Goal: Information Seeking & Learning: Check status

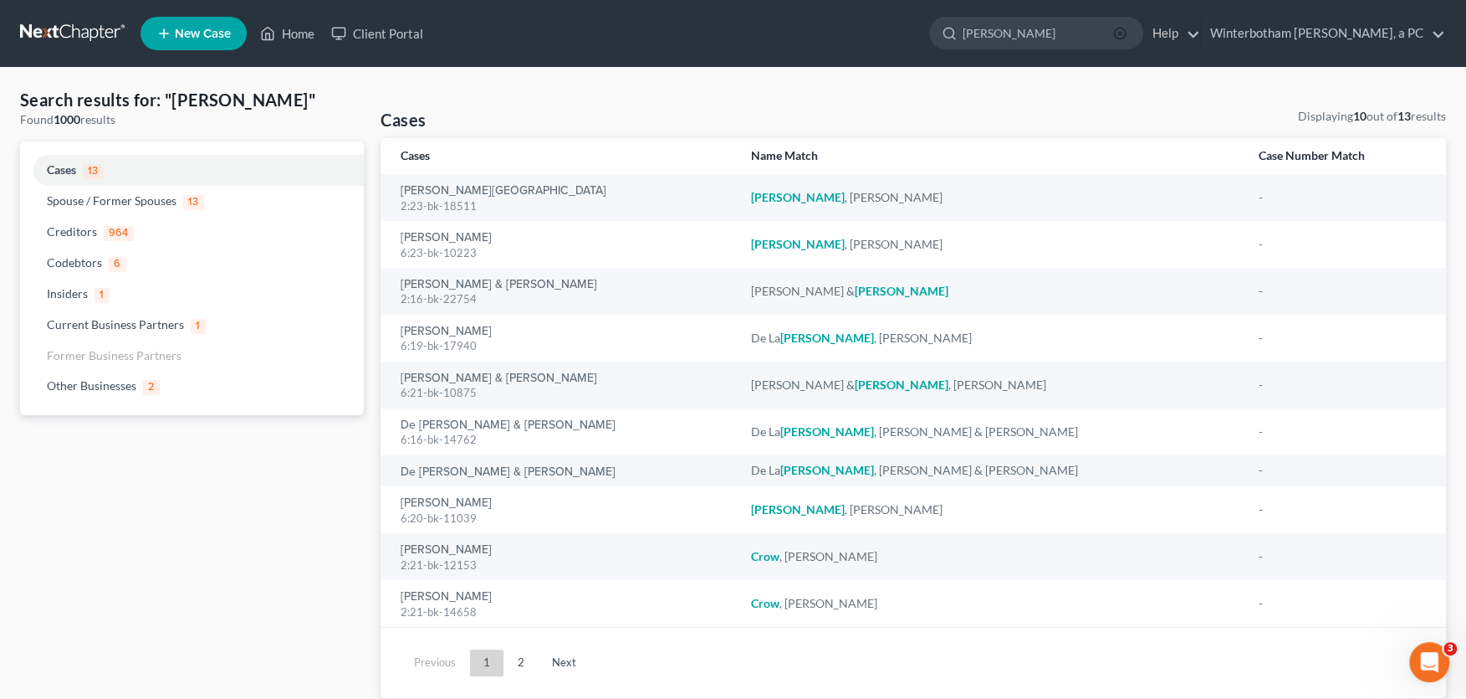
click at [1127, 36] on icon "button" at bounding box center [1119, 33] width 13 height 13
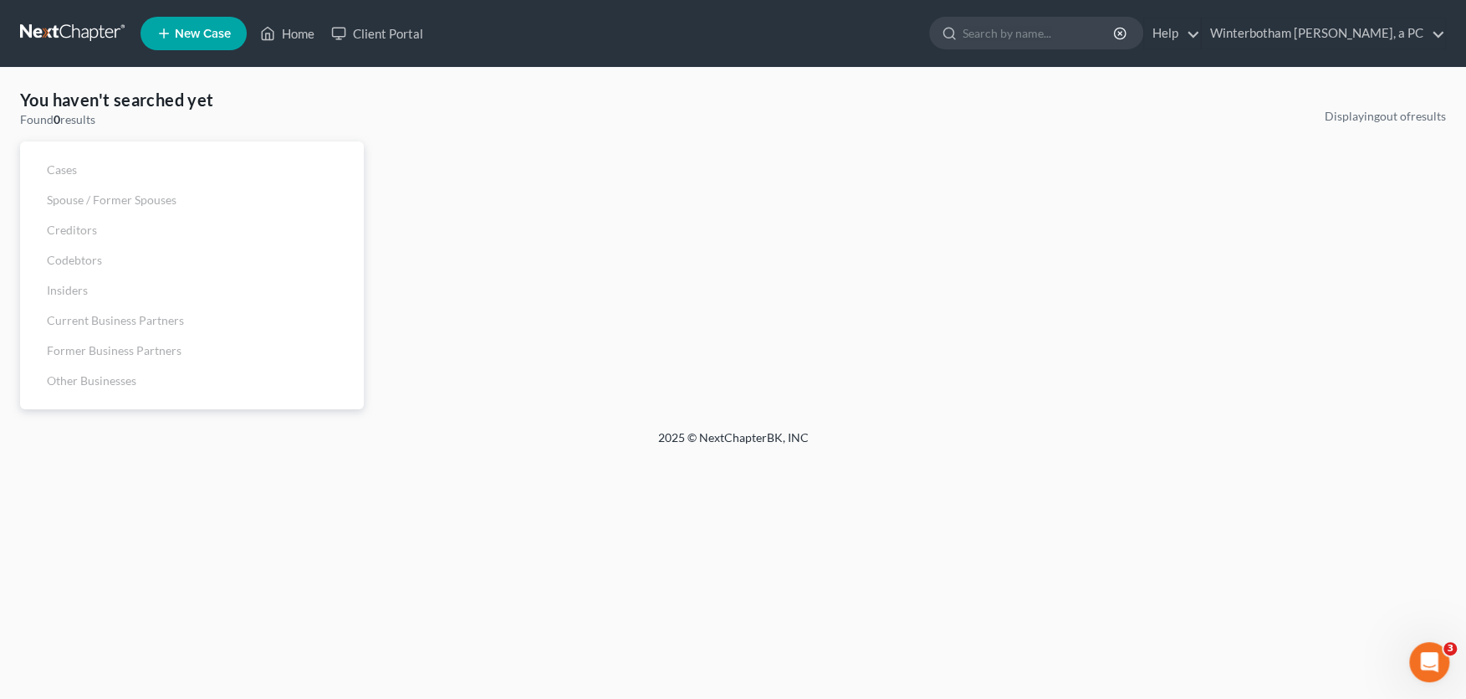
click at [1043, 34] on input "search" at bounding box center [1039, 33] width 153 height 31
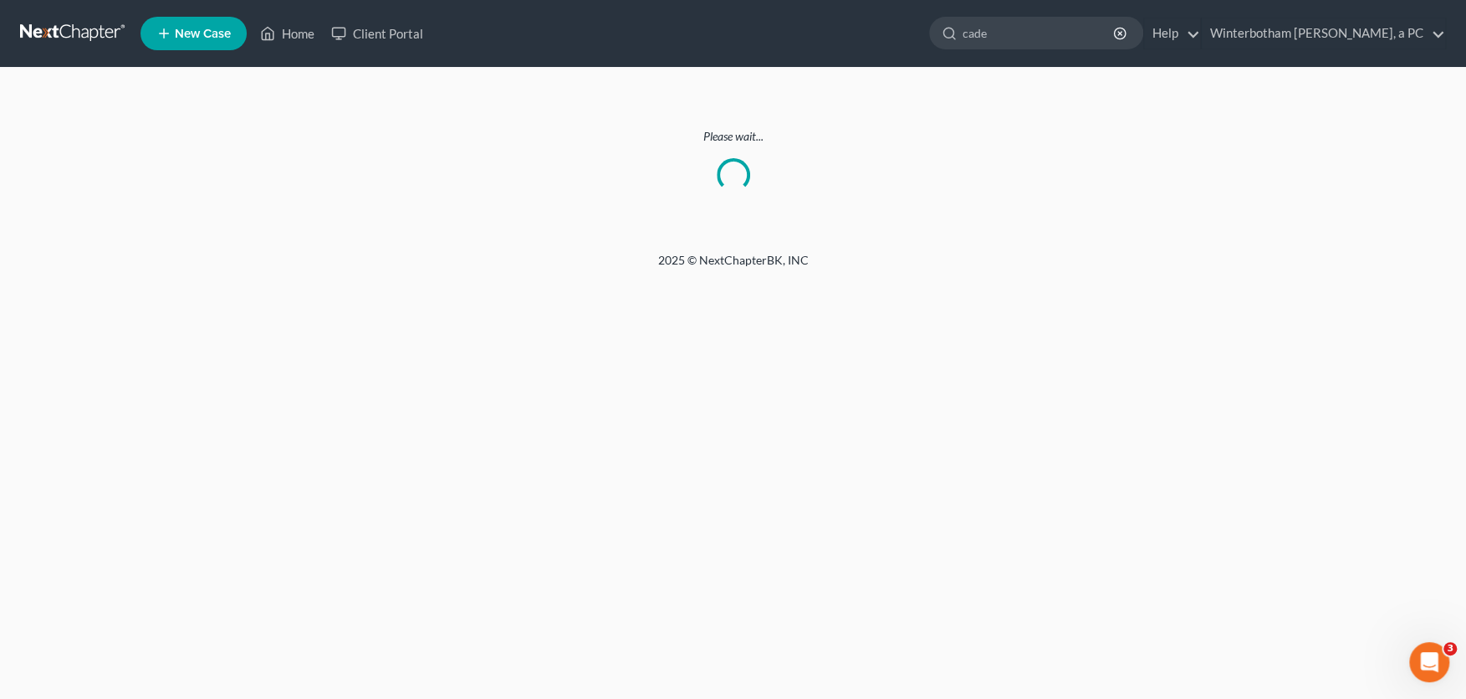
type input "cade"
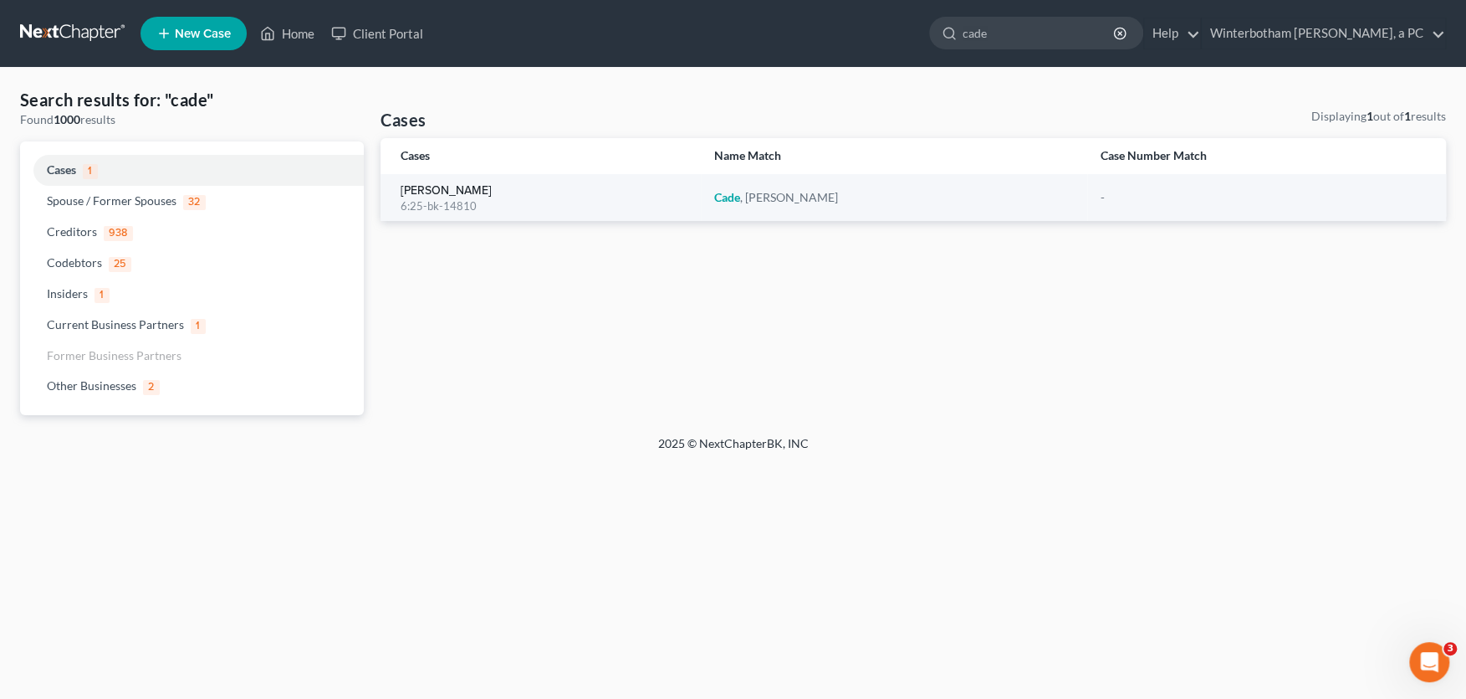
click at [453, 192] on link "[PERSON_NAME]" at bounding box center [446, 191] width 91 height 12
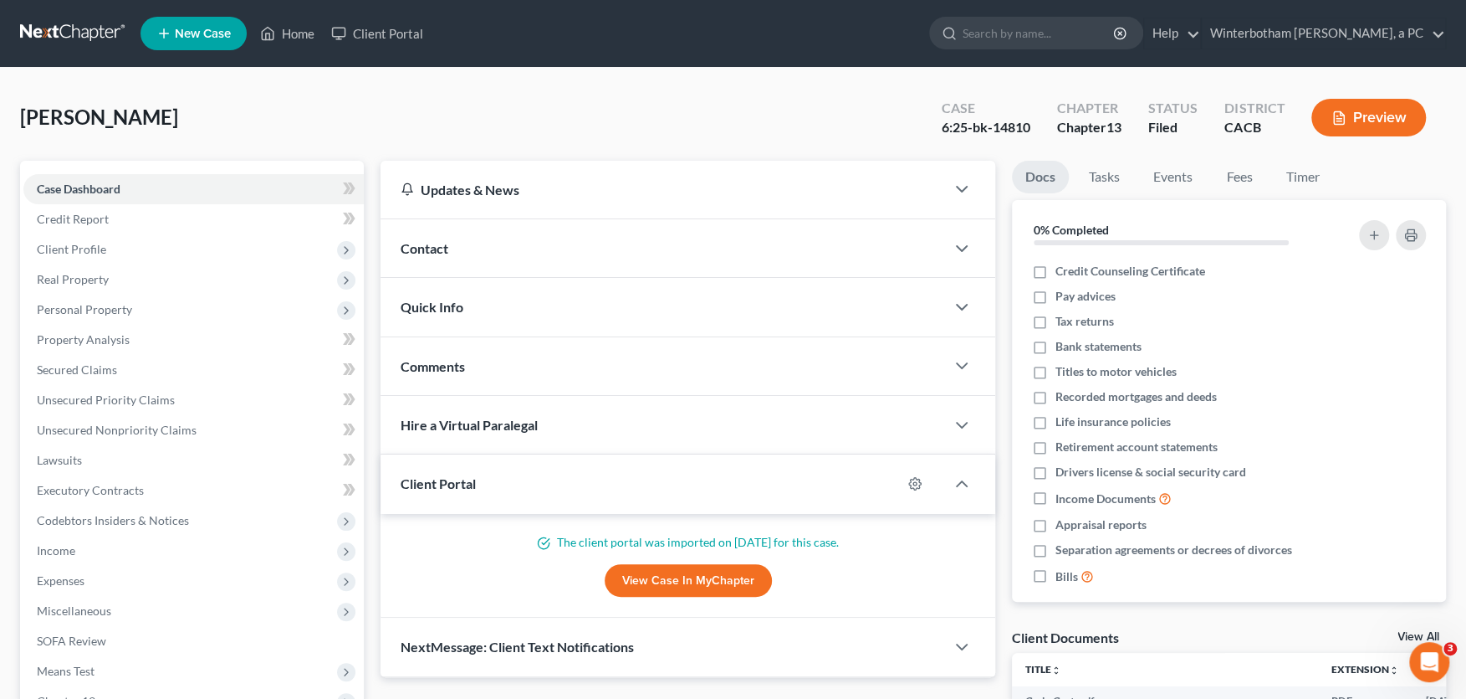
scroll to position [184, 0]
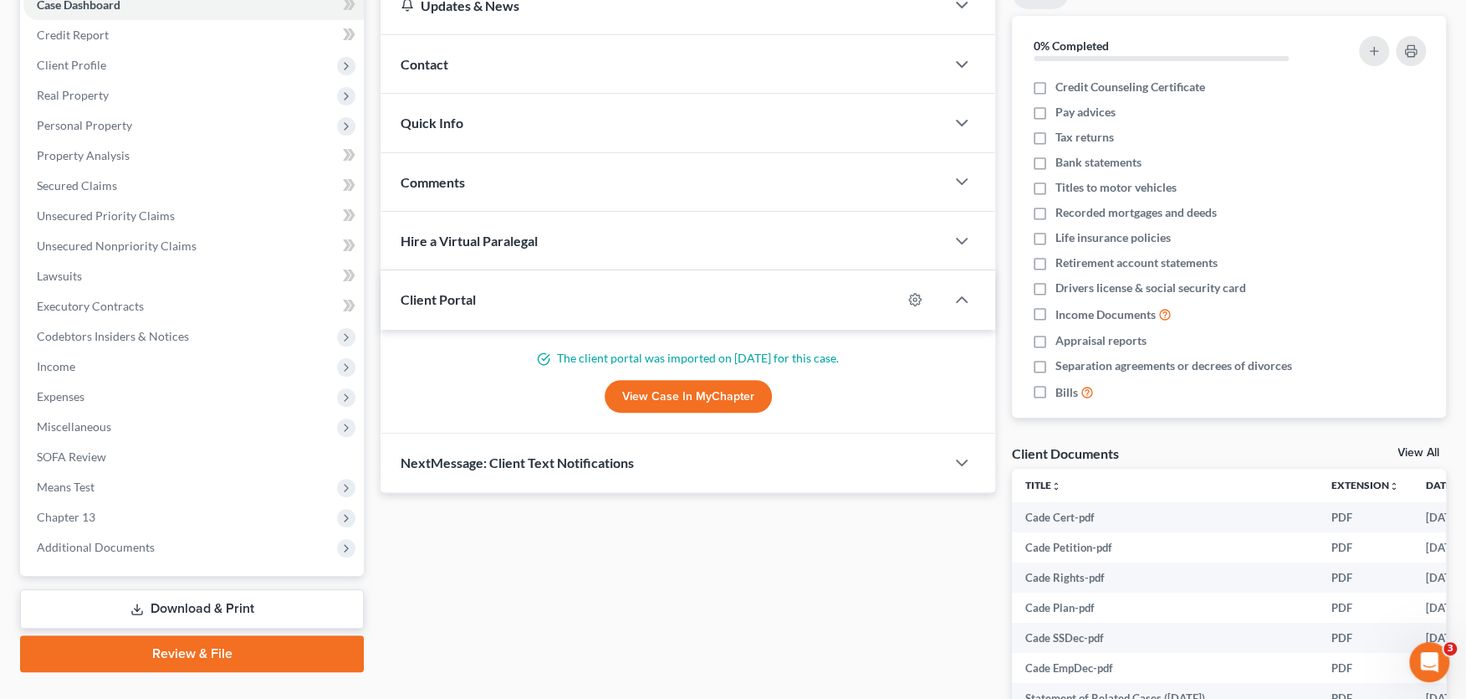
click at [130, 540] on span "Additional Documents" at bounding box center [96, 547] width 118 height 14
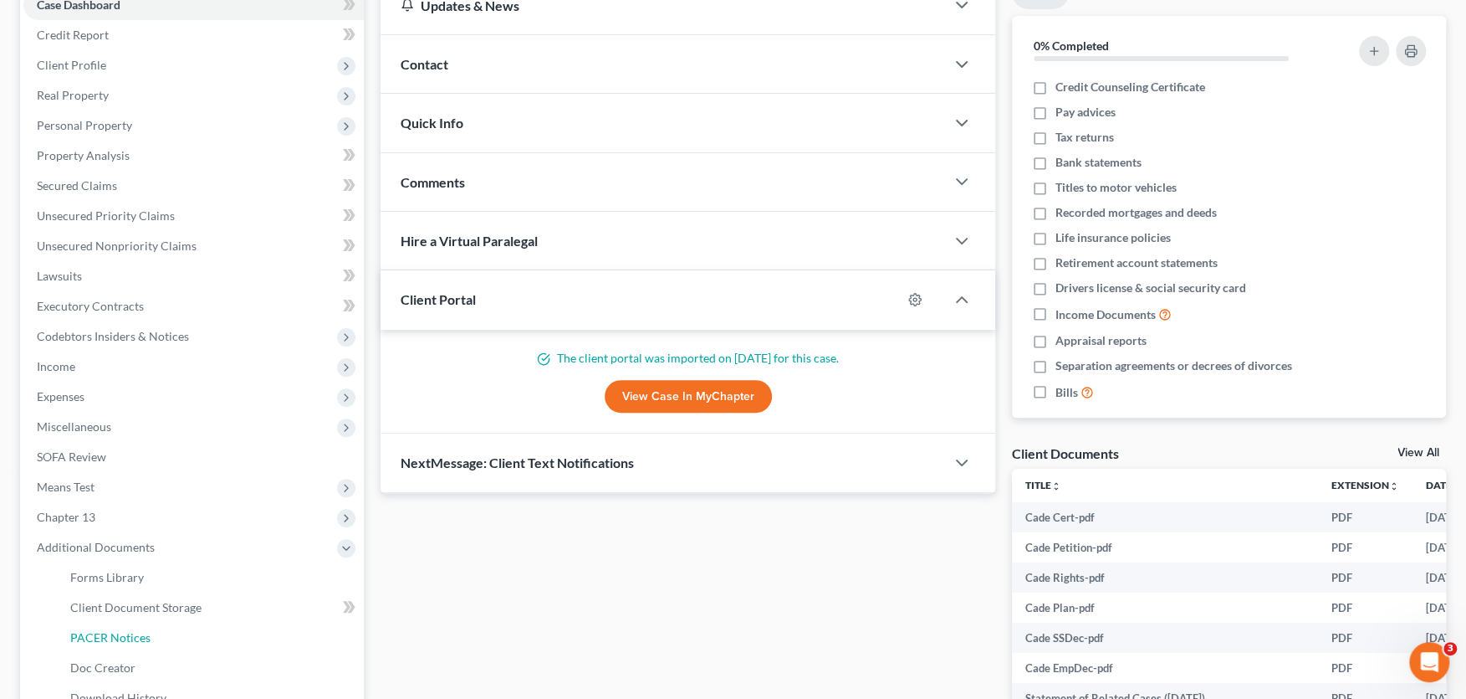
click at [92, 631] on span "PACER Notices" at bounding box center [110, 637] width 80 height 14
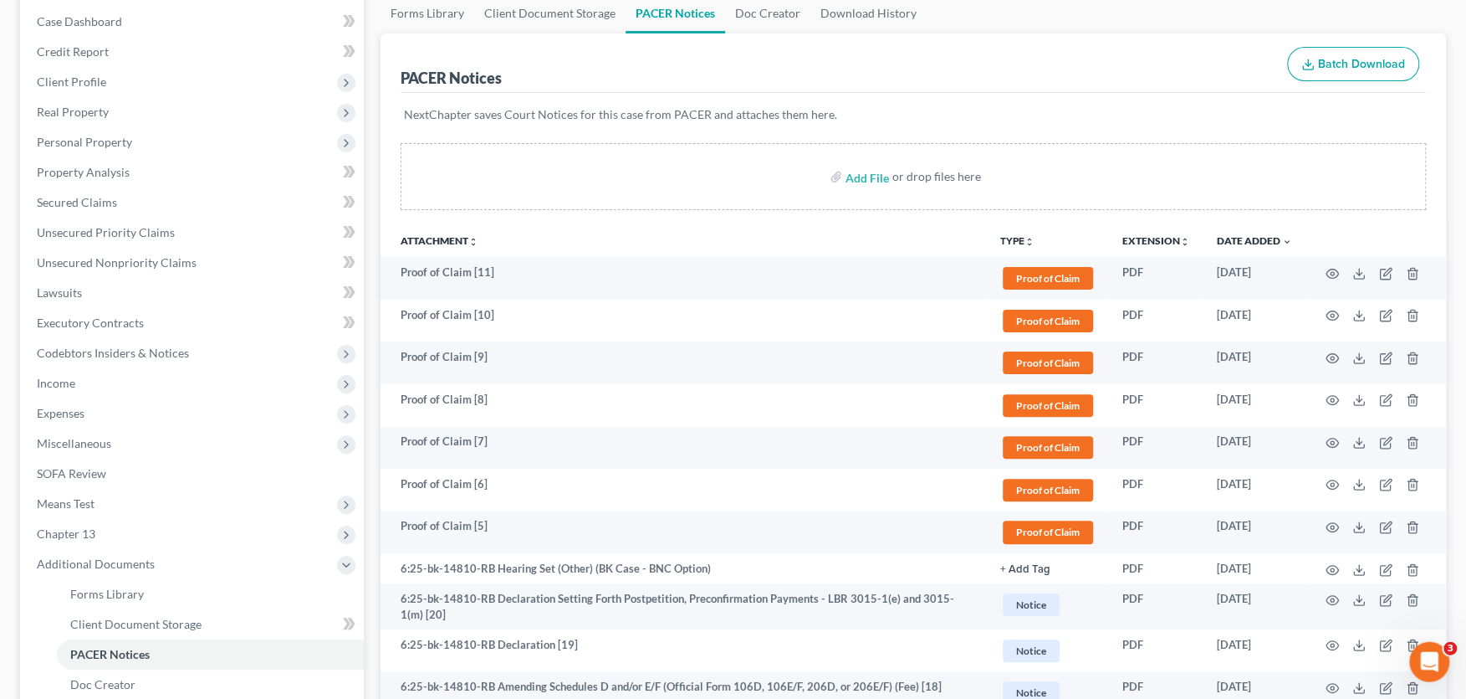
scroll to position [184, 0]
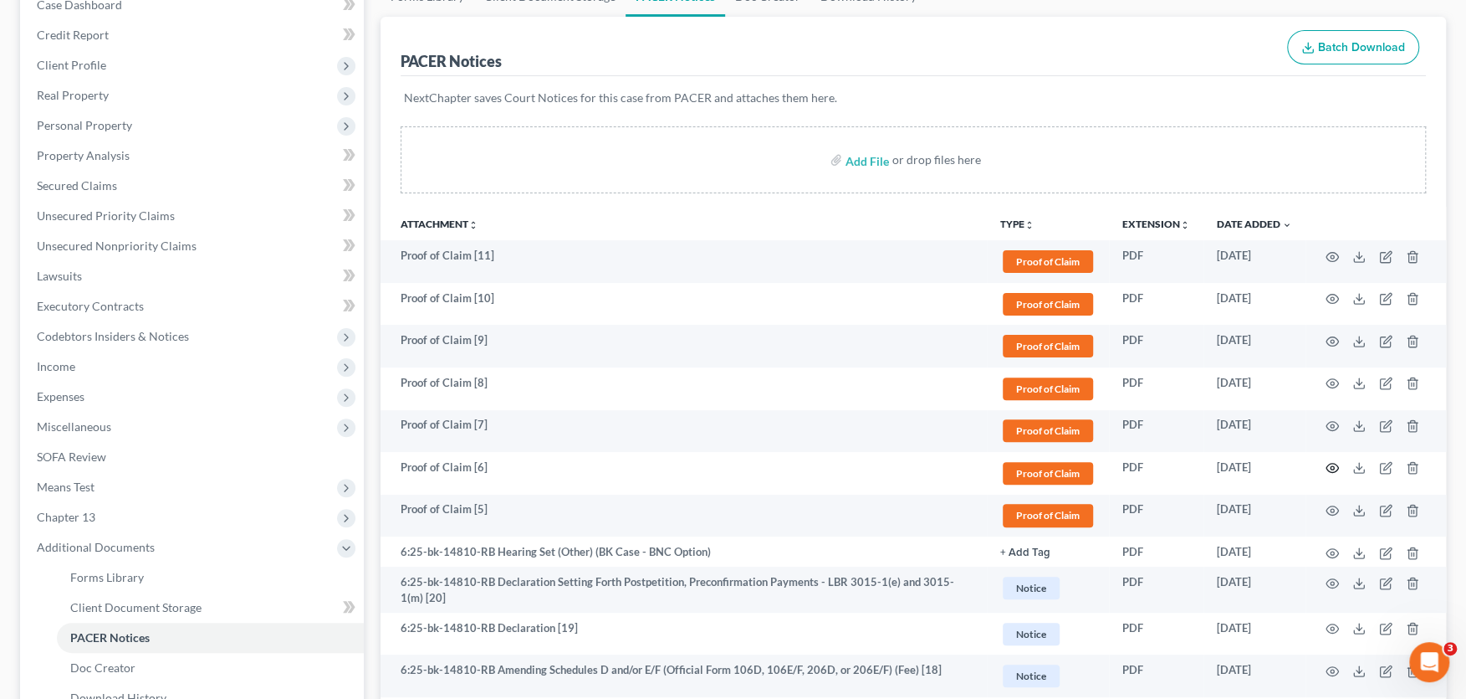
click at [1331, 466] on circle "button" at bounding box center [1332, 467] width 3 height 3
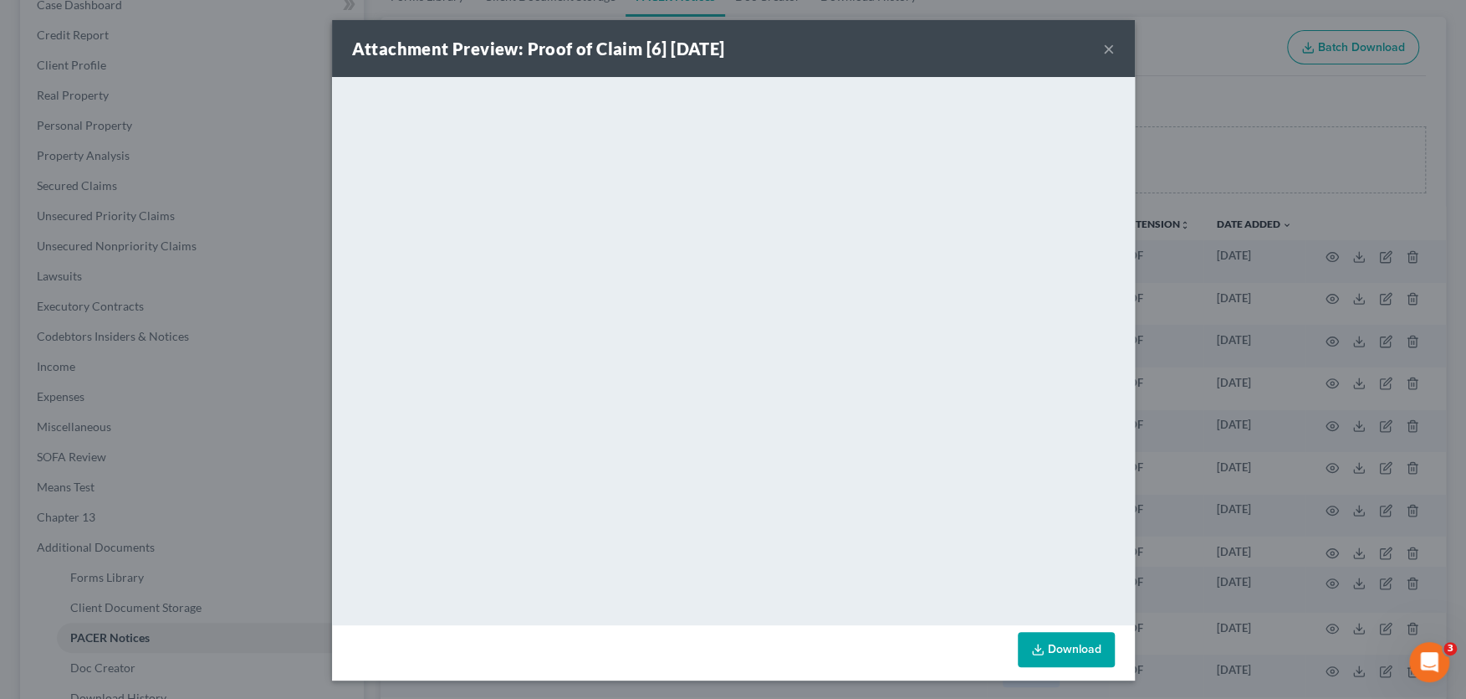
click at [1112, 42] on button "×" at bounding box center [1109, 48] width 12 height 20
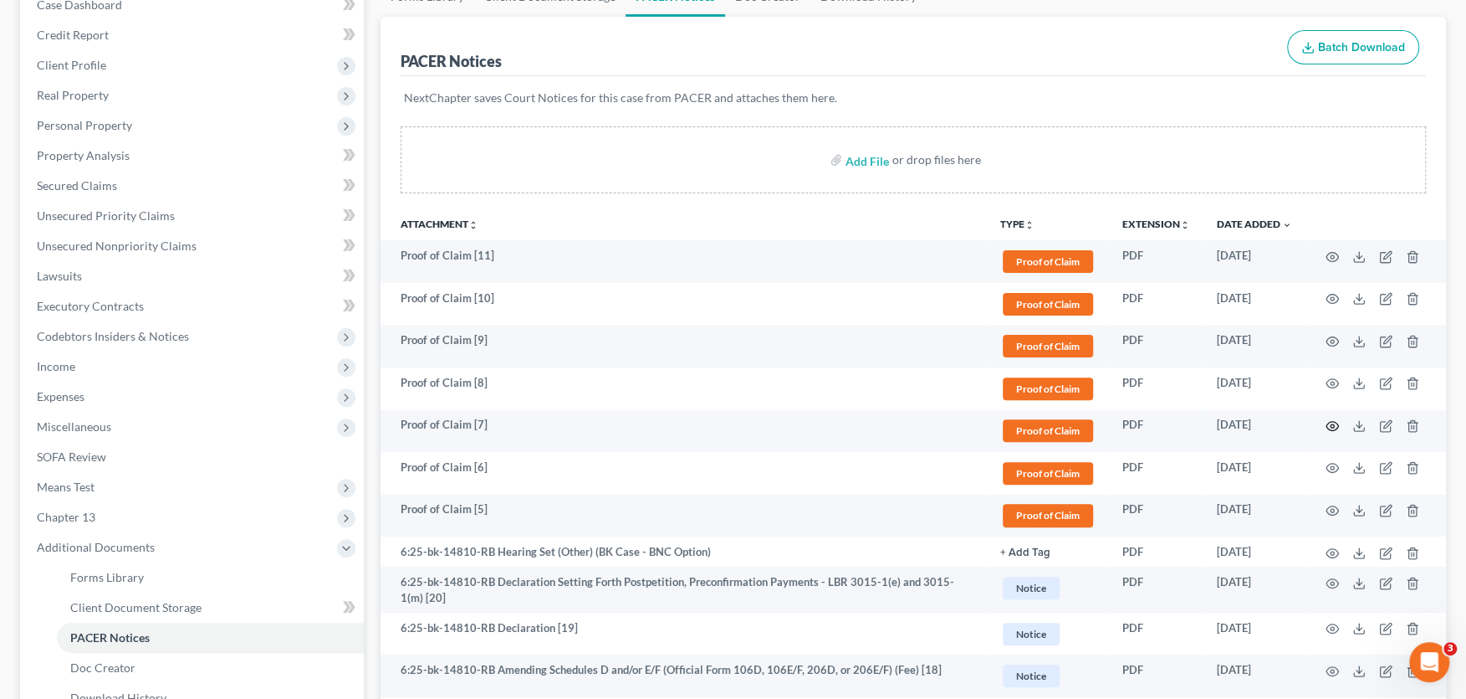
click at [1330, 422] on icon "button" at bounding box center [1333, 426] width 13 height 9
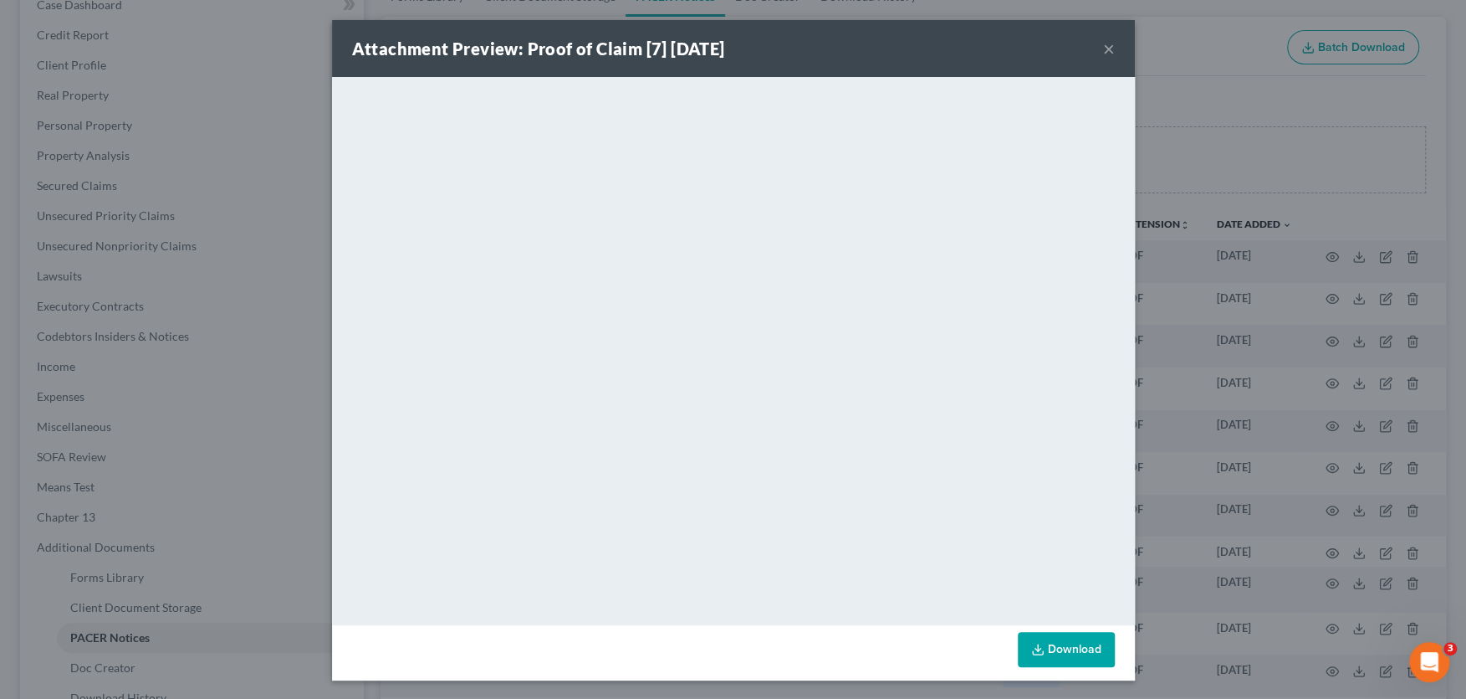
click at [1112, 47] on button "×" at bounding box center [1109, 48] width 12 height 20
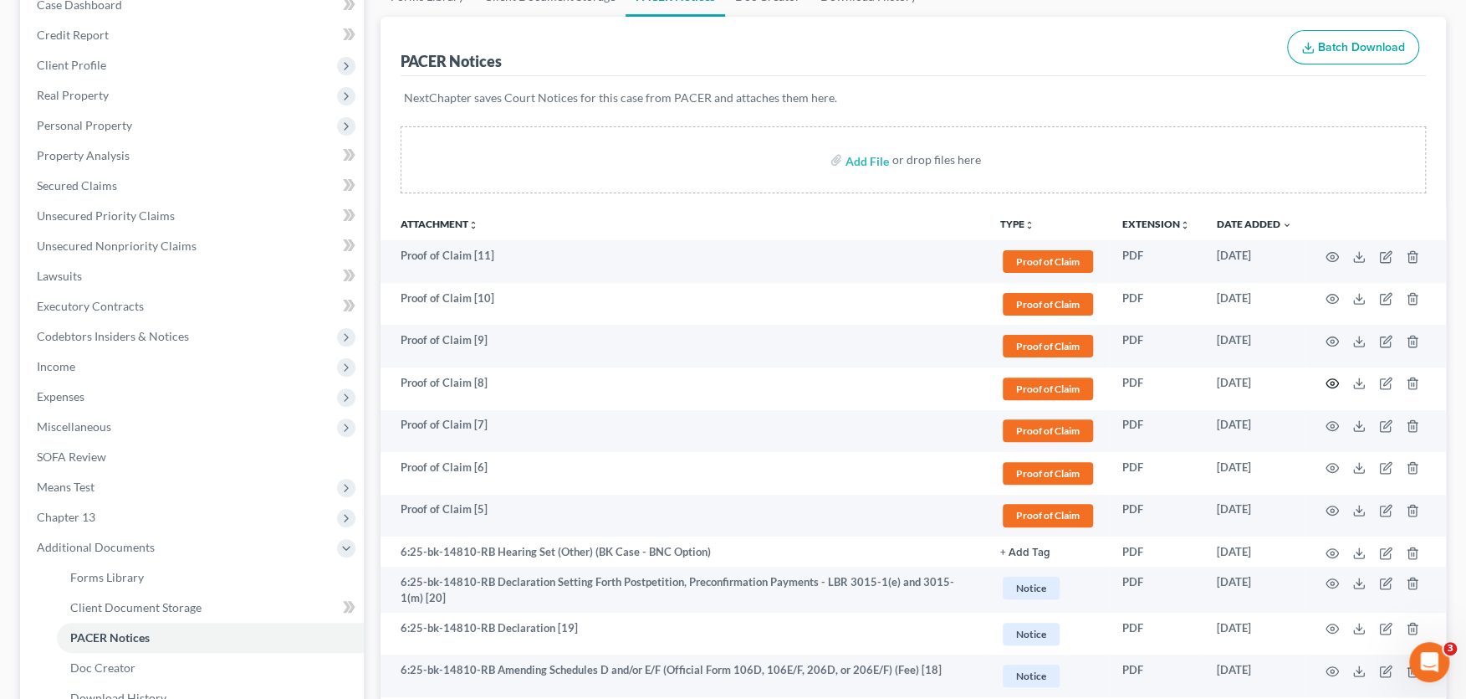
click at [1330, 381] on icon "button" at bounding box center [1332, 382] width 13 height 13
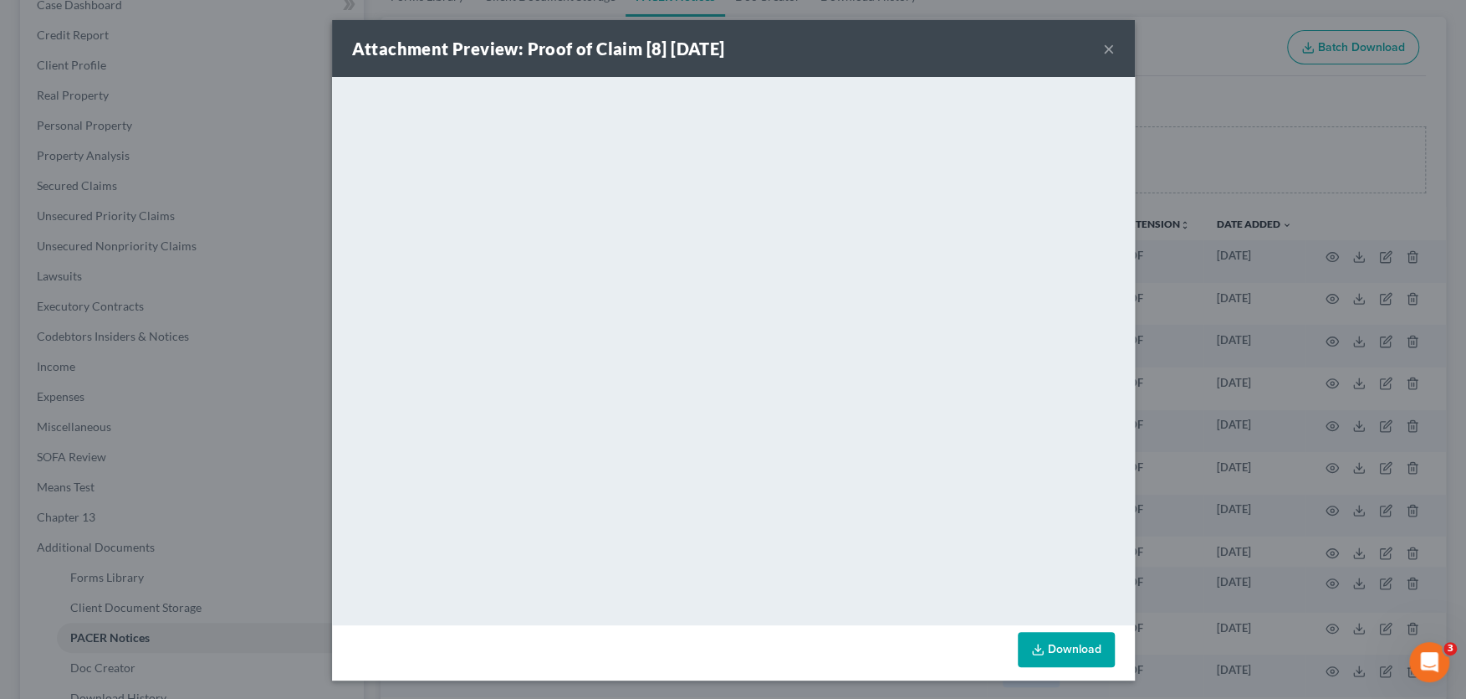
click at [1109, 42] on button "×" at bounding box center [1109, 48] width 12 height 20
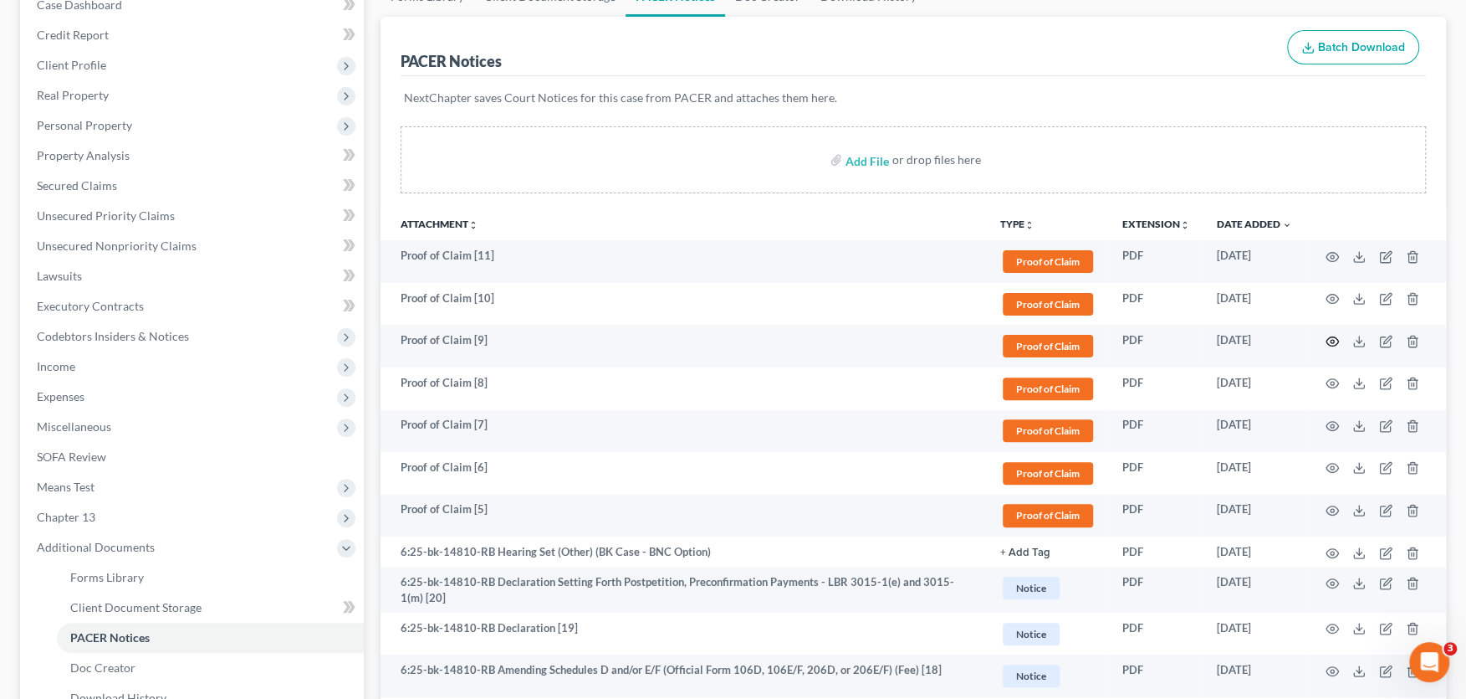
click at [1333, 340] on circle "button" at bounding box center [1332, 341] width 3 height 3
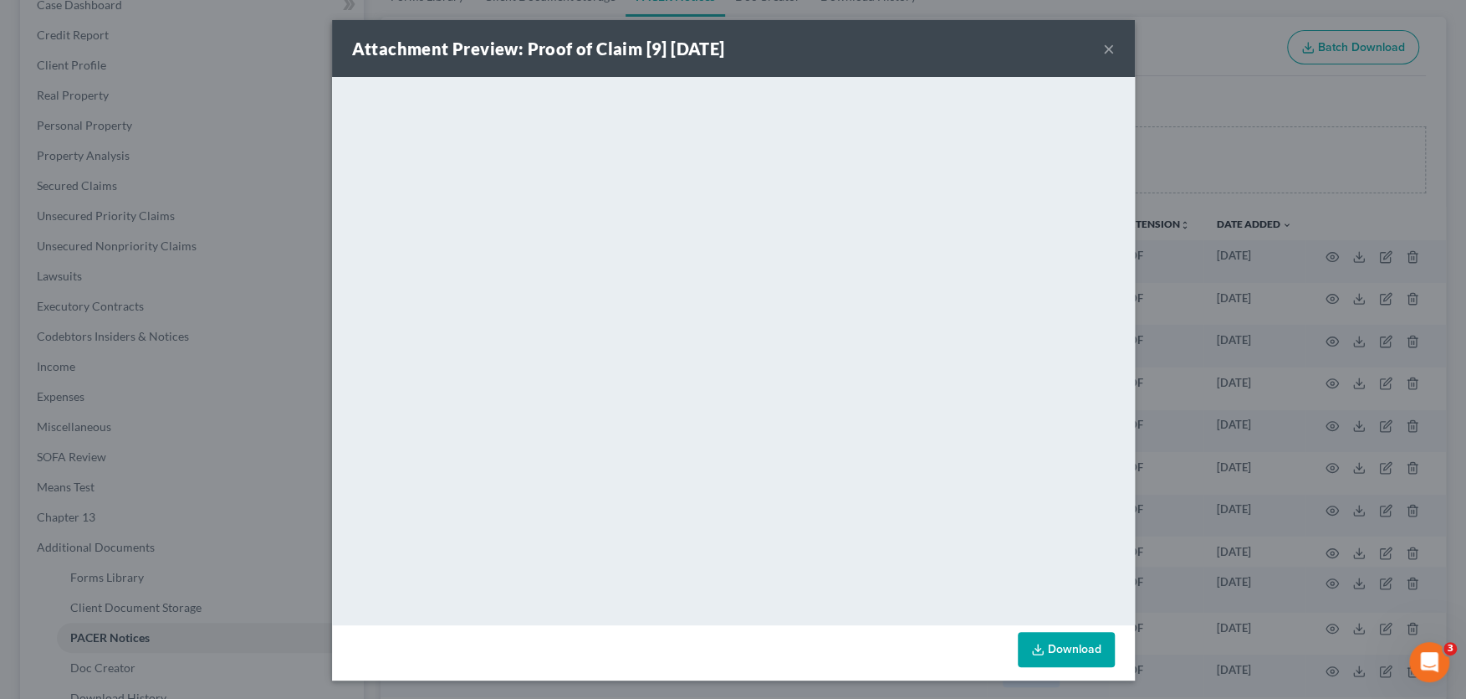
click at [1108, 45] on button "×" at bounding box center [1109, 48] width 12 height 20
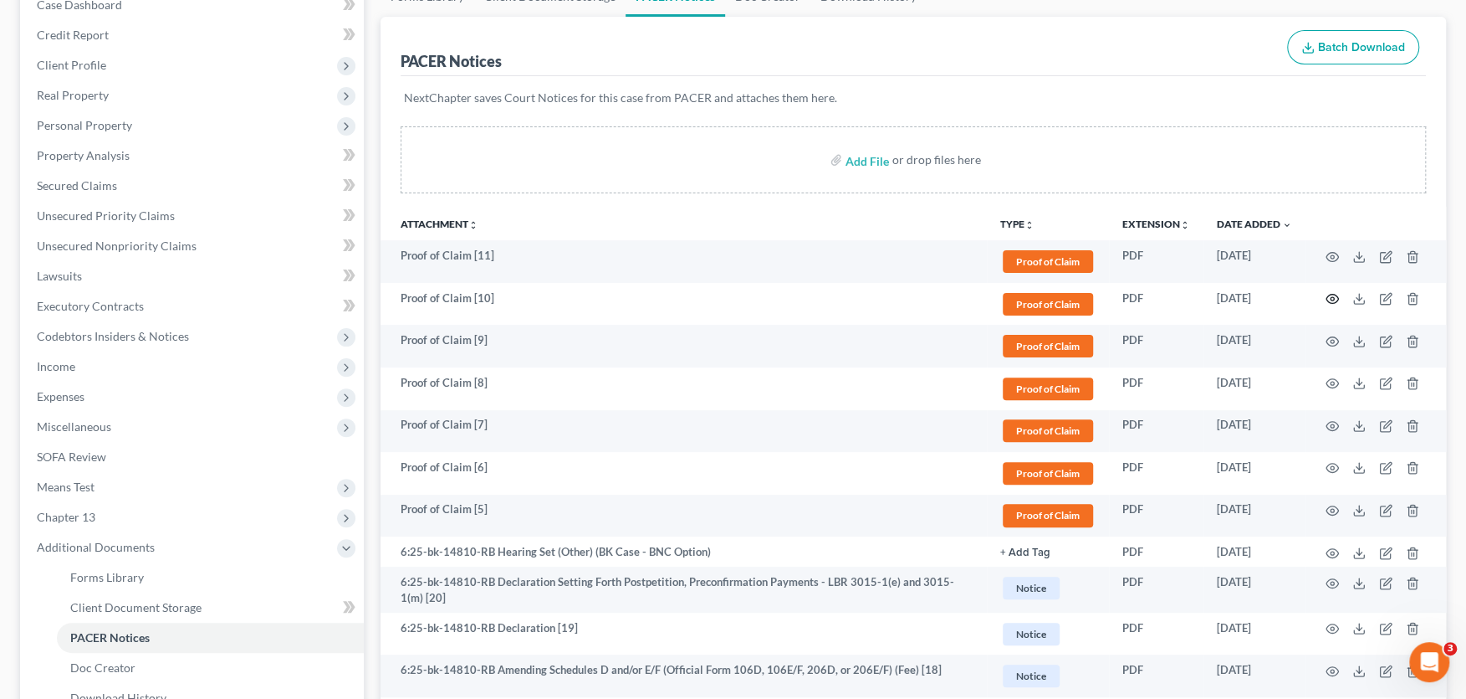
click at [1333, 293] on icon "button" at bounding box center [1332, 298] width 13 height 13
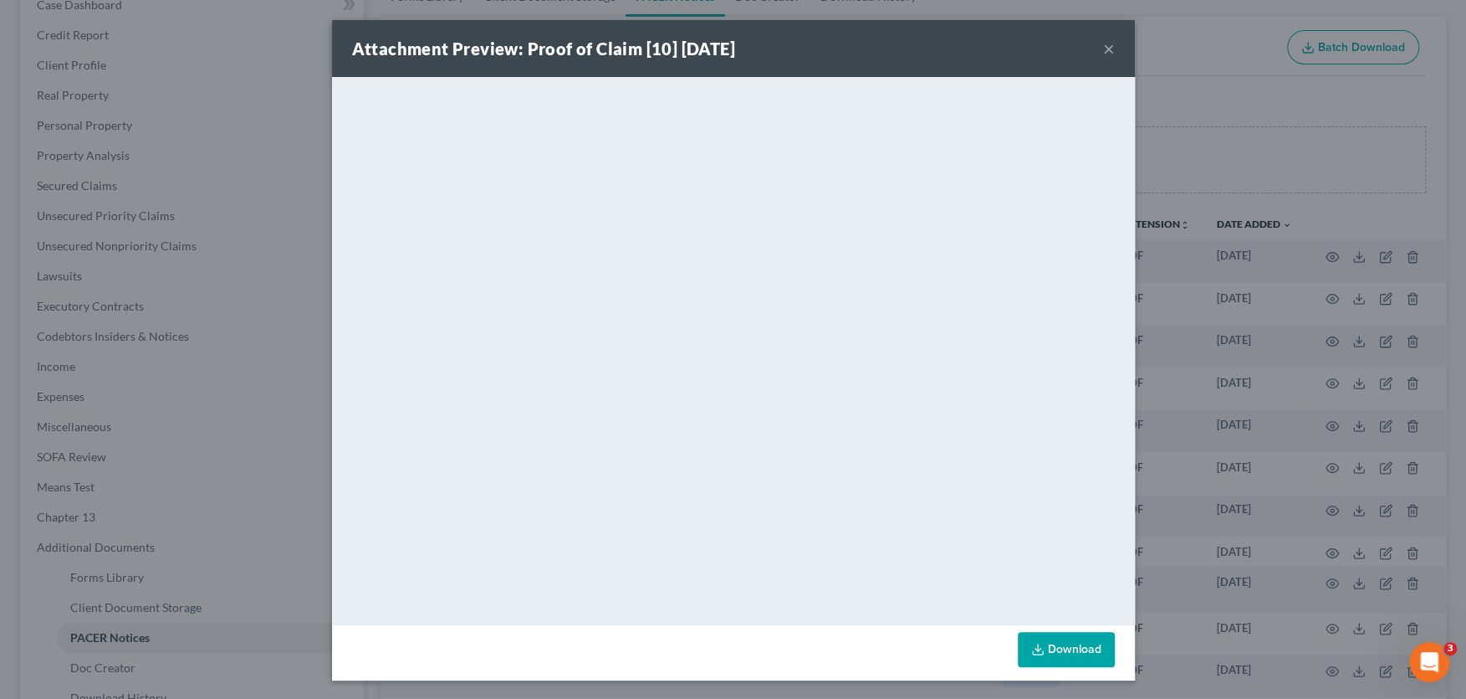
click at [1107, 46] on button "×" at bounding box center [1109, 48] width 12 height 20
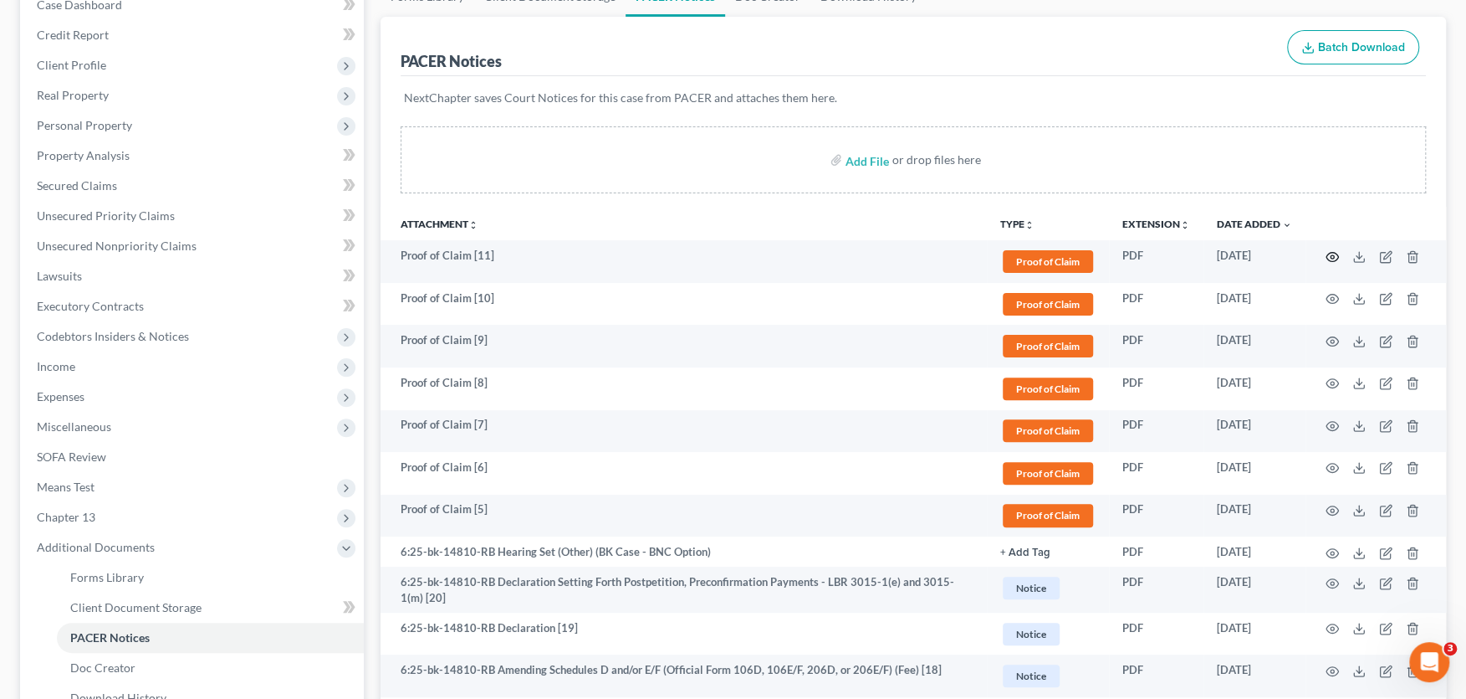
click at [1333, 253] on icon "button" at bounding box center [1332, 256] width 13 height 13
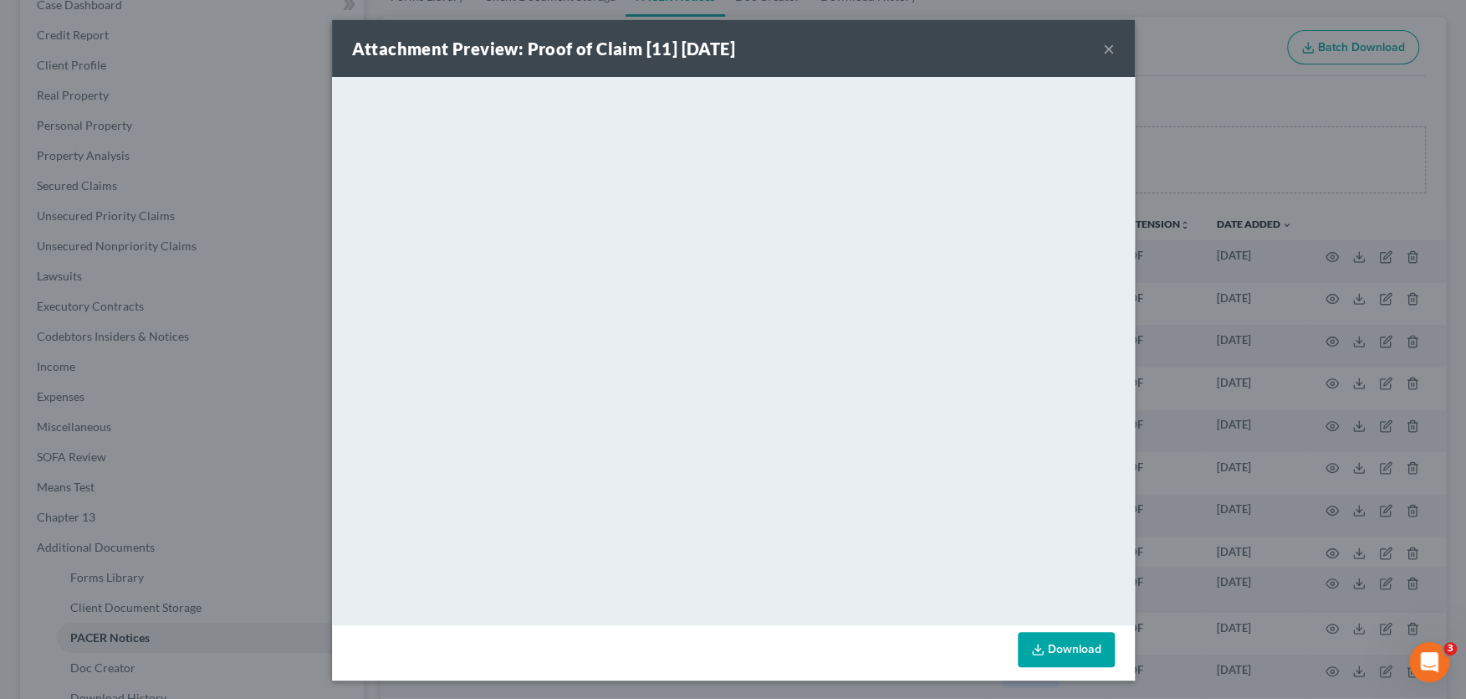
click at [1106, 48] on button "×" at bounding box center [1109, 48] width 12 height 20
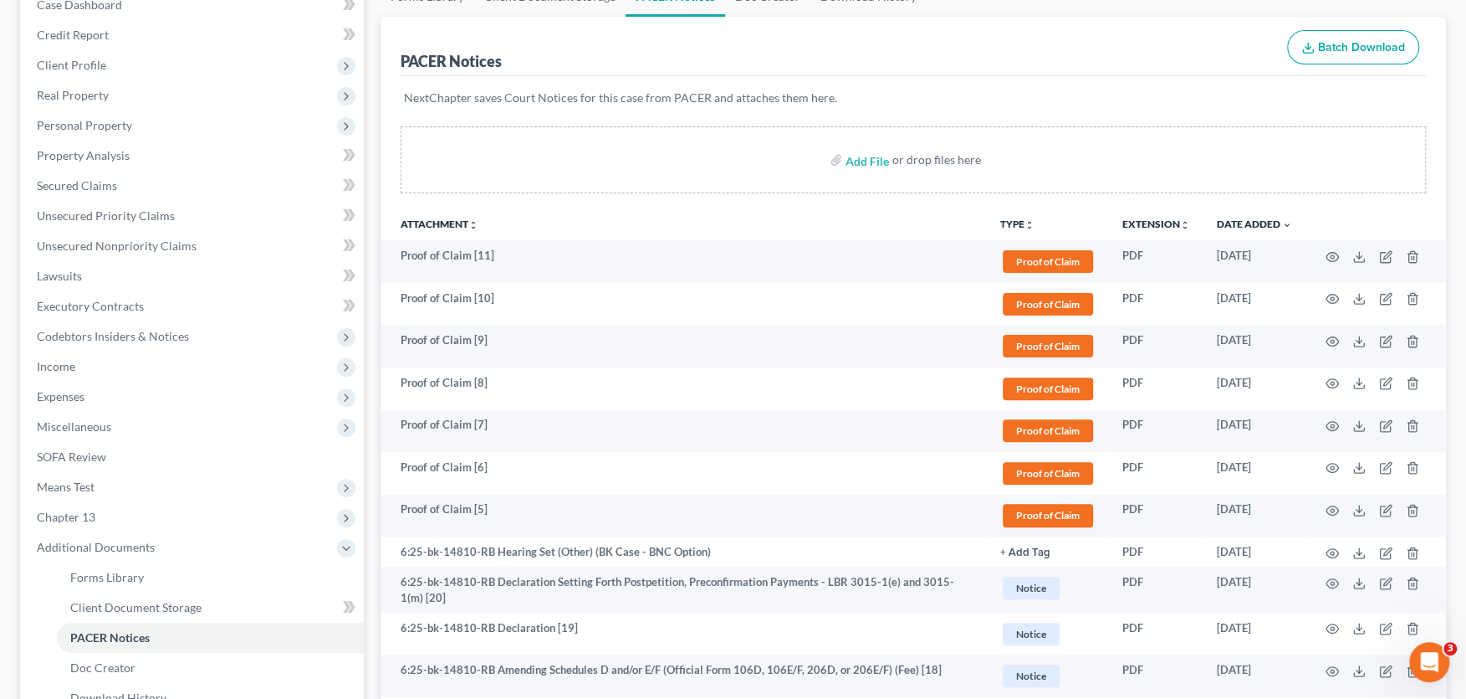
scroll to position [0, 0]
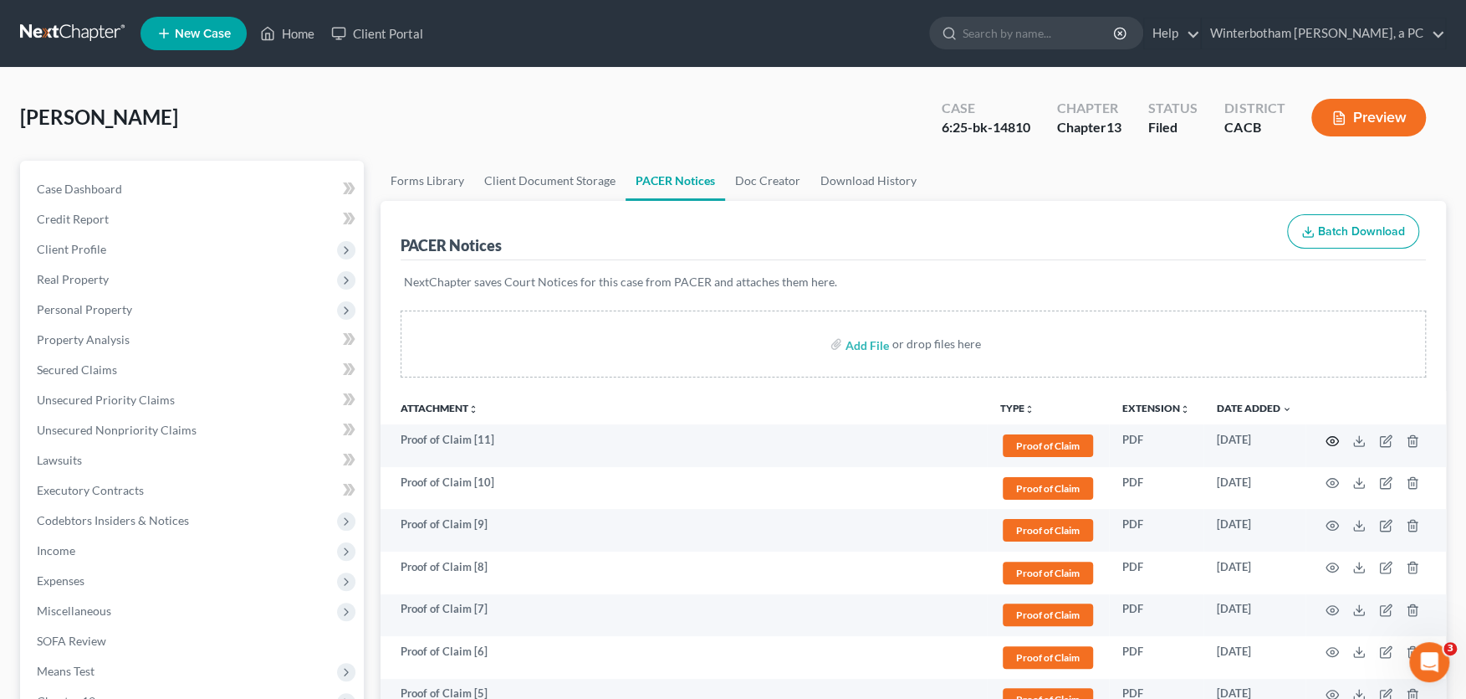
click at [1331, 439] on circle "button" at bounding box center [1332, 440] width 3 height 3
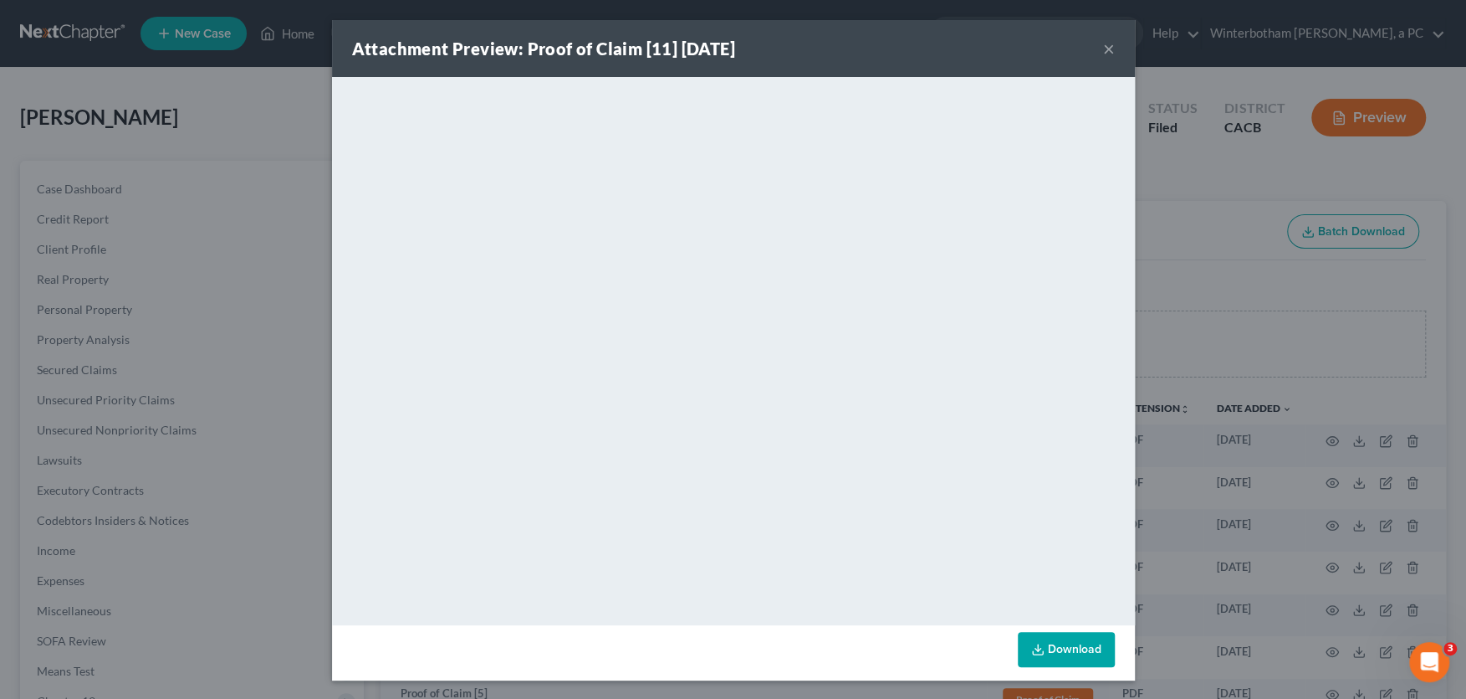
click at [1106, 44] on button "×" at bounding box center [1109, 48] width 12 height 20
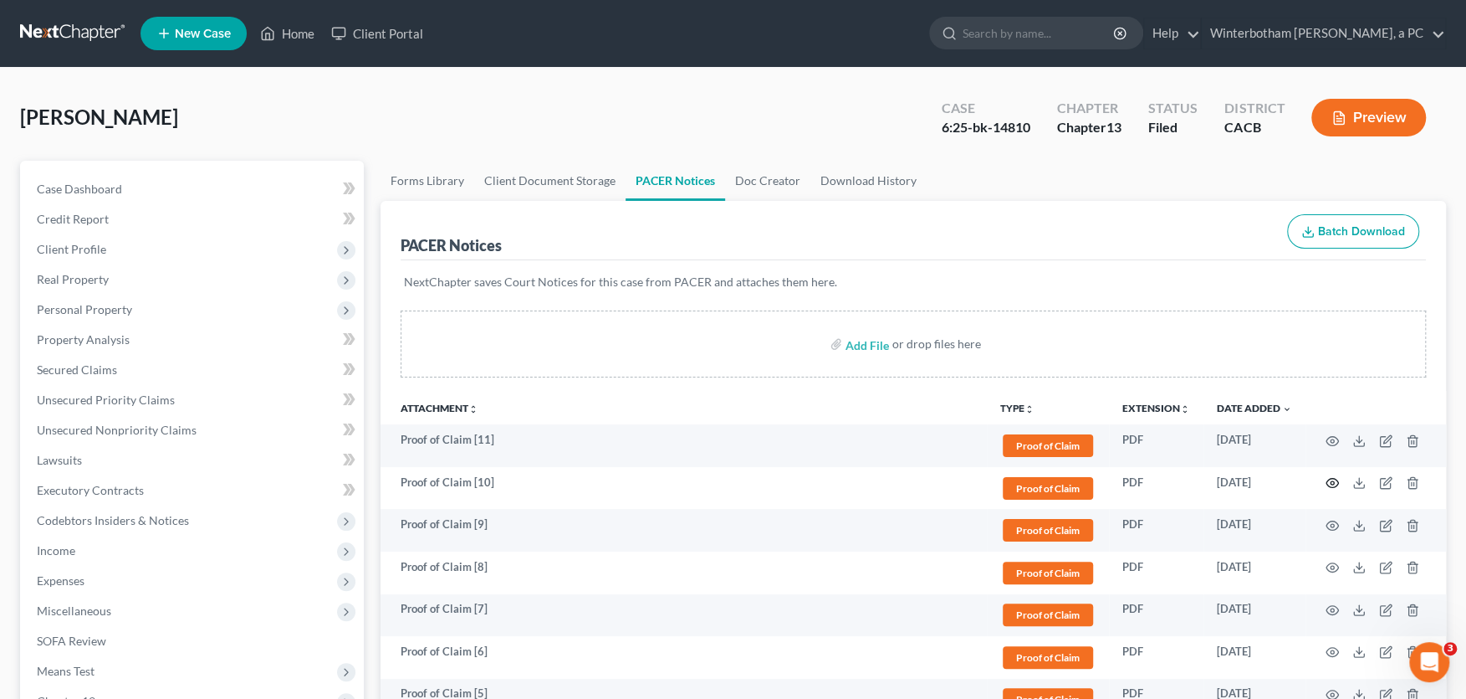
click at [1335, 484] on icon "button" at bounding box center [1332, 482] width 13 height 13
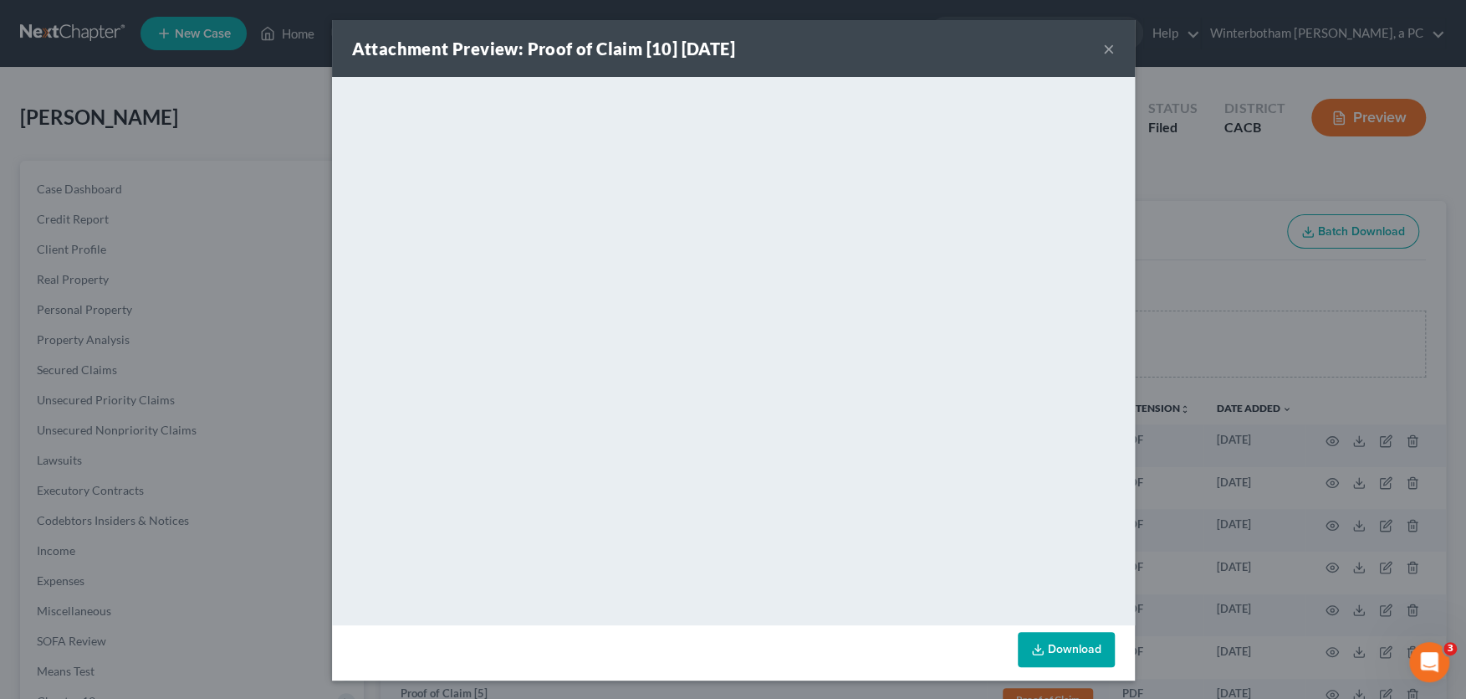
click at [1109, 44] on button "×" at bounding box center [1109, 48] width 12 height 20
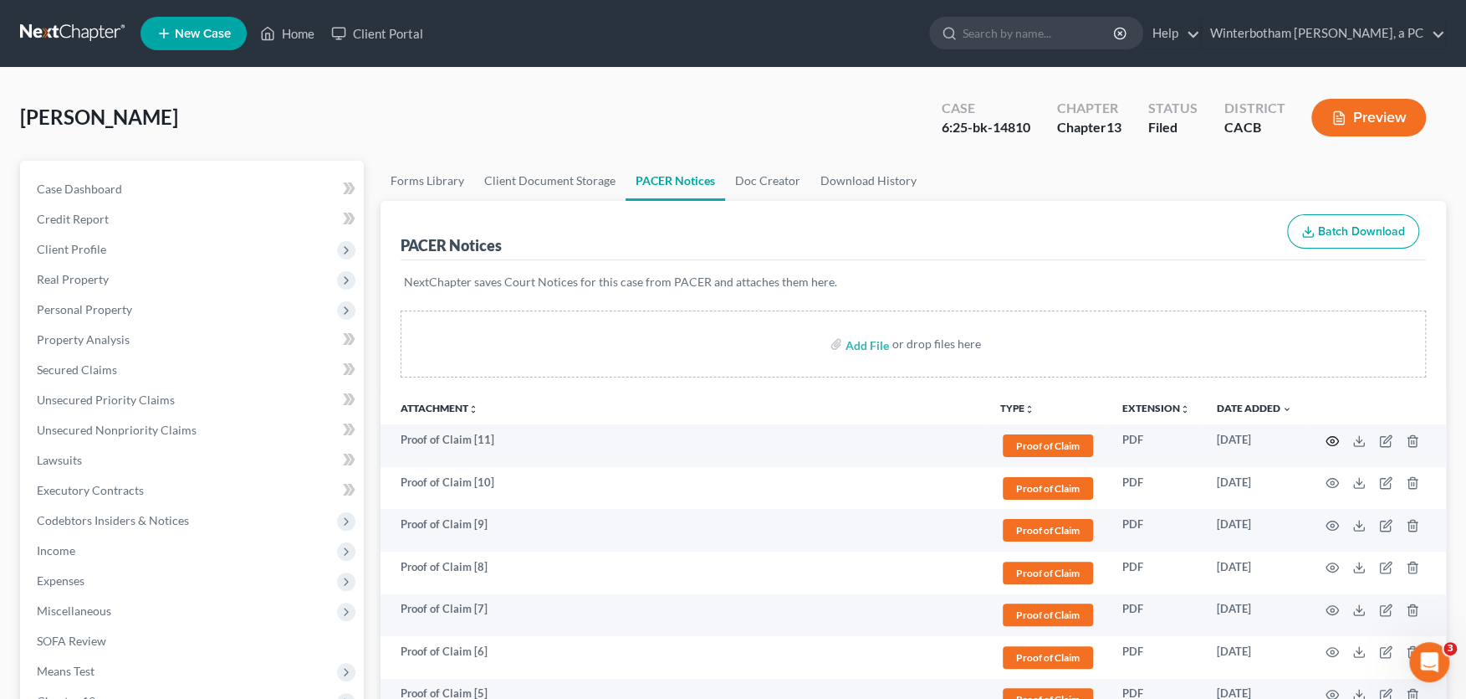
click at [1330, 438] on icon "button" at bounding box center [1332, 440] width 13 height 13
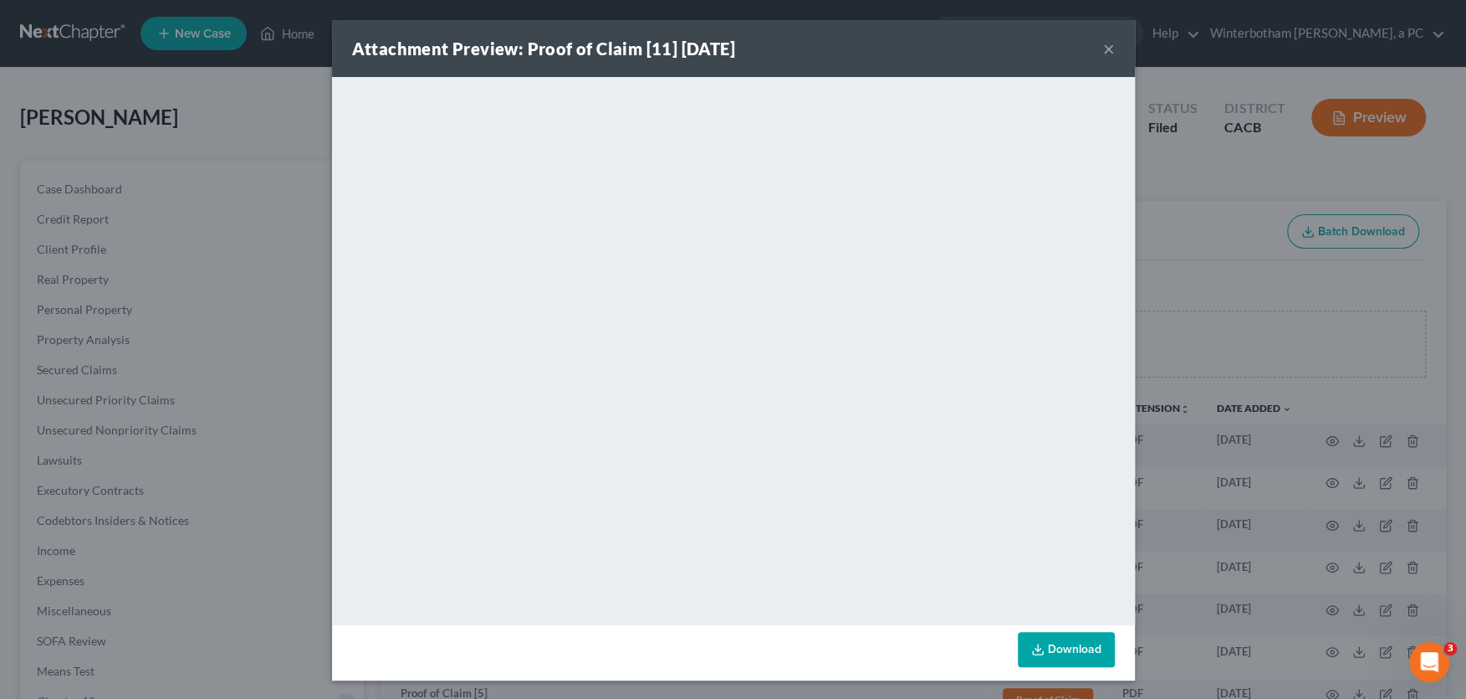
click at [1103, 43] on button "×" at bounding box center [1109, 48] width 12 height 20
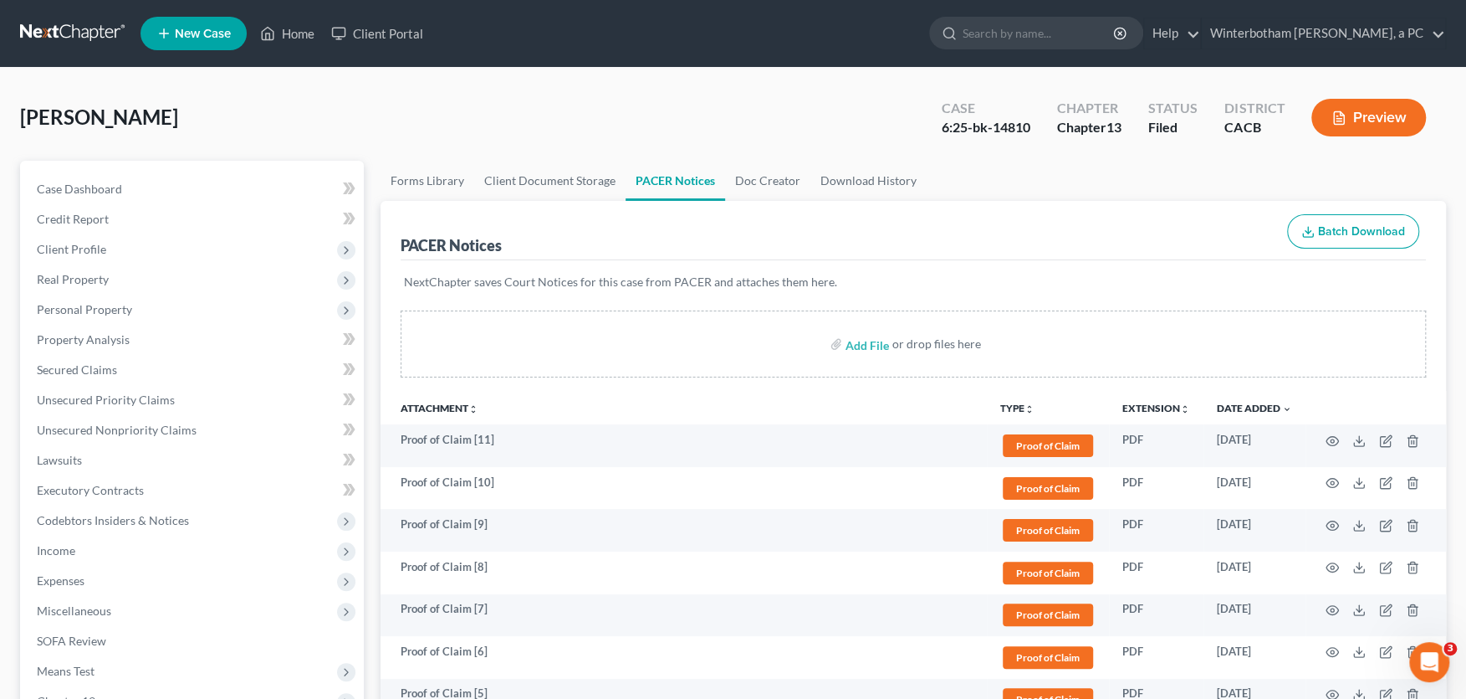
click at [1088, 34] on input "search" at bounding box center [1039, 33] width 153 height 31
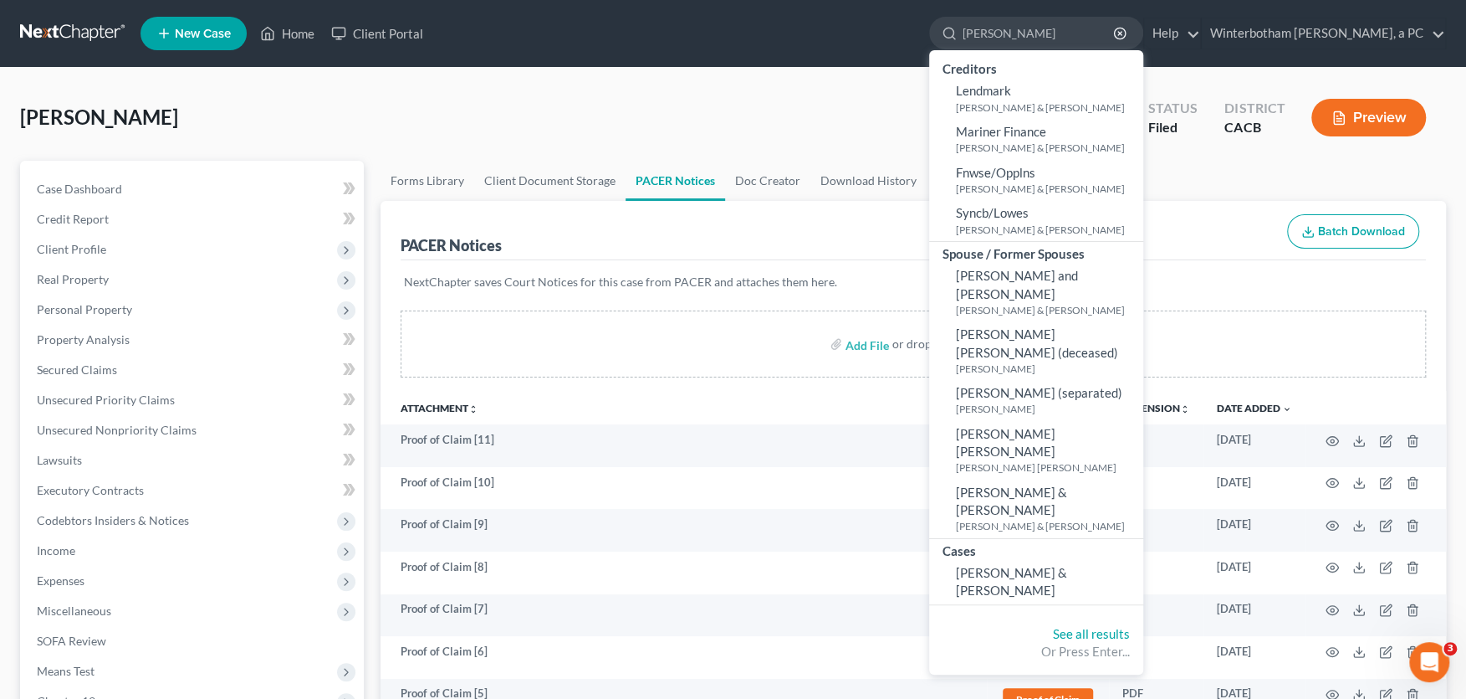
type input "[PERSON_NAME]"
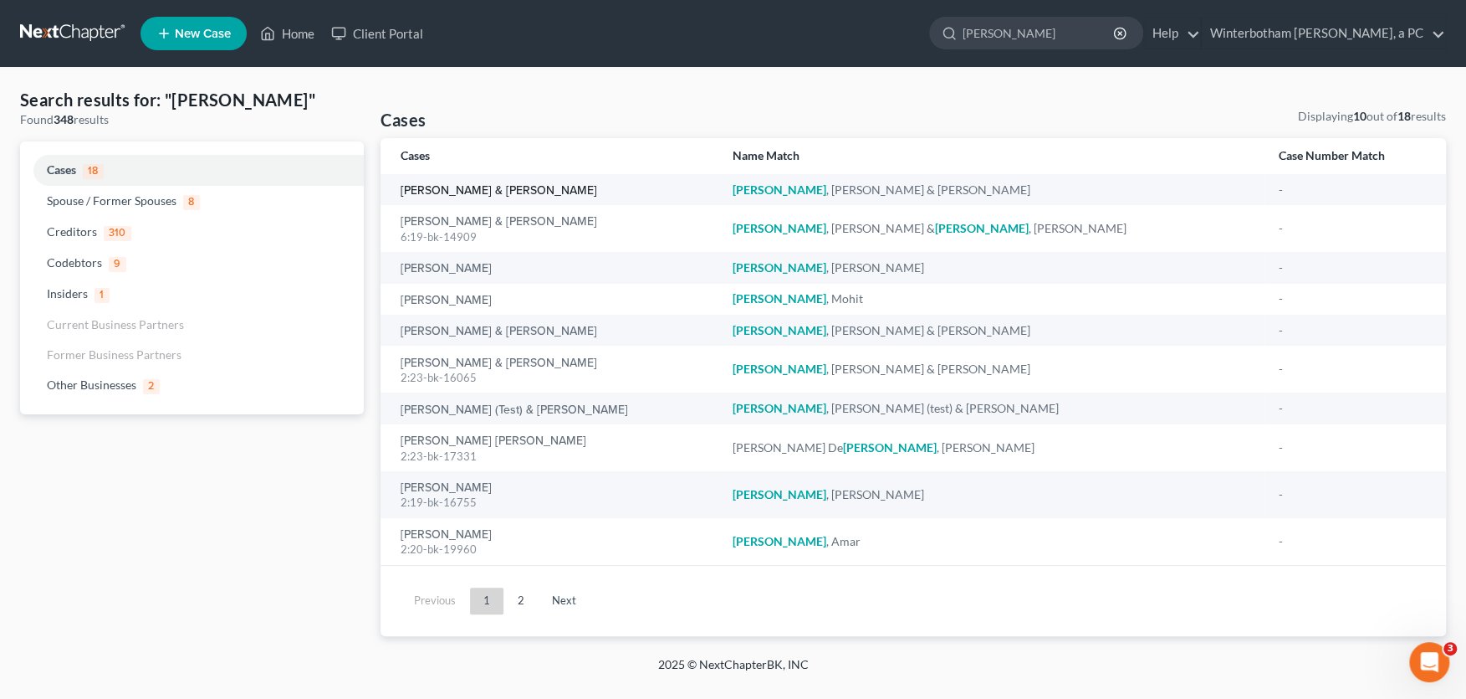
click at [447, 189] on link "[PERSON_NAME] & [PERSON_NAME]" at bounding box center [499, 191] width 197 height 12
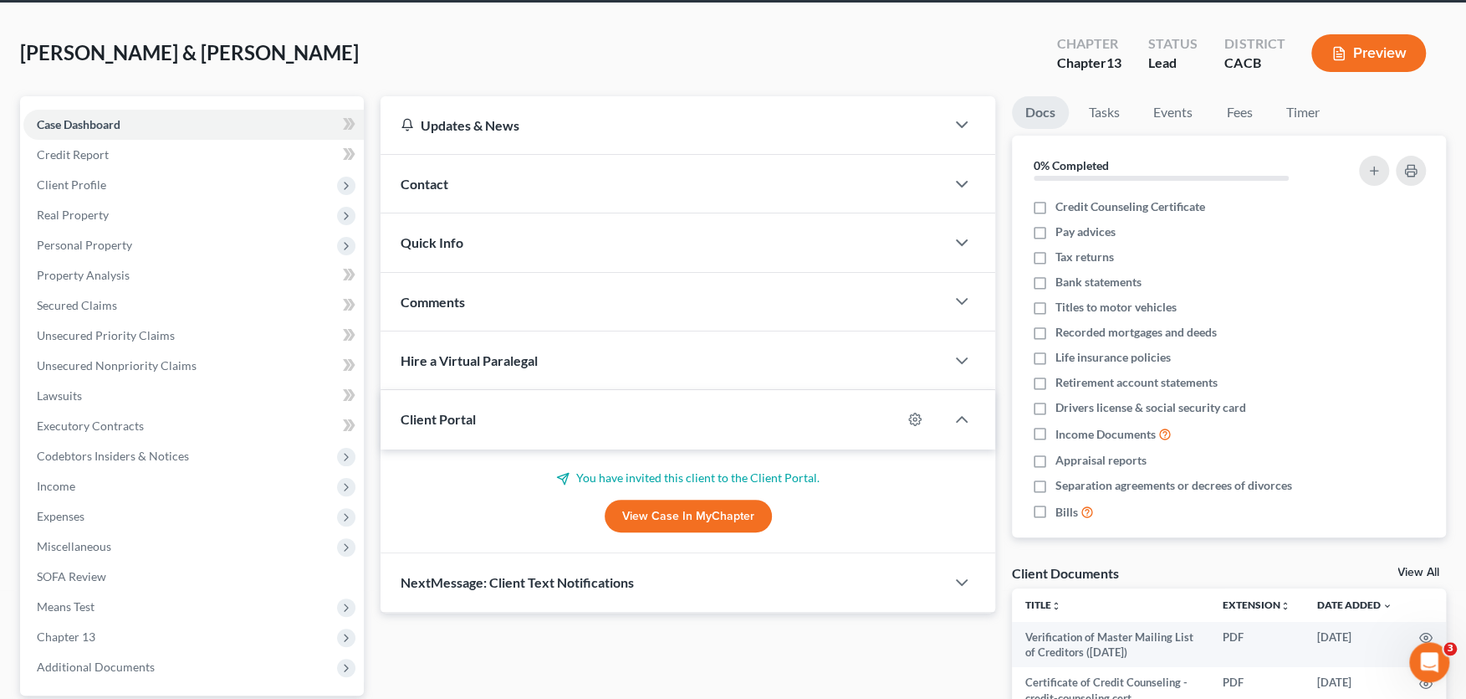
scroll to position [368, 0]
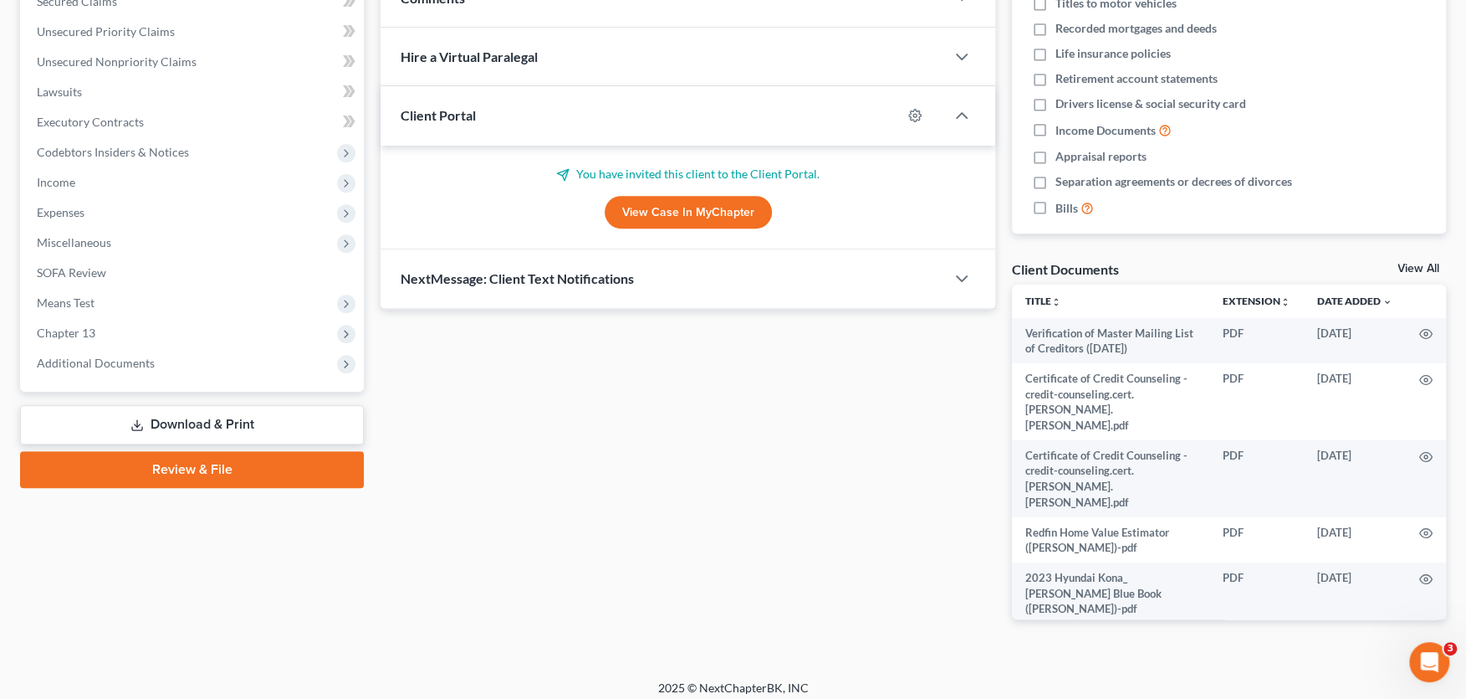
click at [100, 356] on span "Additional Documents" at bounding box center [96, 363] width 118 height 14
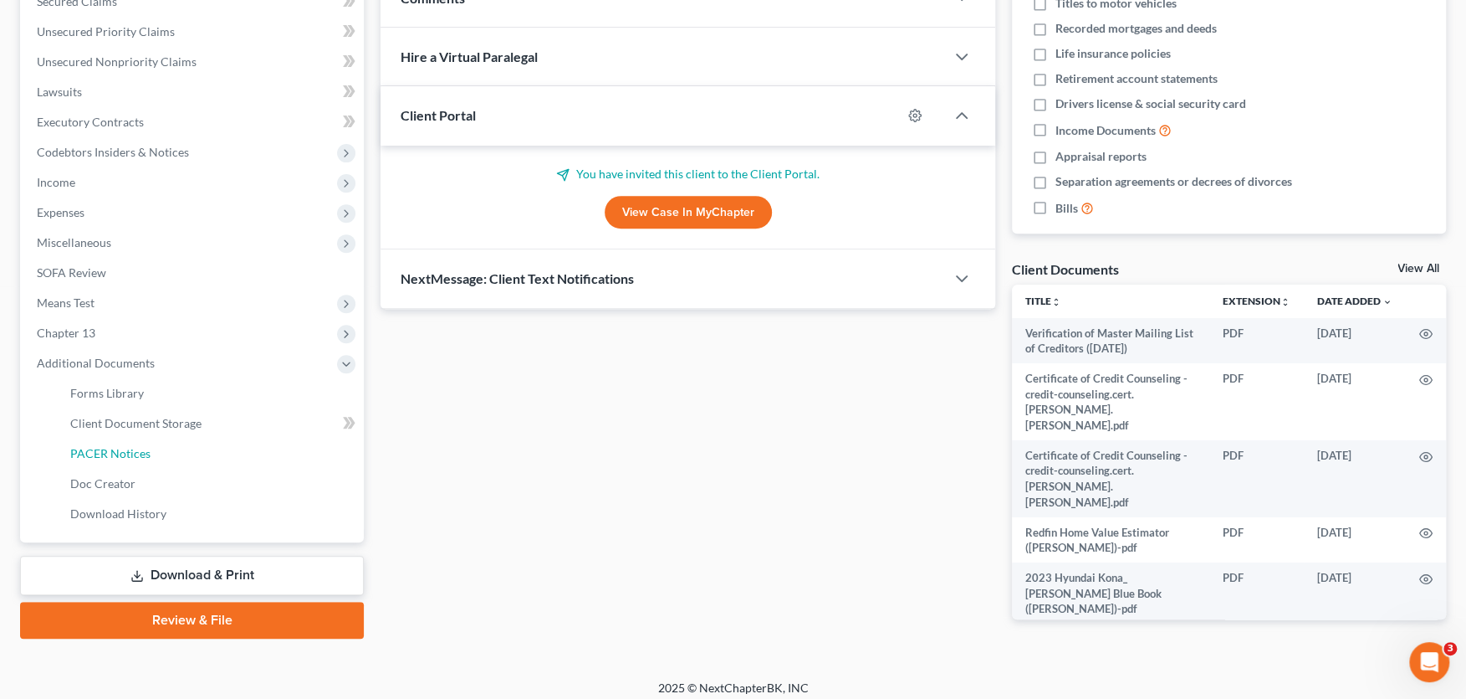
click at [127, 453] on span "PACER Notices" at bounding box center [110, 453] width 80 height 14
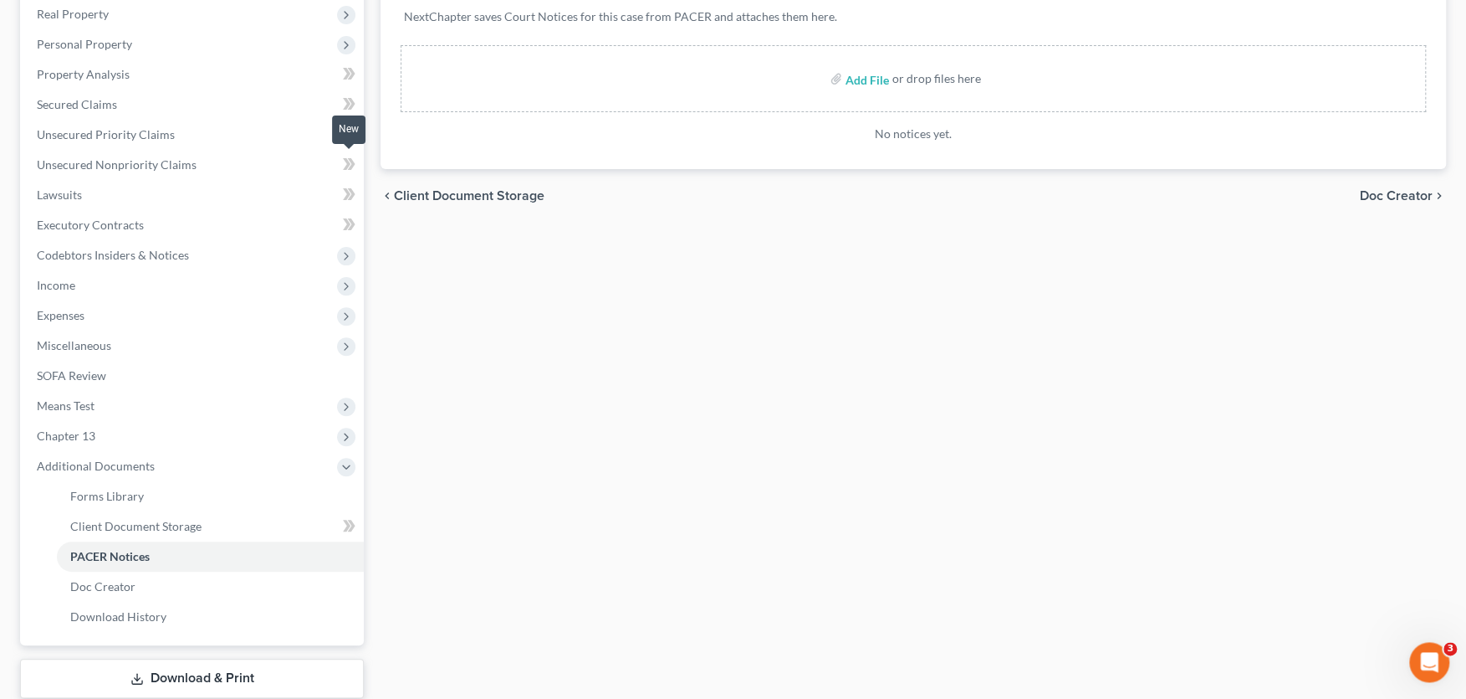
scroll to position [368, 0]
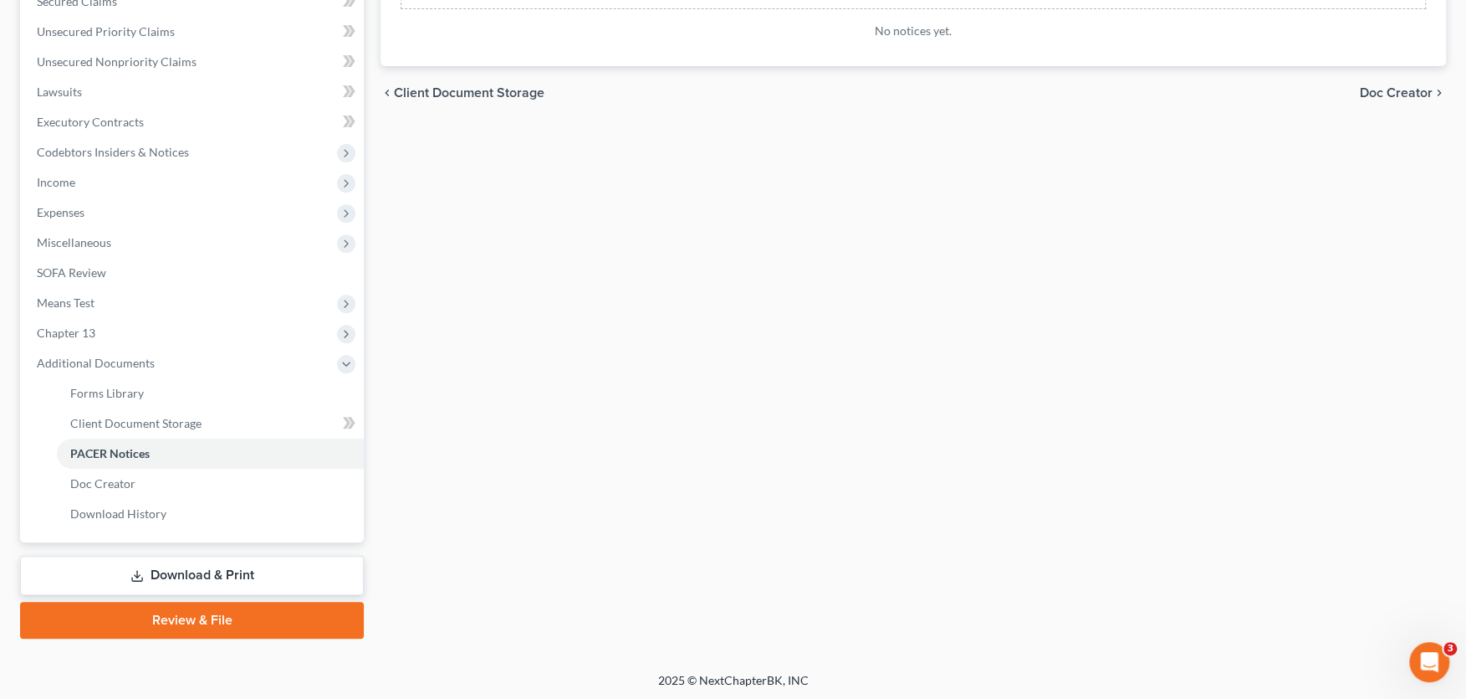
click at [80, 453] on span "PACER Notices" at bounding box center [109, 453] width 79 height 14
click at [100, 459] on link "PACER Notices" at bounding box center [210, 453] width 307 height 30
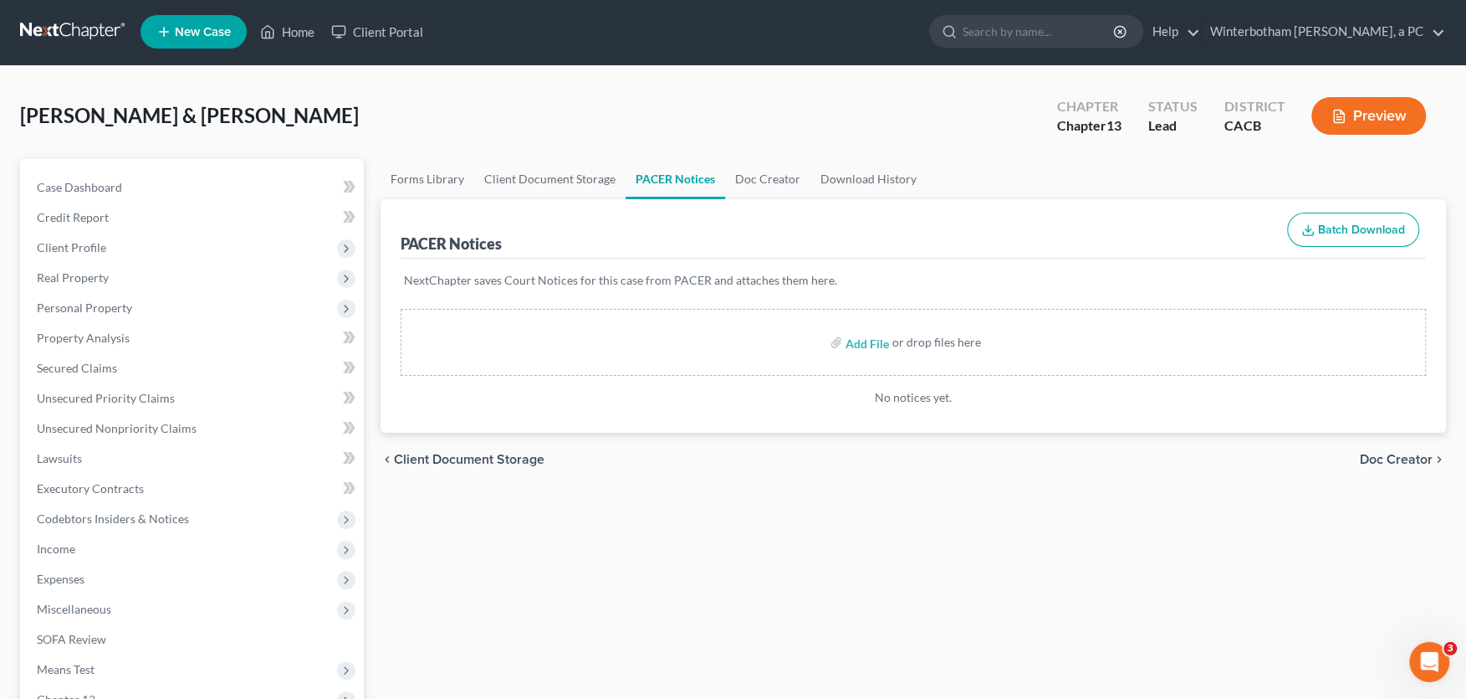
scroll to position [0, 0]
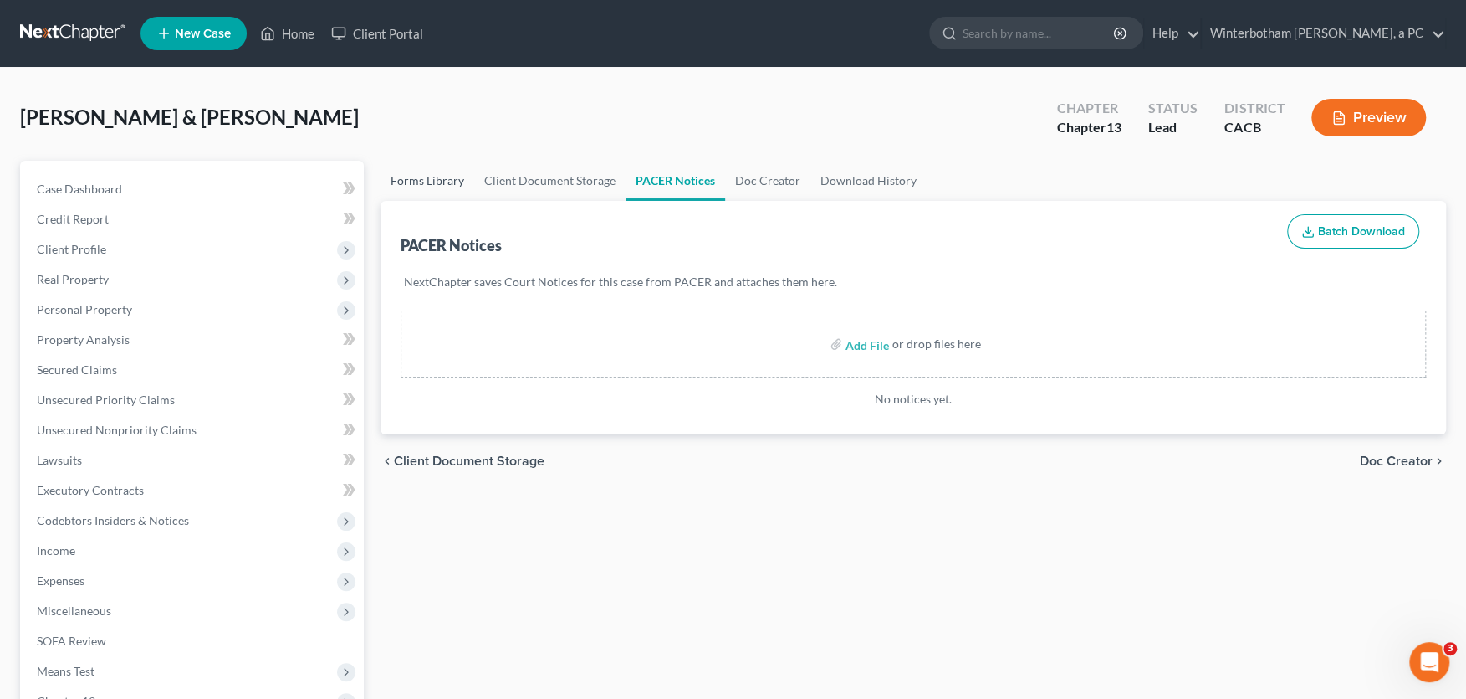
click at [431, 175] on link "Forms Library" at bounding box center [428, 181] width 94 height 40
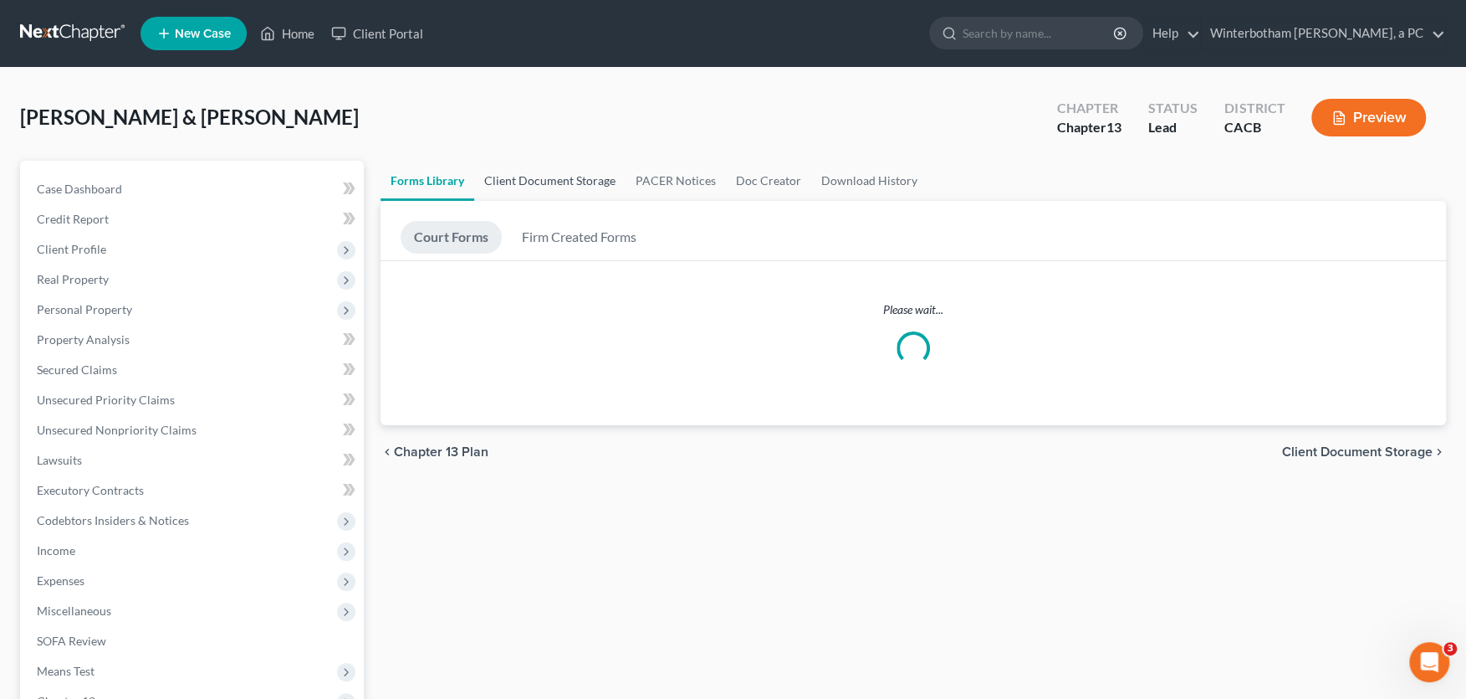
click at [590, 175] on link "Client Document Storage" at bounding box center [549, 181] width 151 height 40
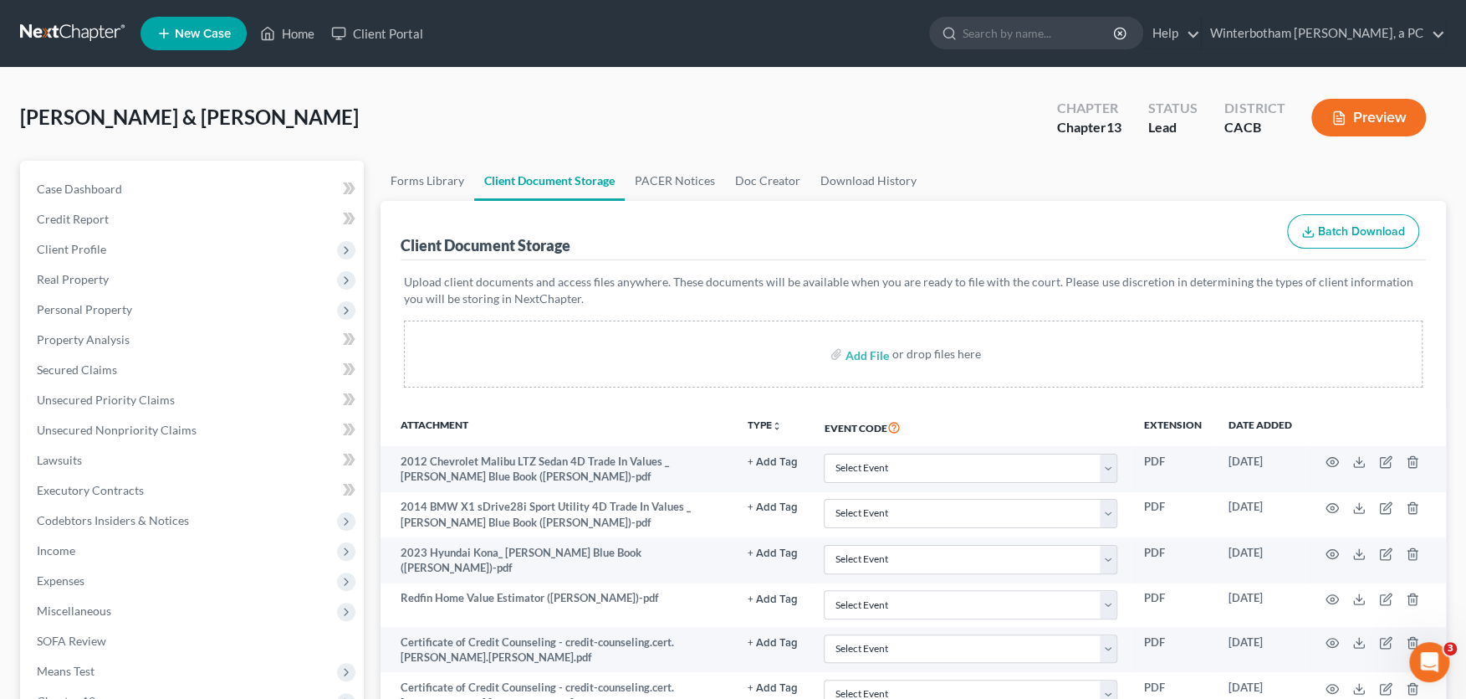
click at [1037, 37] on input "search" at bounding box center [1039, 33] width 153 height 31
type input "conejo"
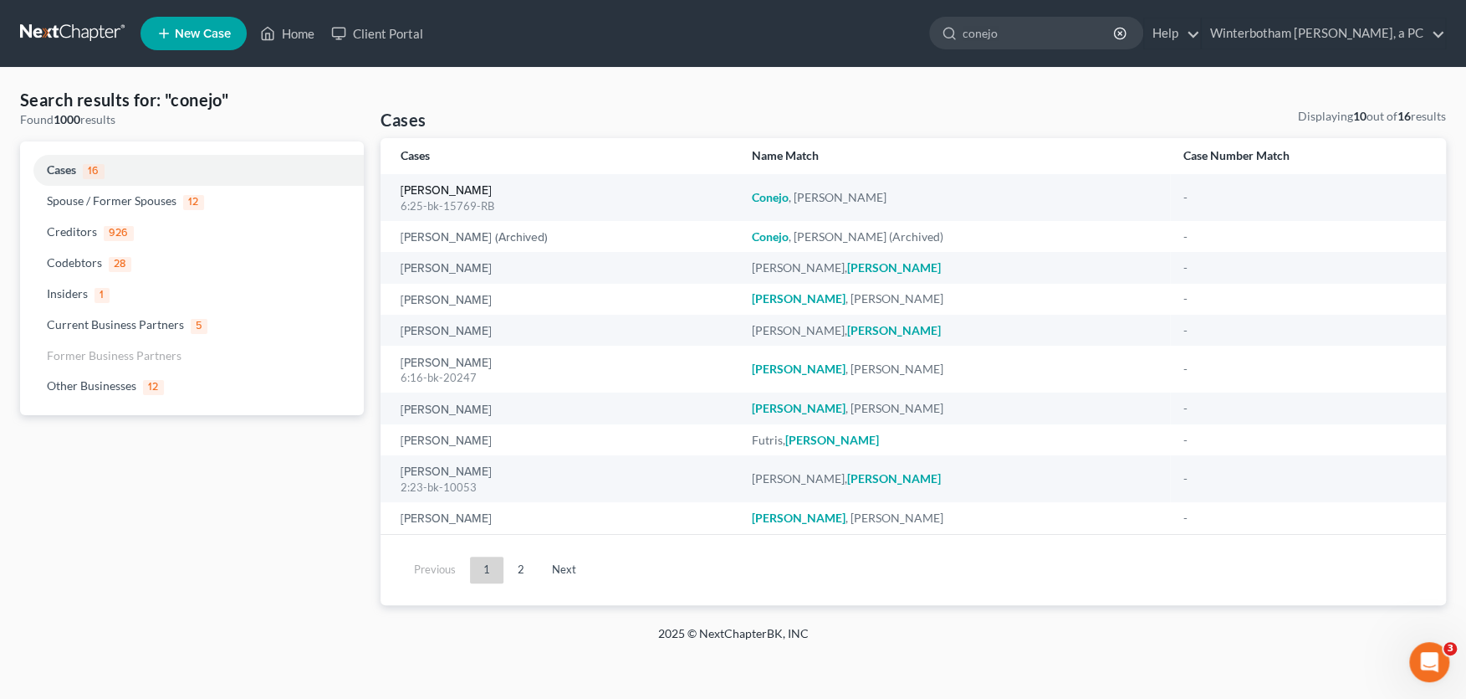
click at [455, 191] on link "[PERSON_NAME]" at bounding box center [446, 191] width 91 height 12
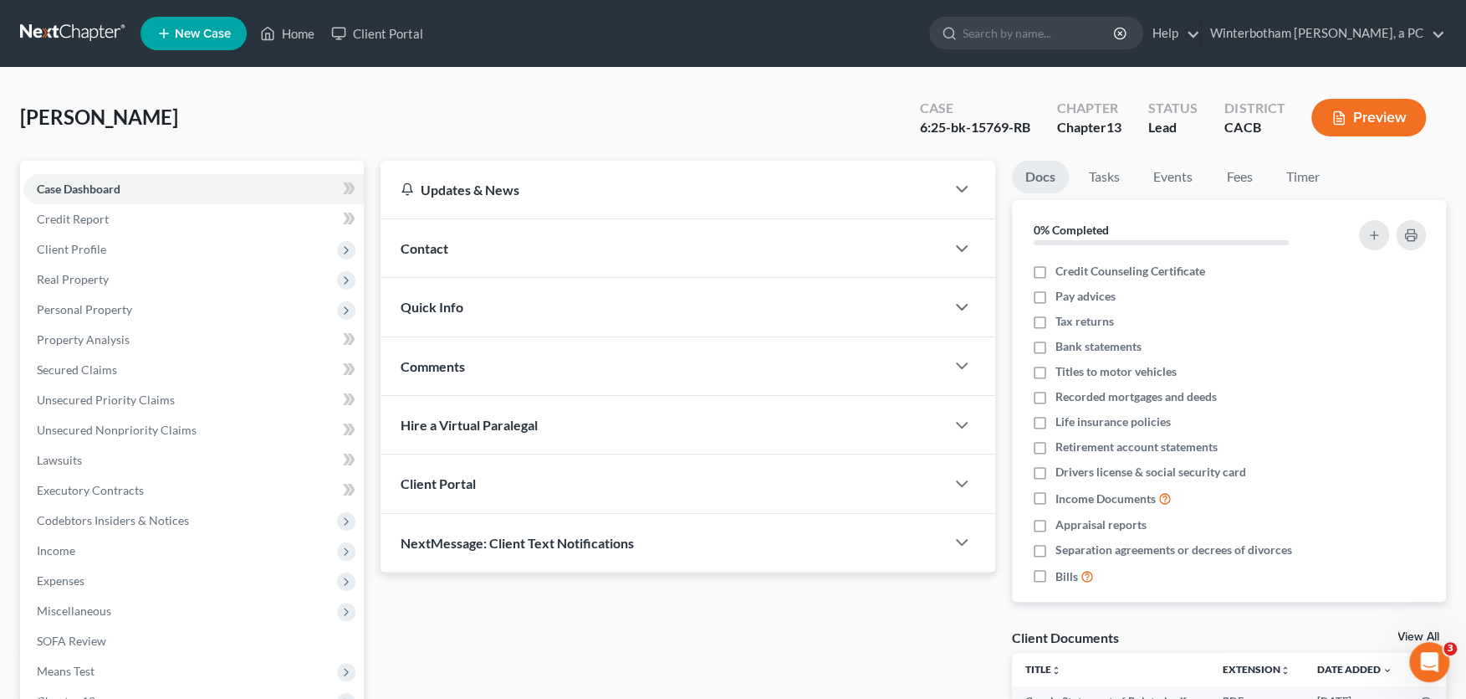
scroll to position [276, 0]
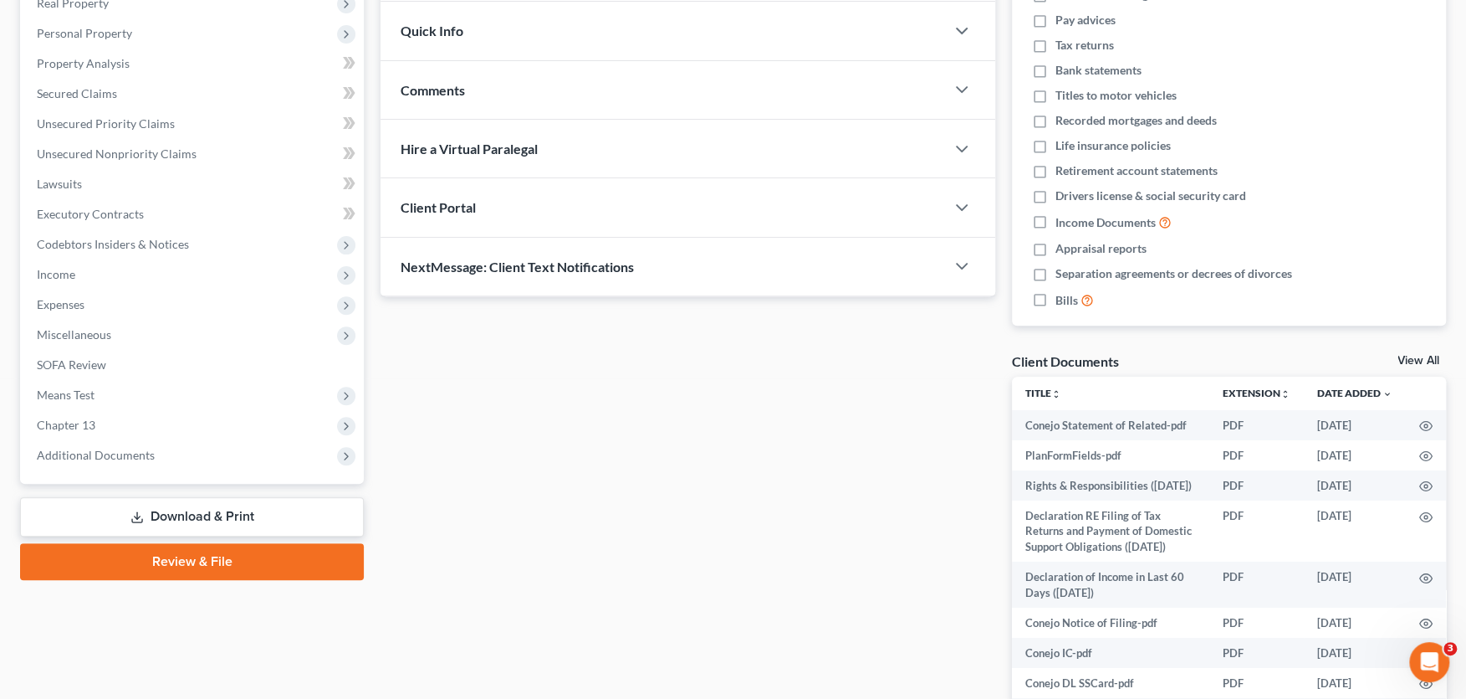
click at [113, 450] on span "Additional Documents" at bounding box center [96, 455] width 118 height 14
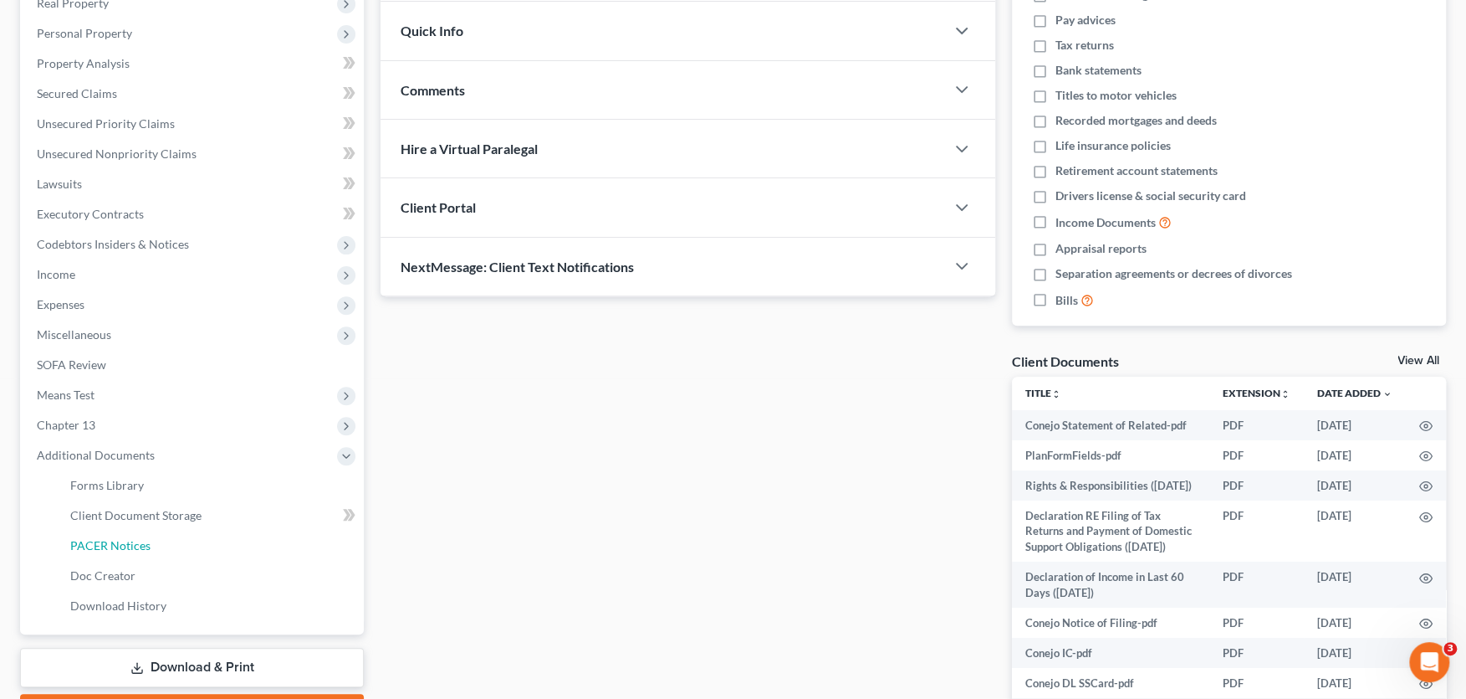
click at [104, 539] on span "PACER Notices" at bounding box center [110, 545] width 80 height 14
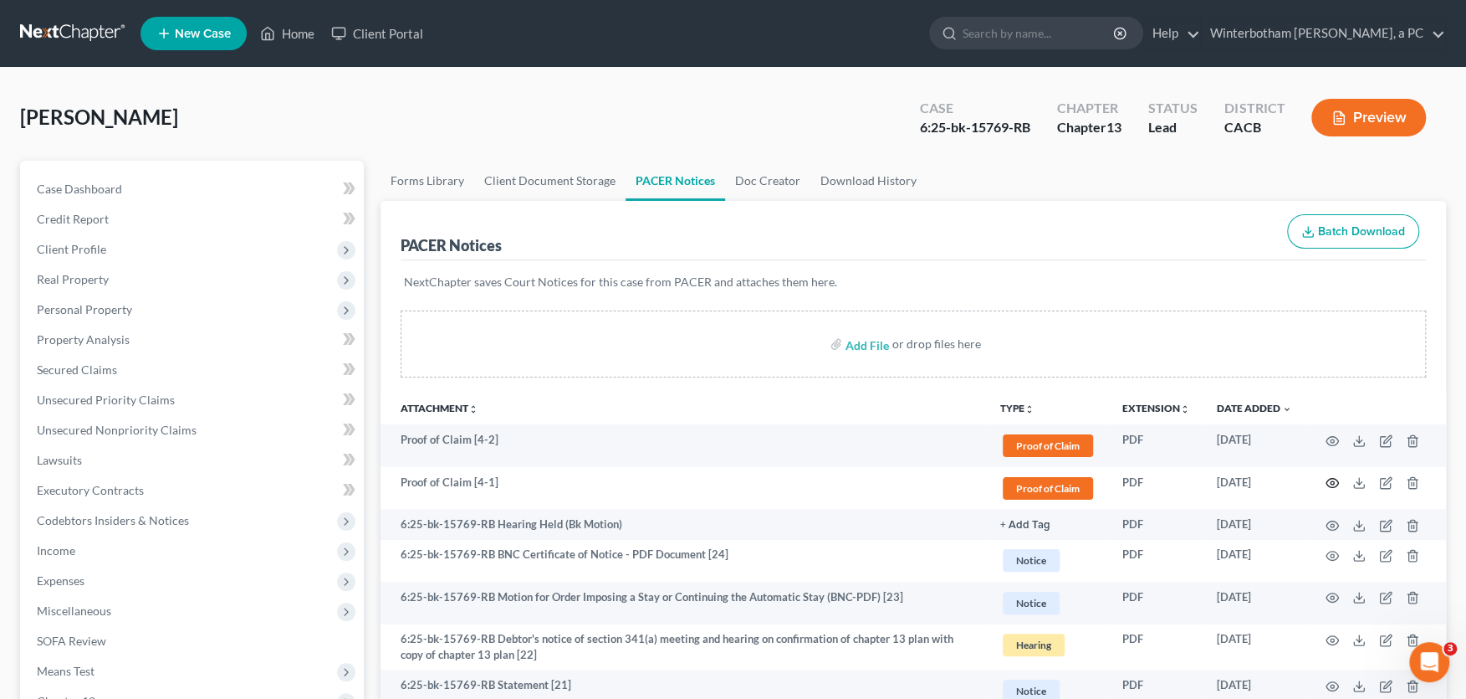
click at [1332, 479] on icon "button" at bounding box center [1332, 482] width 13 height 13
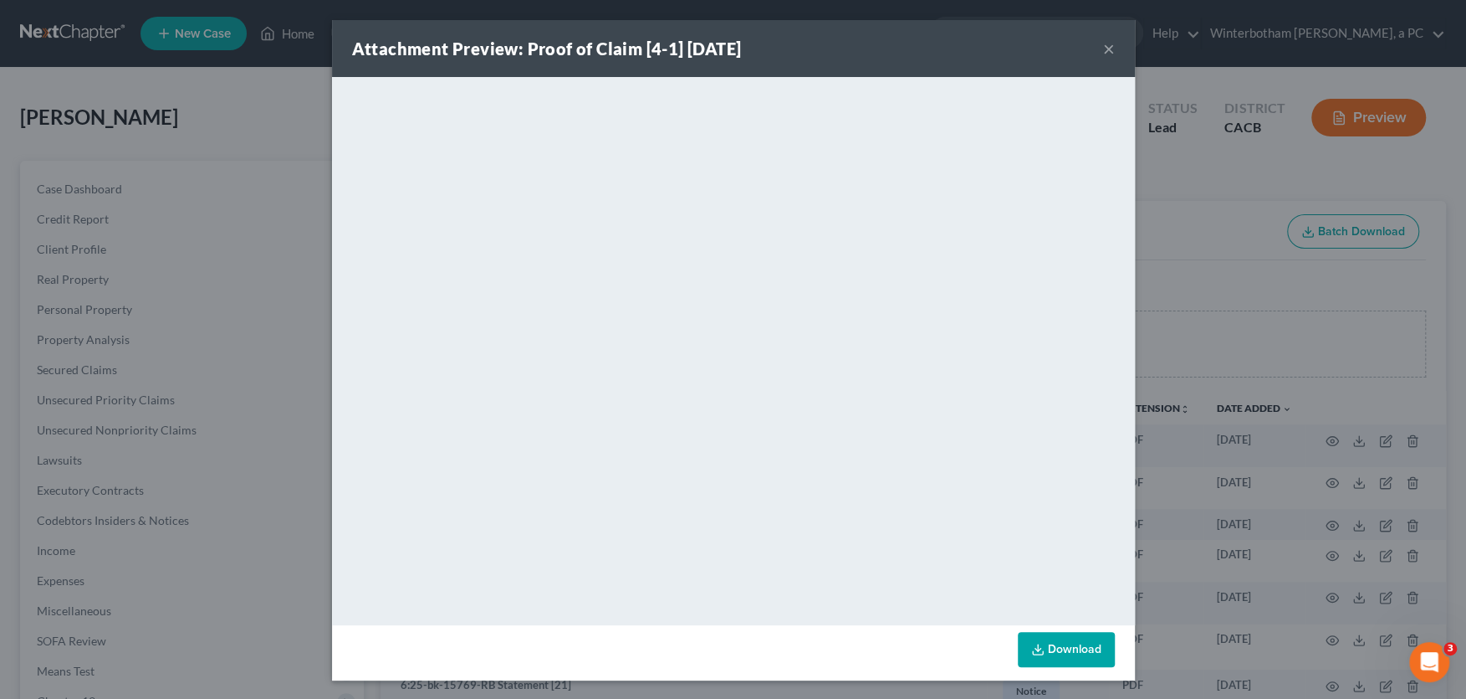
click at [1106, 44] on button "×" at bounding box center [1109, 48] width 12 height 20
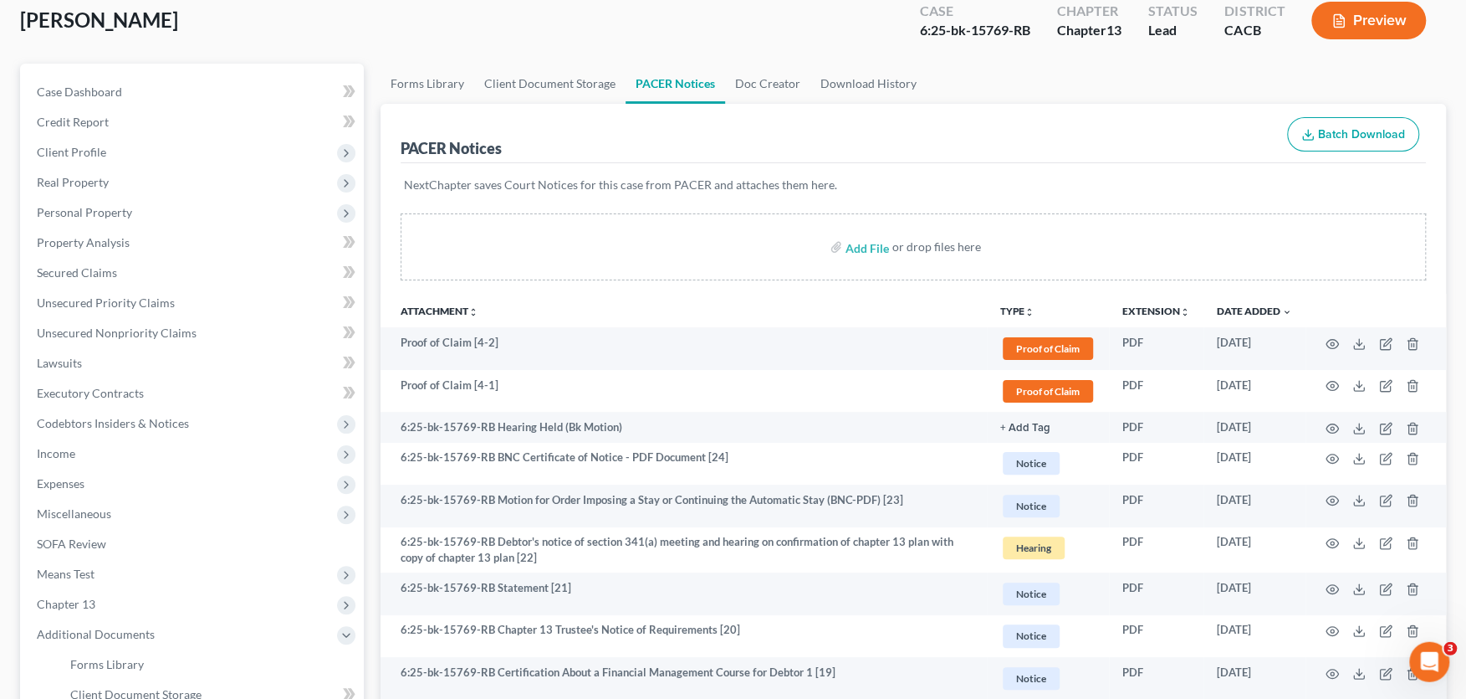
scroll to position [184, 0]
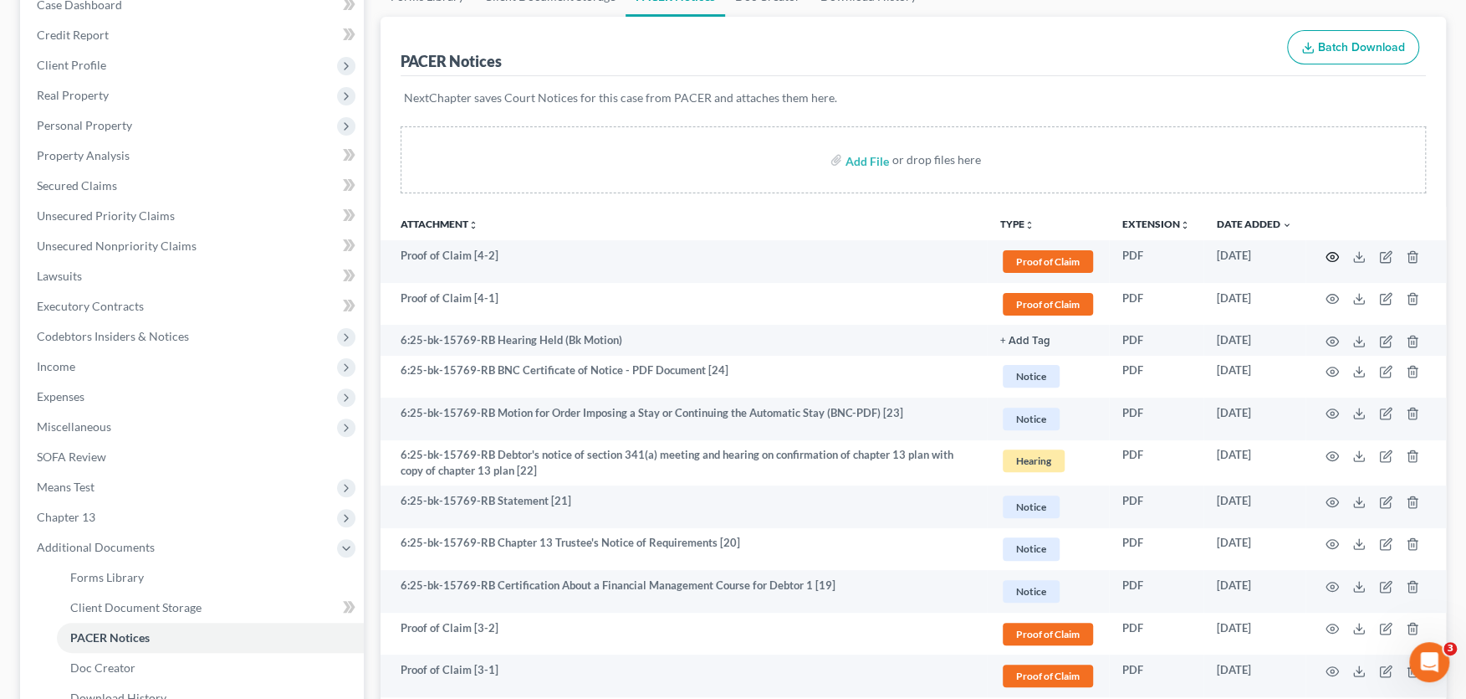
click at [1333, 253] on icon "button" at bounding box center [1332, 256] width 13 height 13
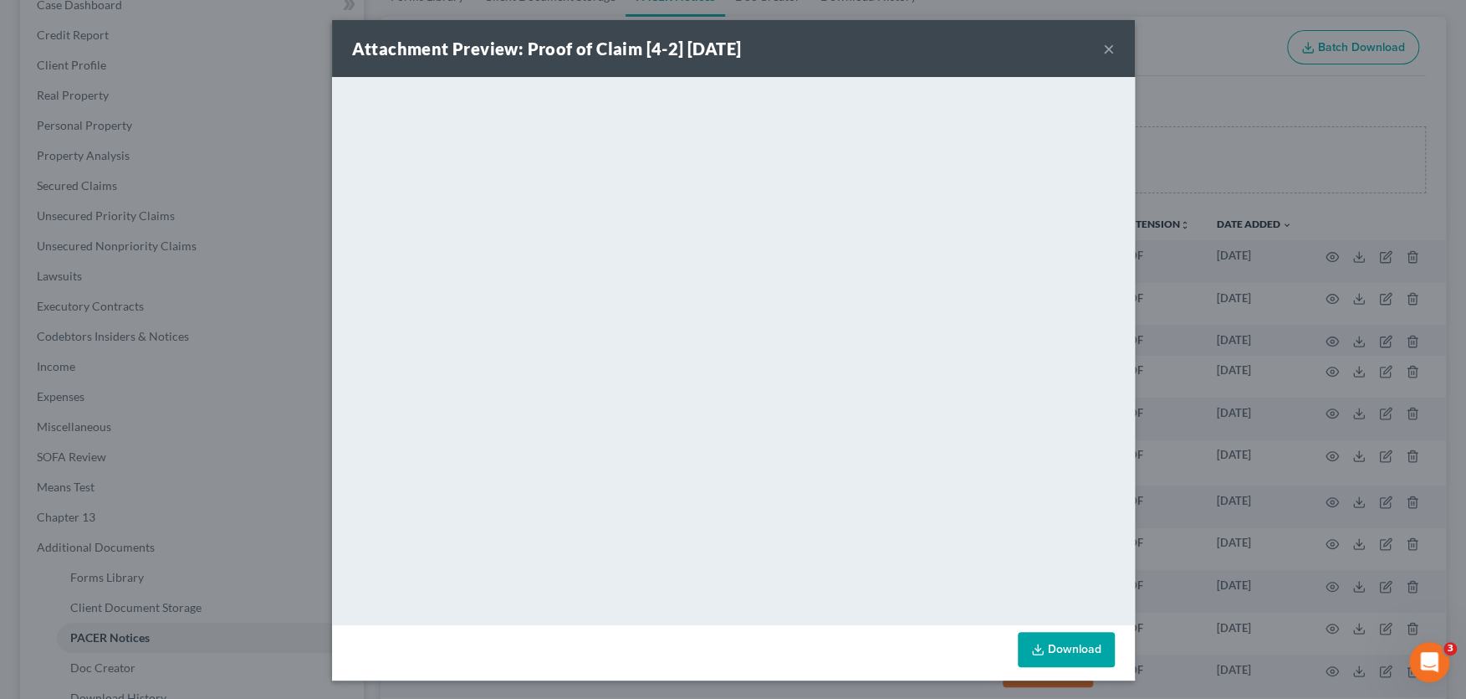
click at [1107, 44] on button "×" at bounding box center [1109, 48] width 12 height 20
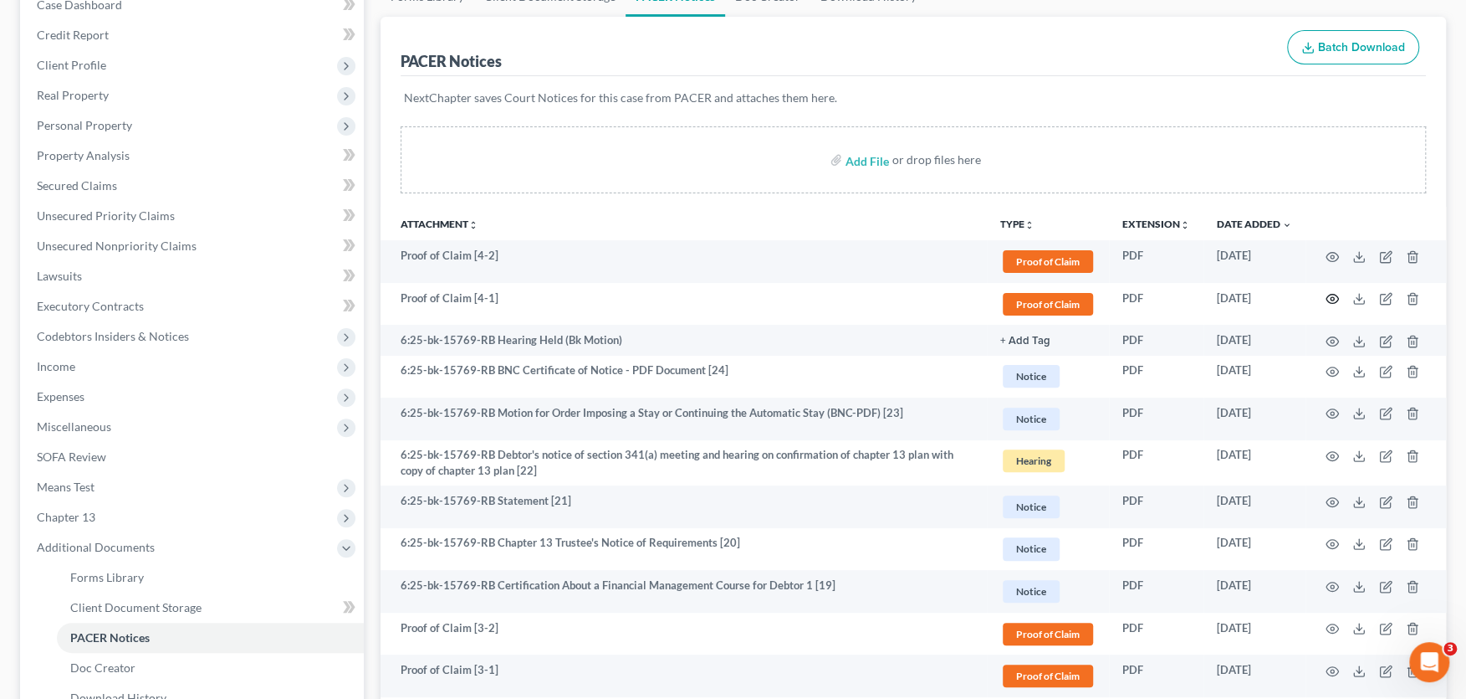
click at [1332, 299] on circle "button" at bounding box center [1332, 298] width 3 height 3
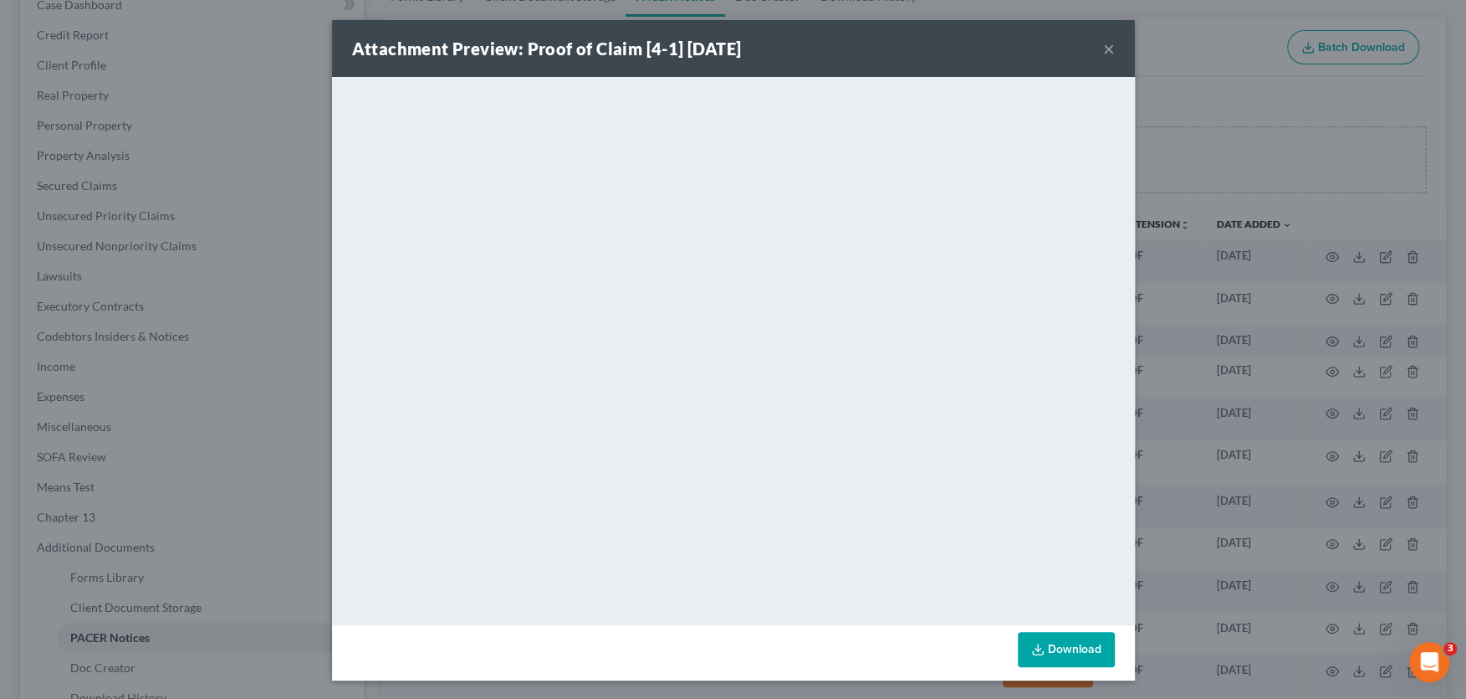
click at [1100, 53] on div "Attachment Preview: Proof of Claim [4-1] [DATE] ×" at bounding box center [733, 48] width 803 height 57
click at [1105, 49] on button "×" at bounding box center [1109, 48] width 12 height 20
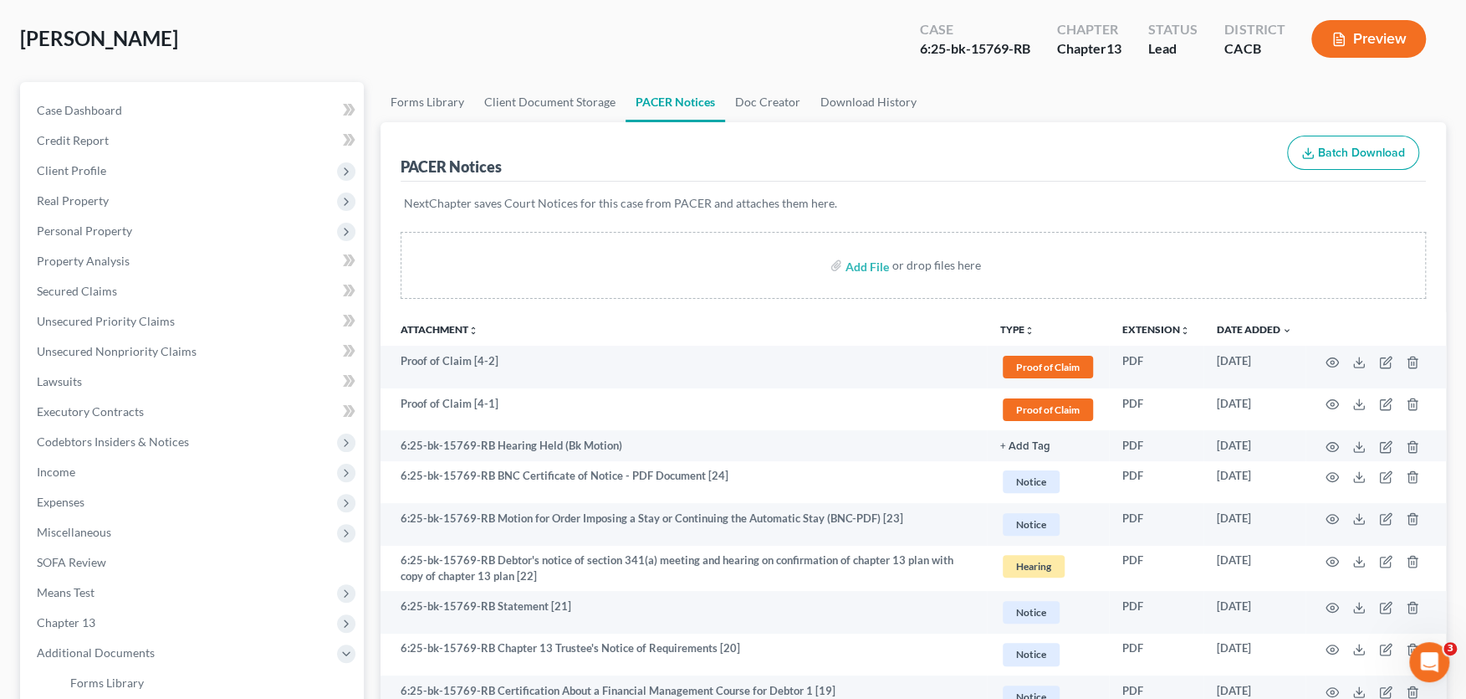
scroll to position [0, 0]
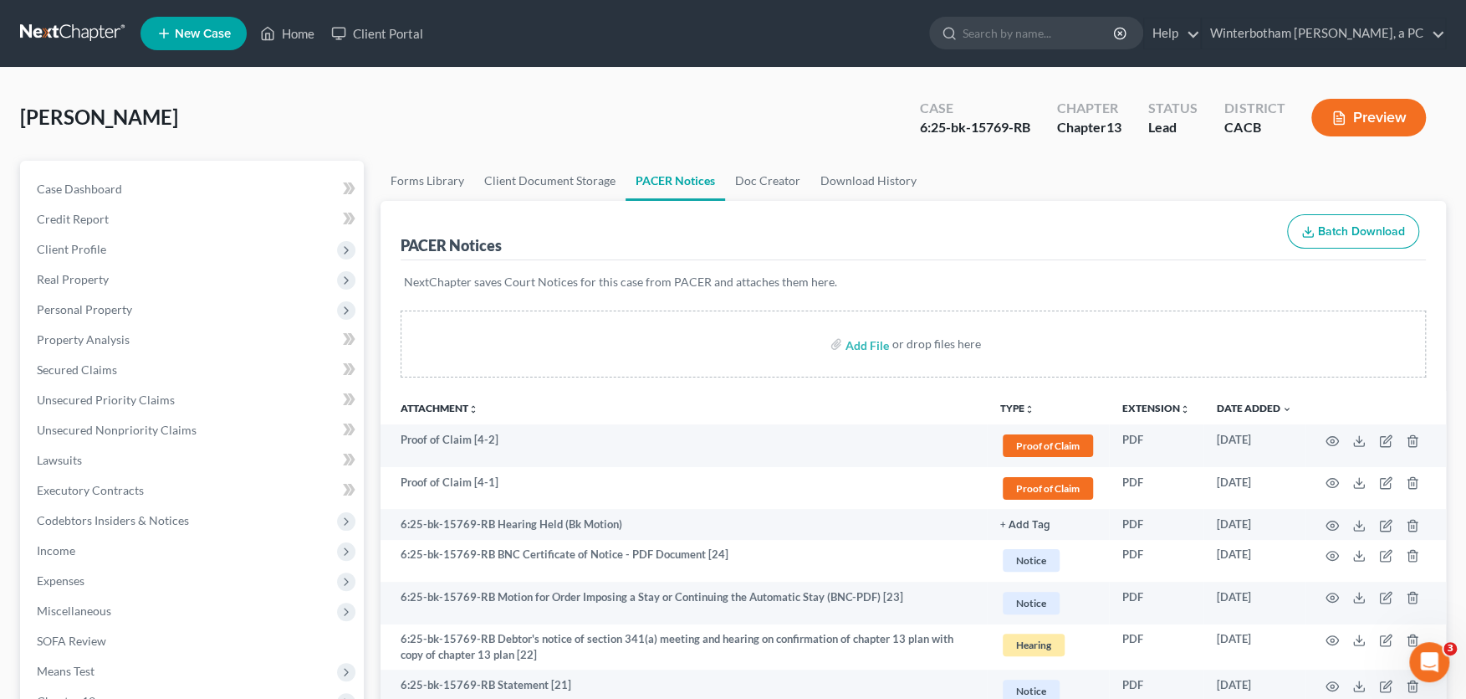
click at [80, 33] on link at bounding box center [73, 33] width 107 height 30
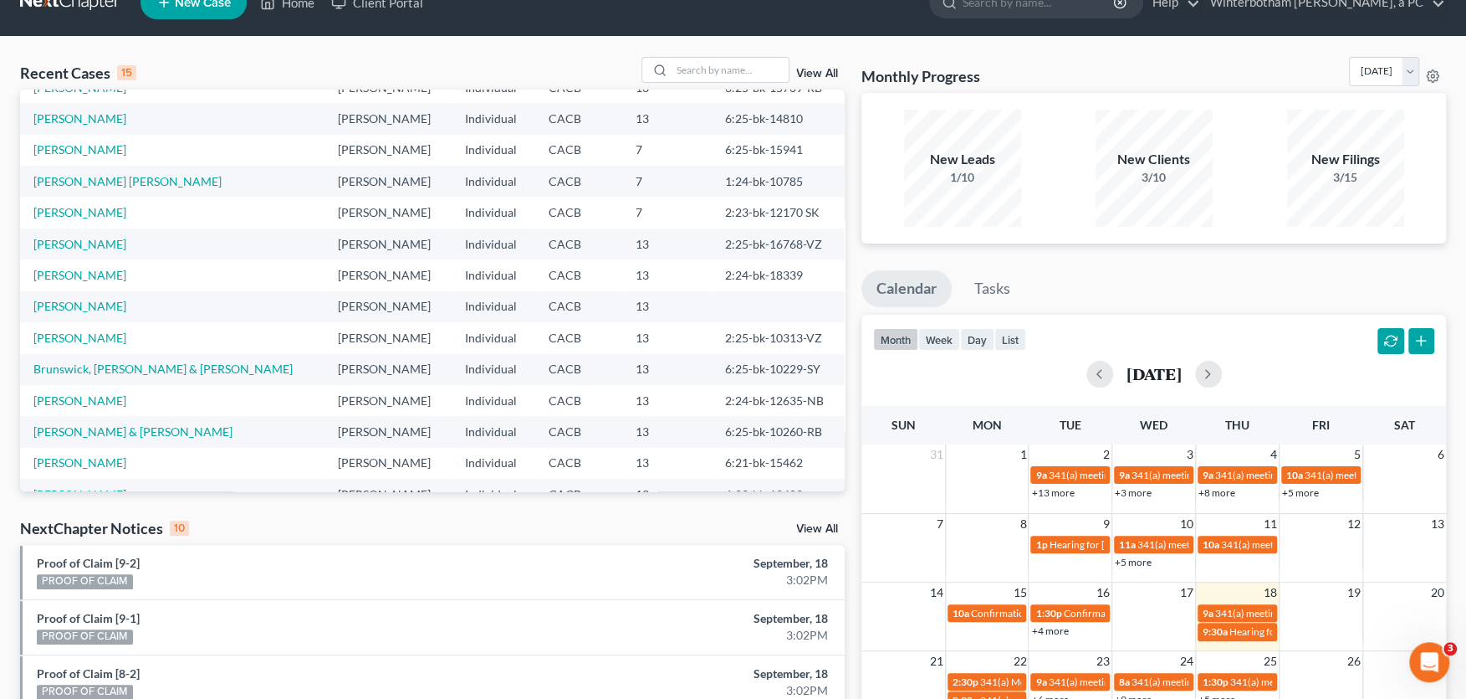
scroll to position [92, 0]
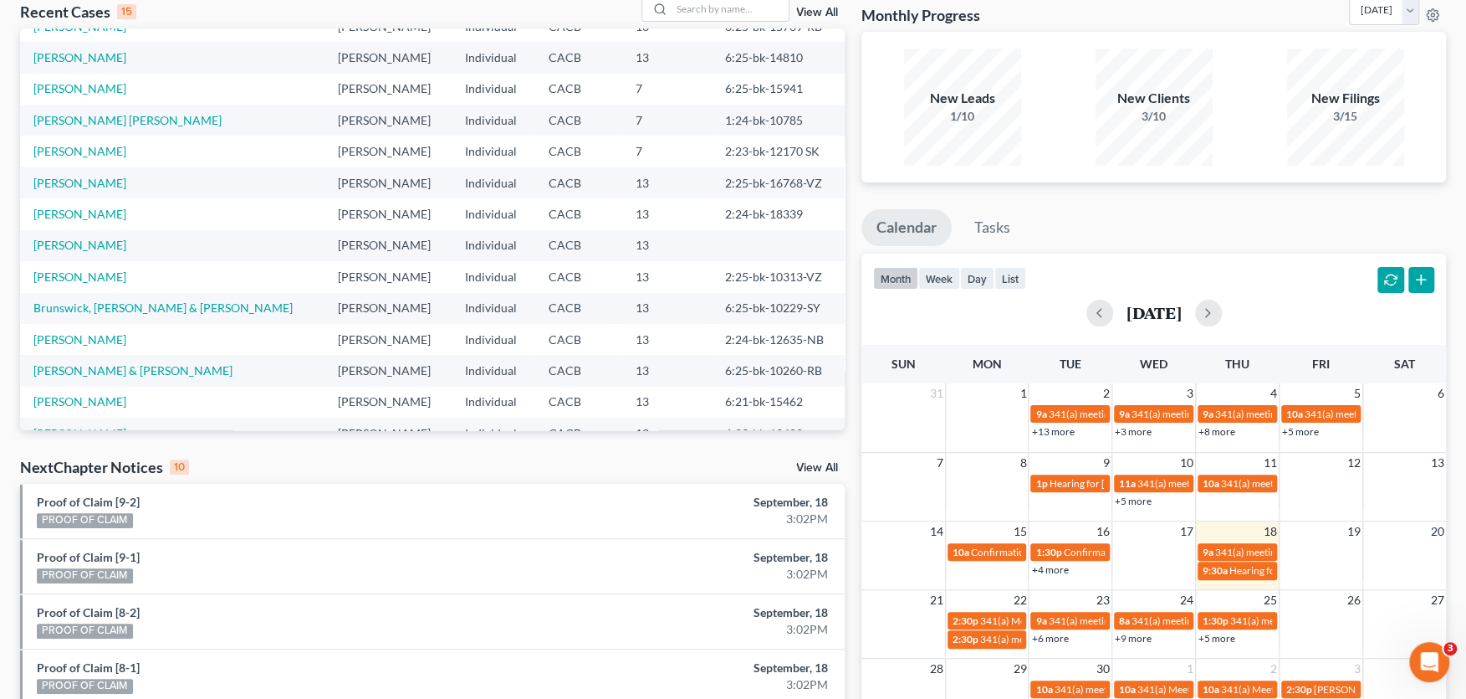
click at [811, 468] on link "View All" at bounding box center [817, 468] width 42 height 12
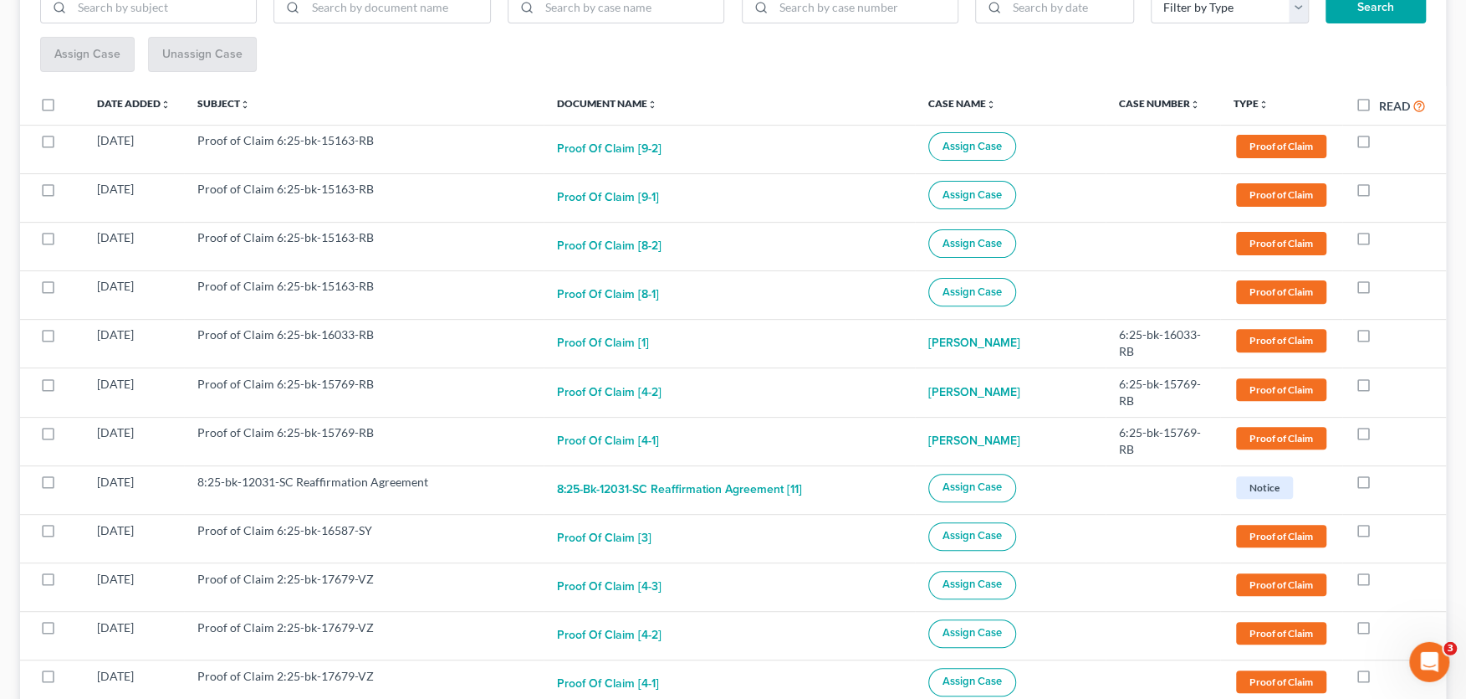
scroll to position [276, 0]
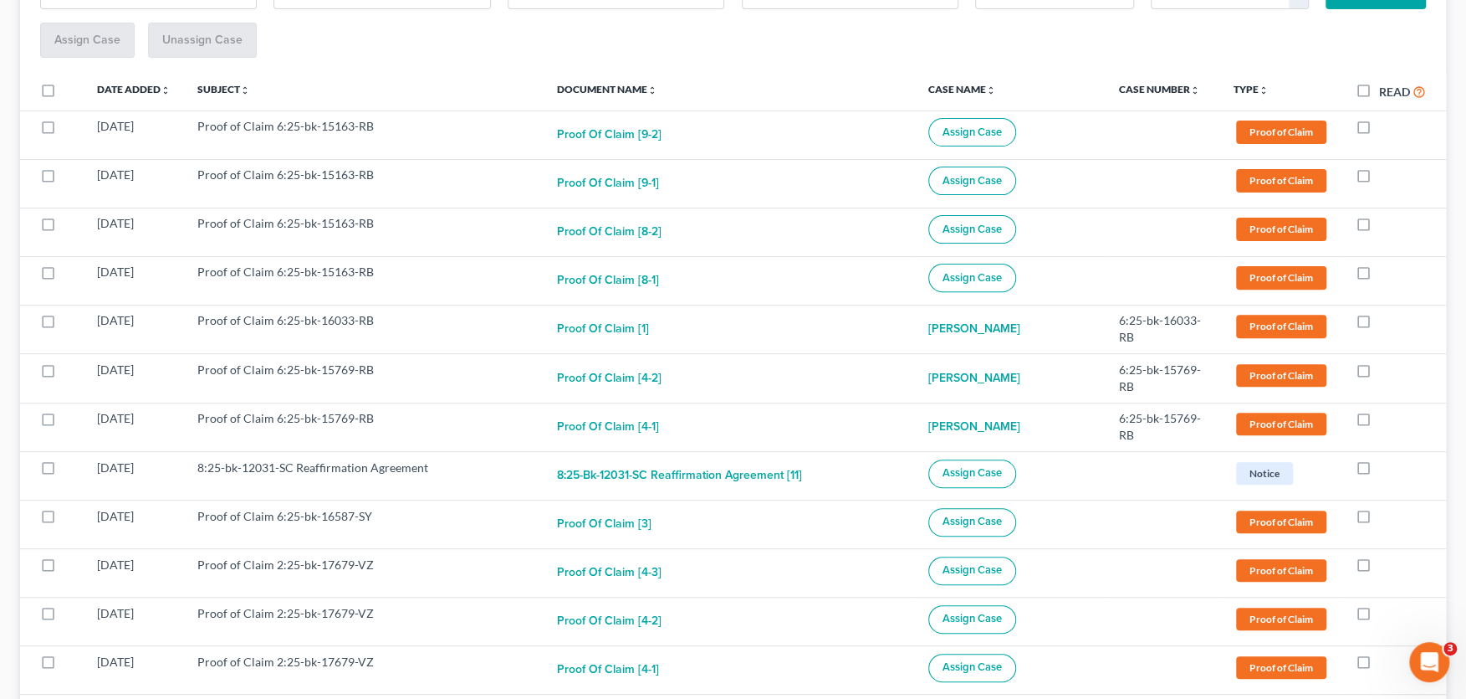
click at [1275, 423] on span "Proof of Claim" at bounding box center [1281, 423] width 90 height 23
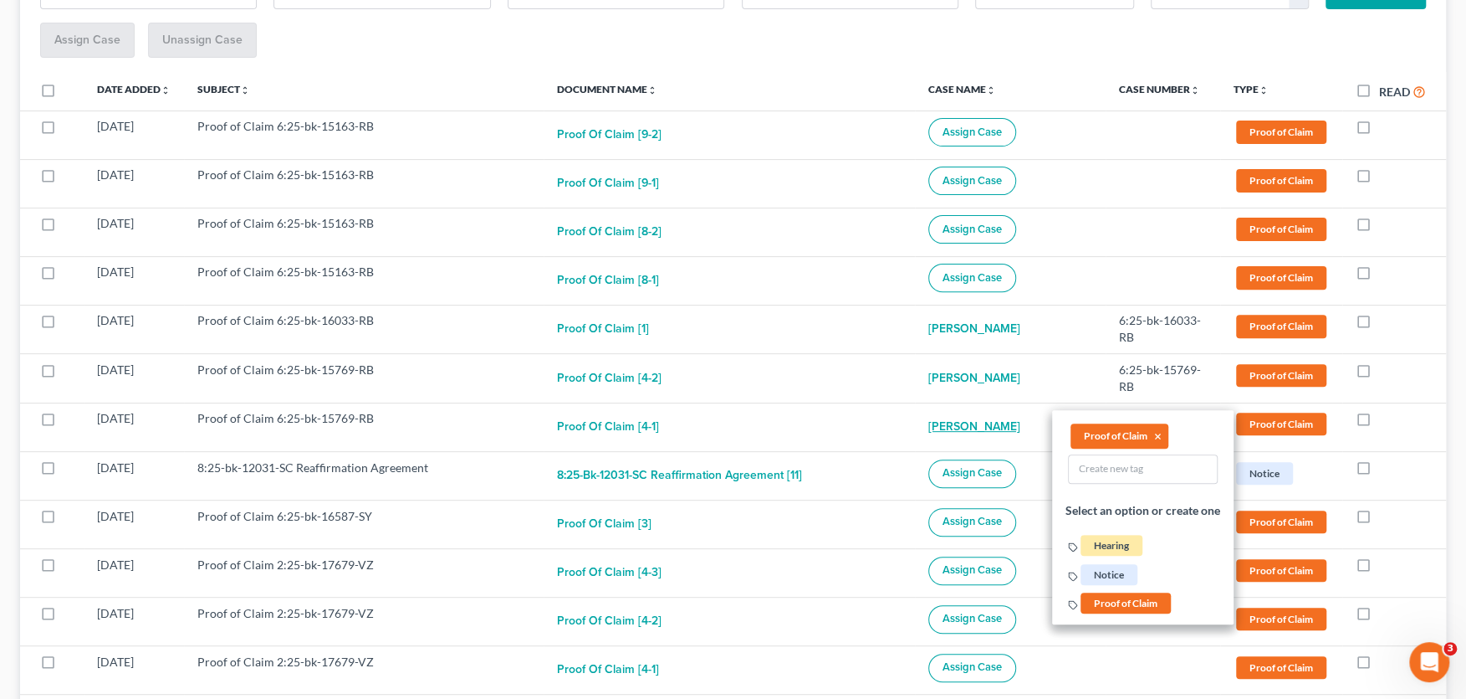
click at [979, 421] on link "Maria Conejo" at bounding box center [975, 426] width 92 height 33
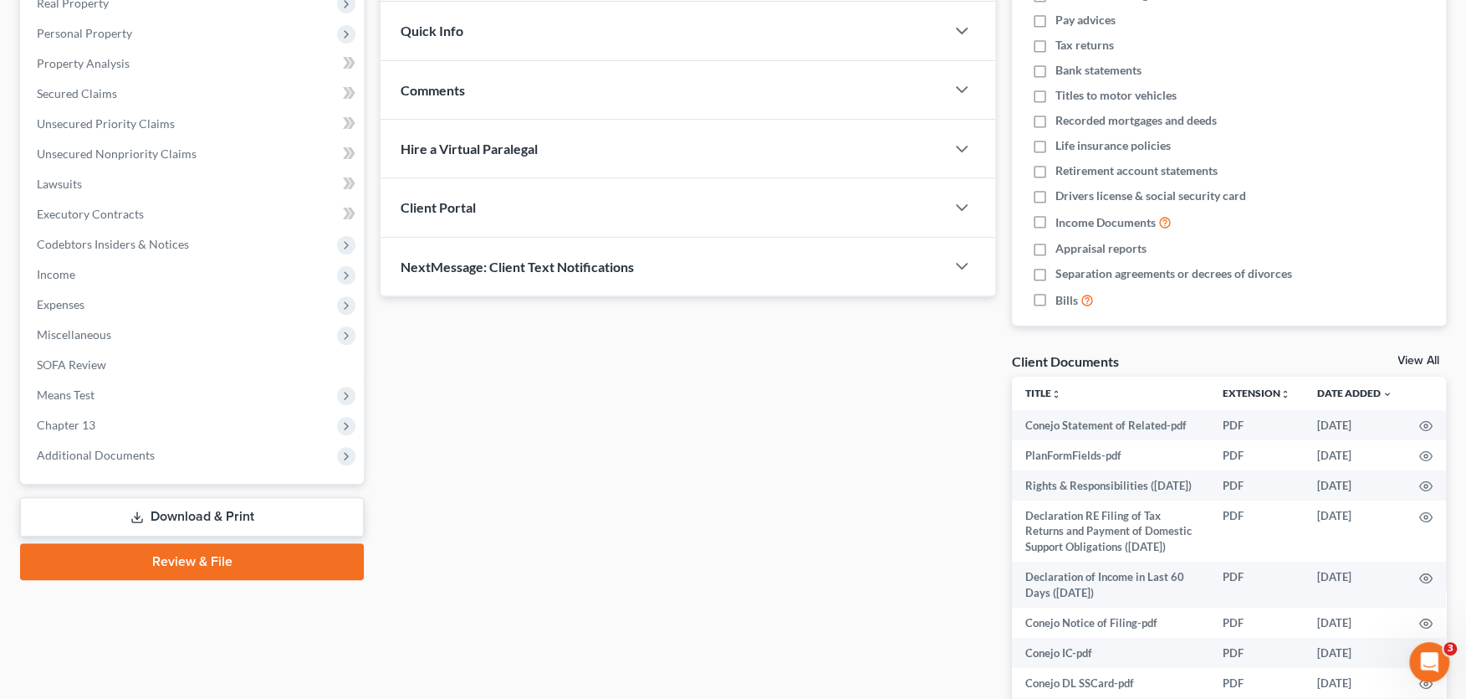
scroll to position [218, 0]
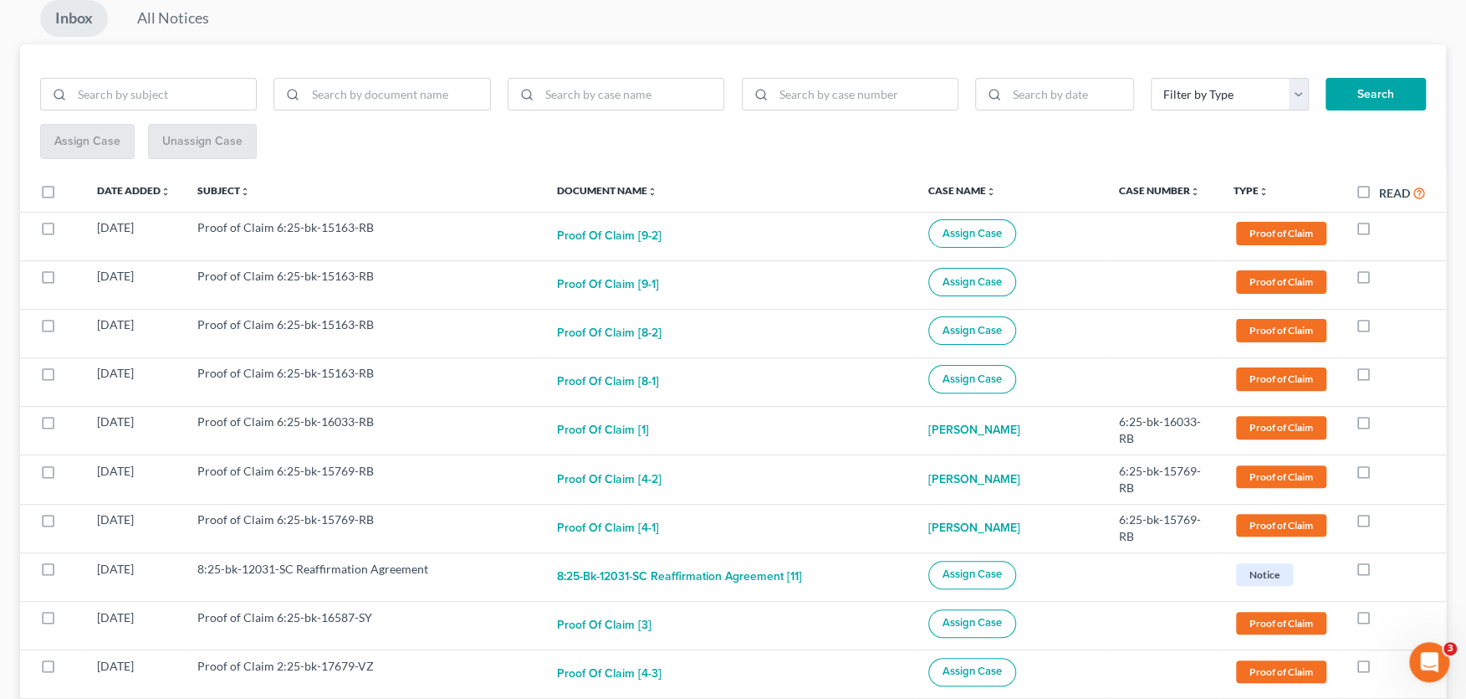
scroll to position [276, 0]
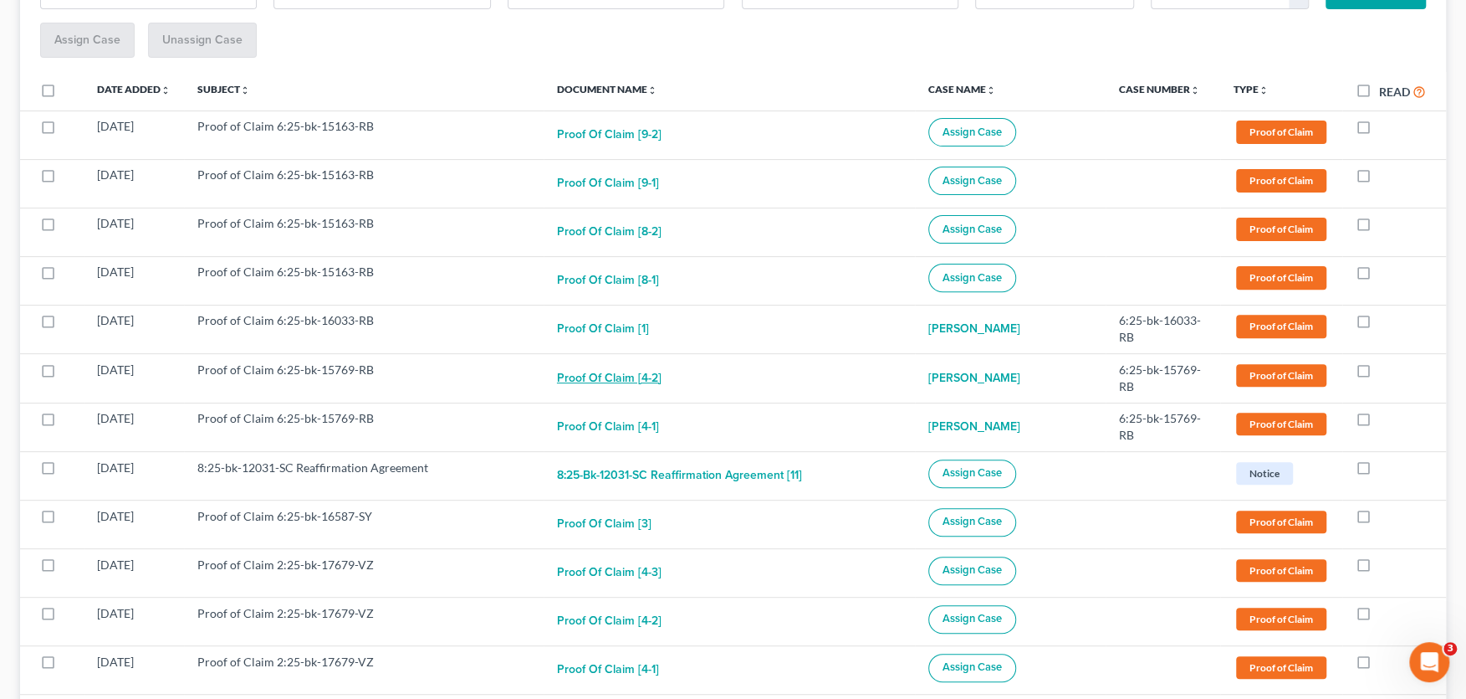
click at [610, 374] on button "Proof of Claim [4-2]" at bounding box center [609, 377] width 105 height 33
checkbox input "true"
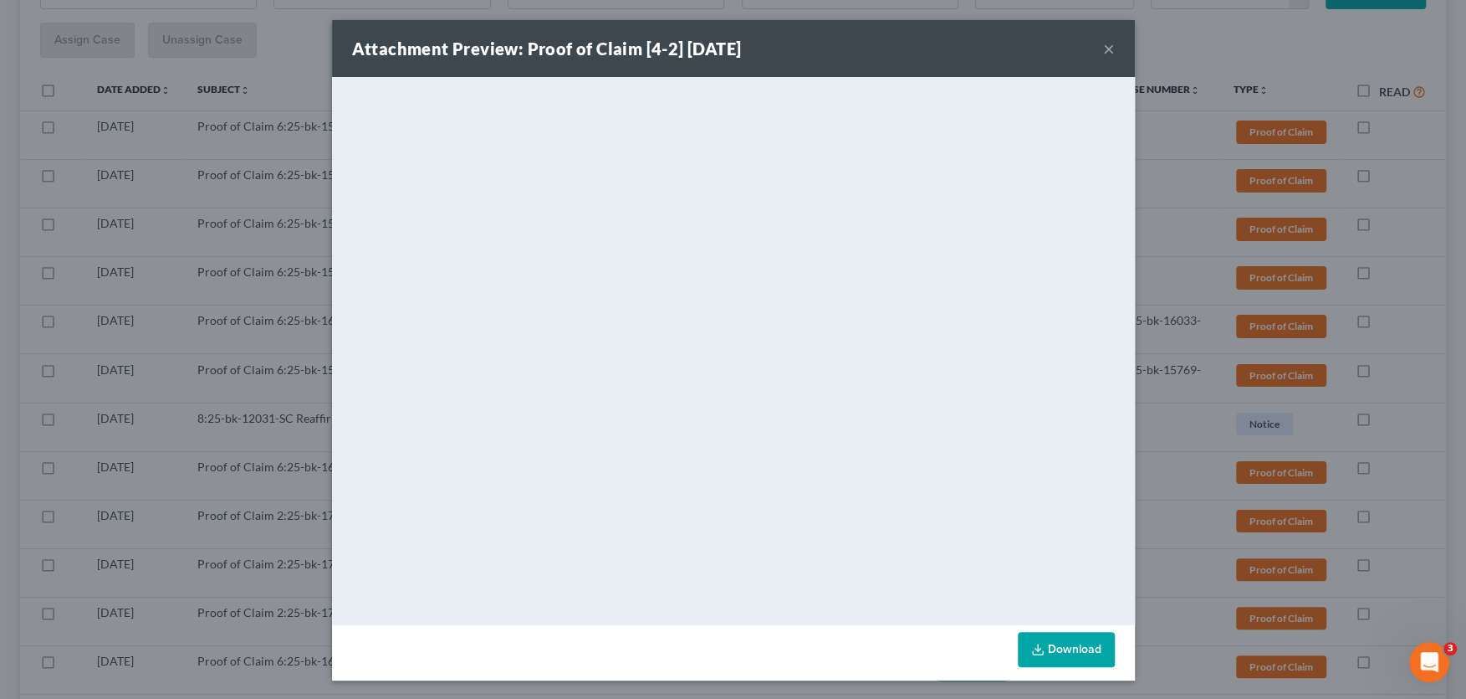
click at [1108, 47] on button "×" at bounding box center [1109, 48] width 12 height 20
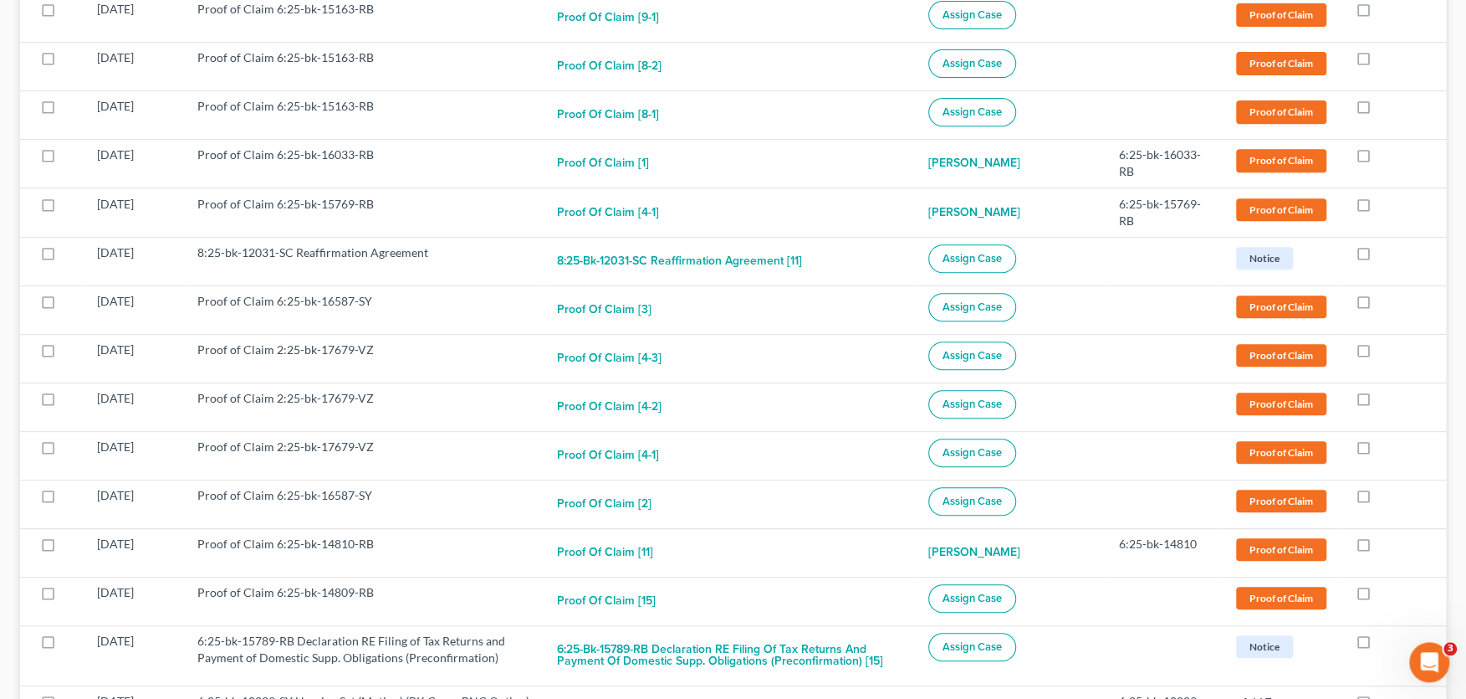
scroll to position [460, 0]
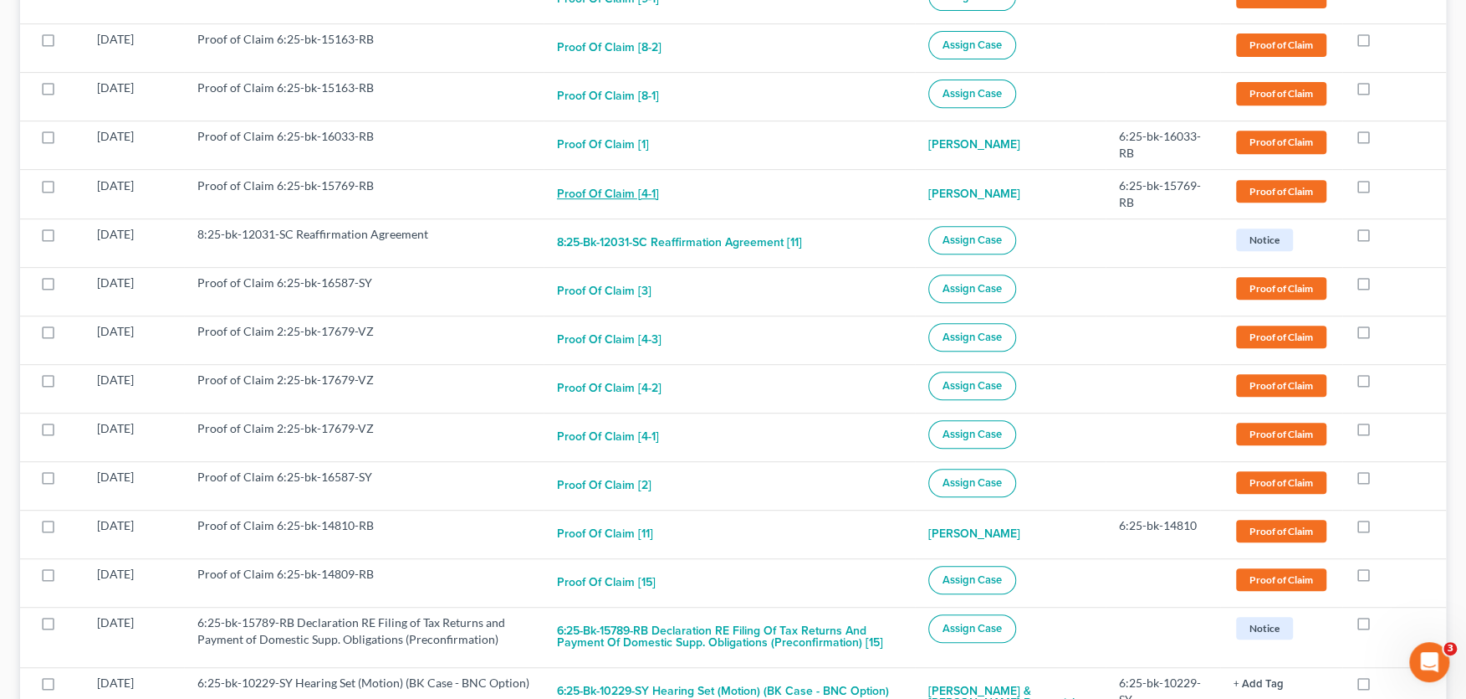
click at [640, 192] on button "Proof of Claim [4-1]" at bounding box center [608, 193] width 102 height 33
checkbox input "true"
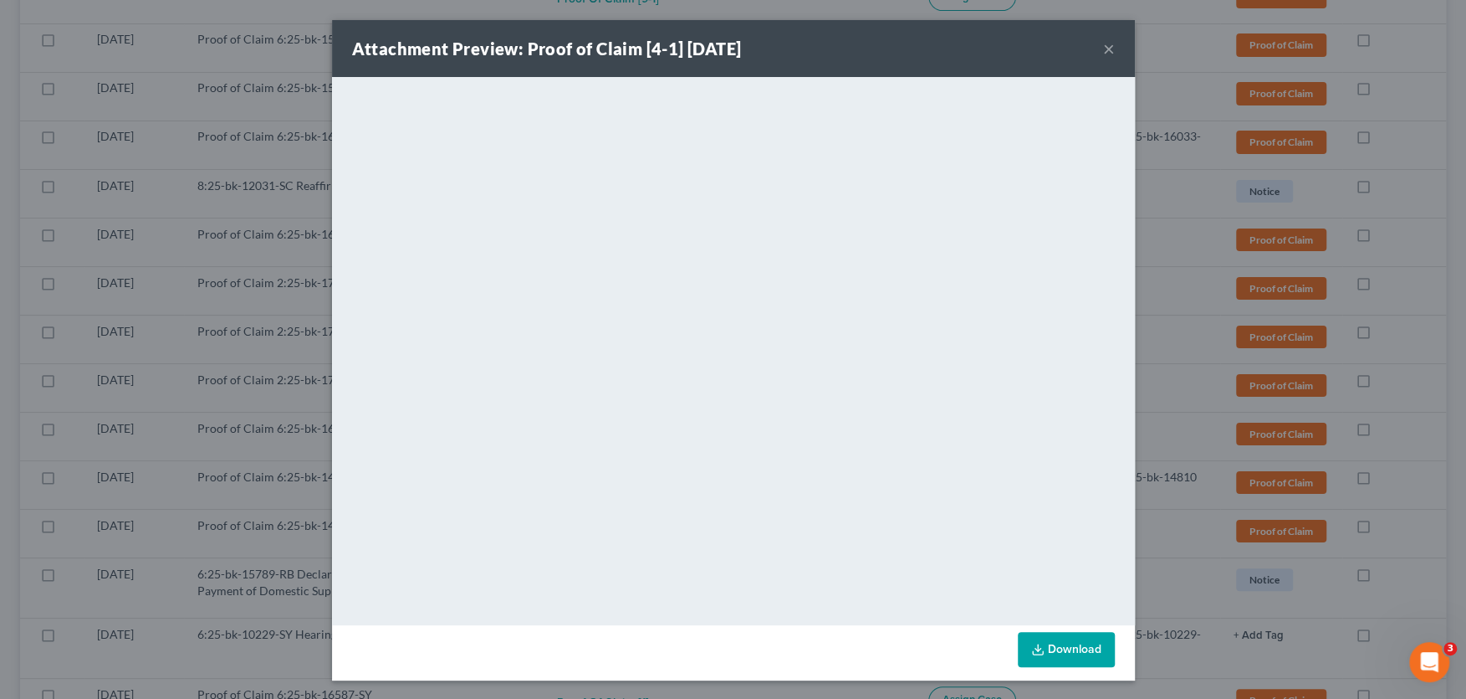
click at [1109, 50] on button "×" at bounding box center [1109, 48] width 12 height 20
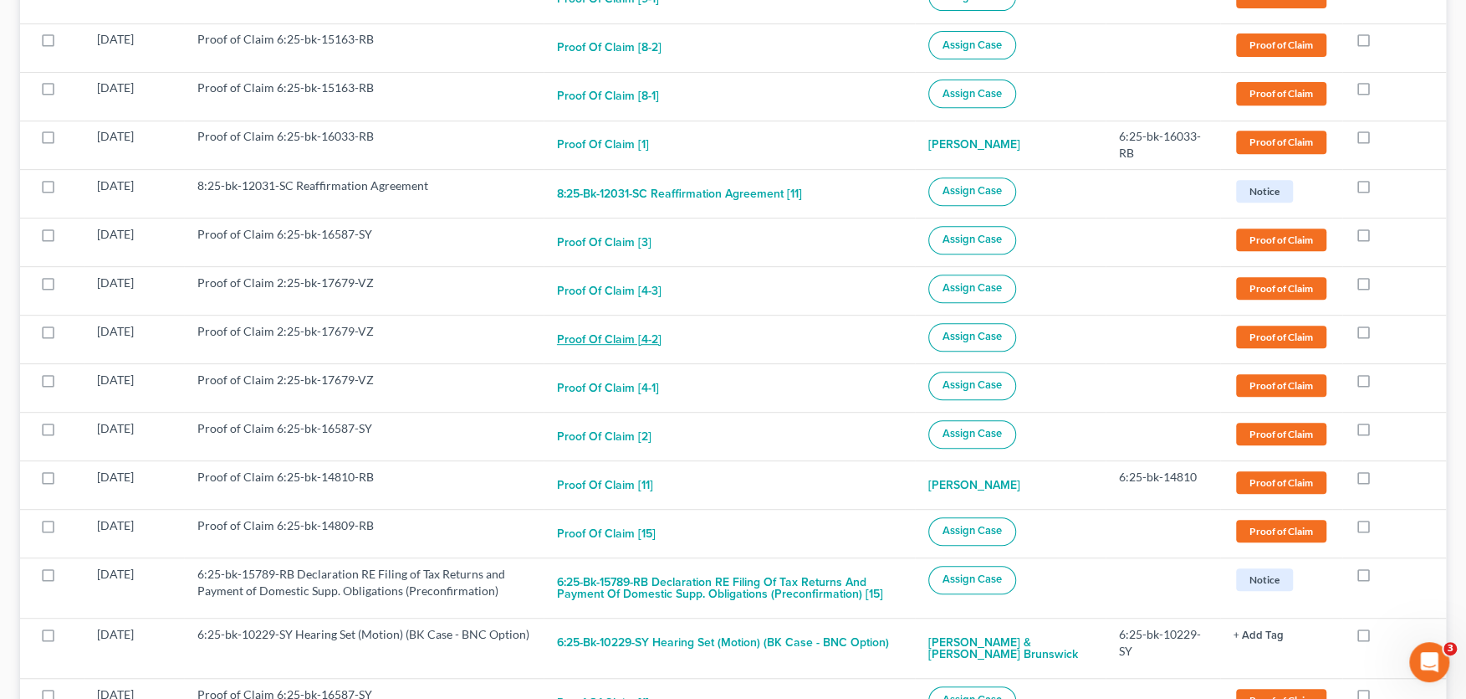
click at [613, 336] on button "Proof of Claim [4-2]" at bounding box center [609, 339] width 105 height 33
checkbox input "true"
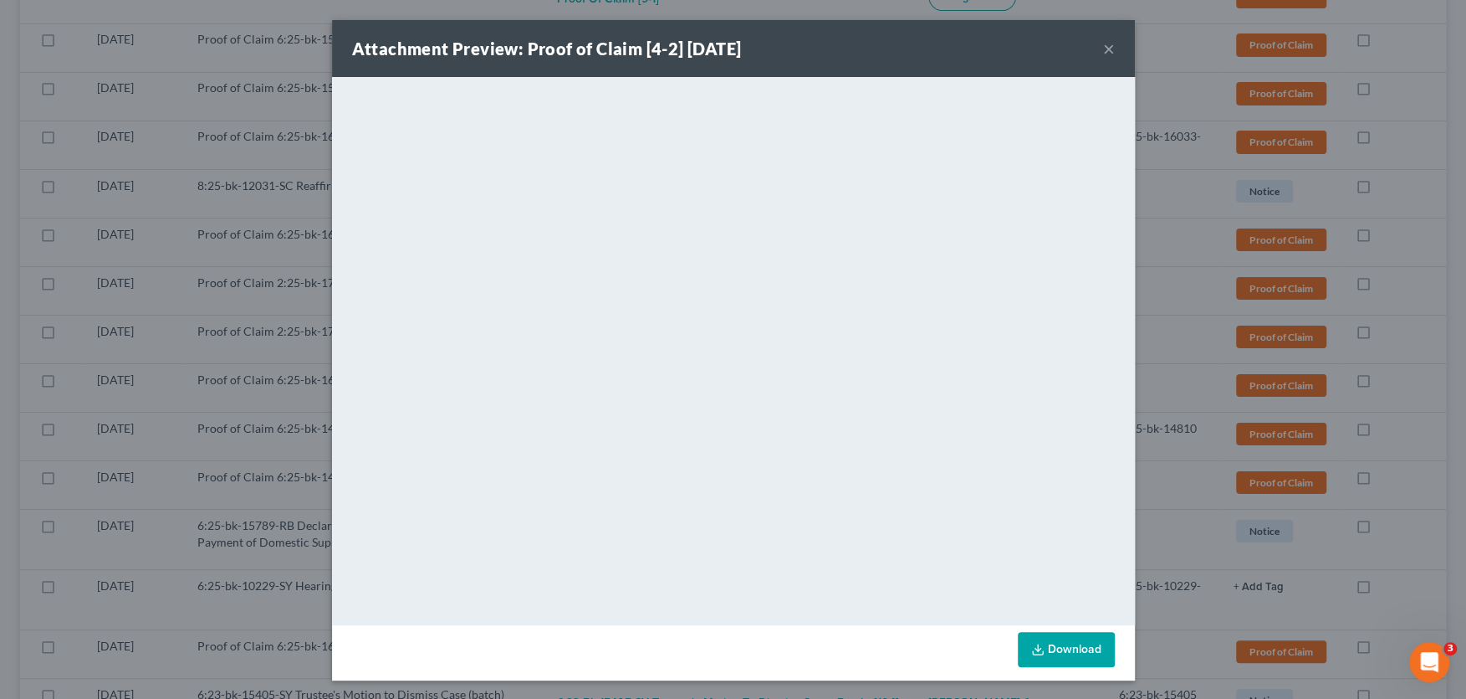
click at [1108, 47] on button "×" at bounding box center [1109, 48] width 12 height 20
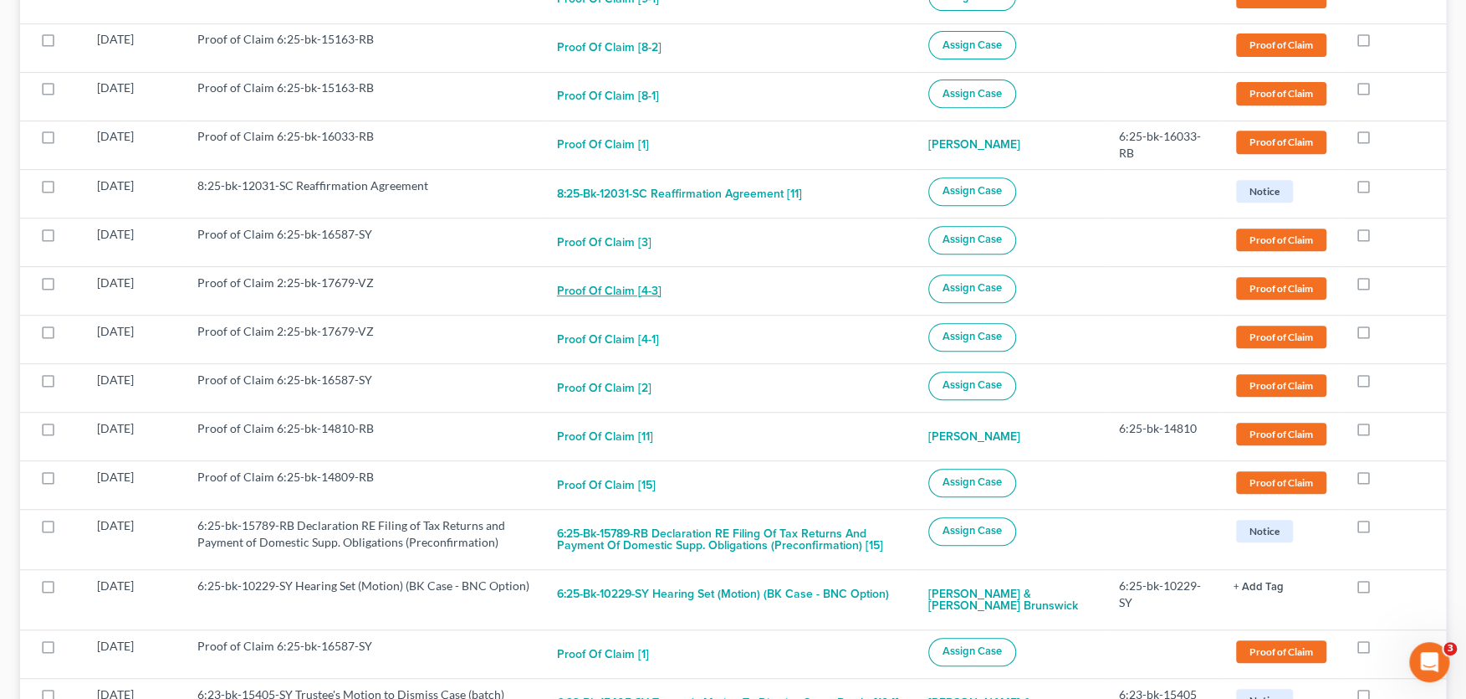
click at [614, 295] on button "Proof of Claim [4-3]" at bounding box center [609, 290] width 105 height 33
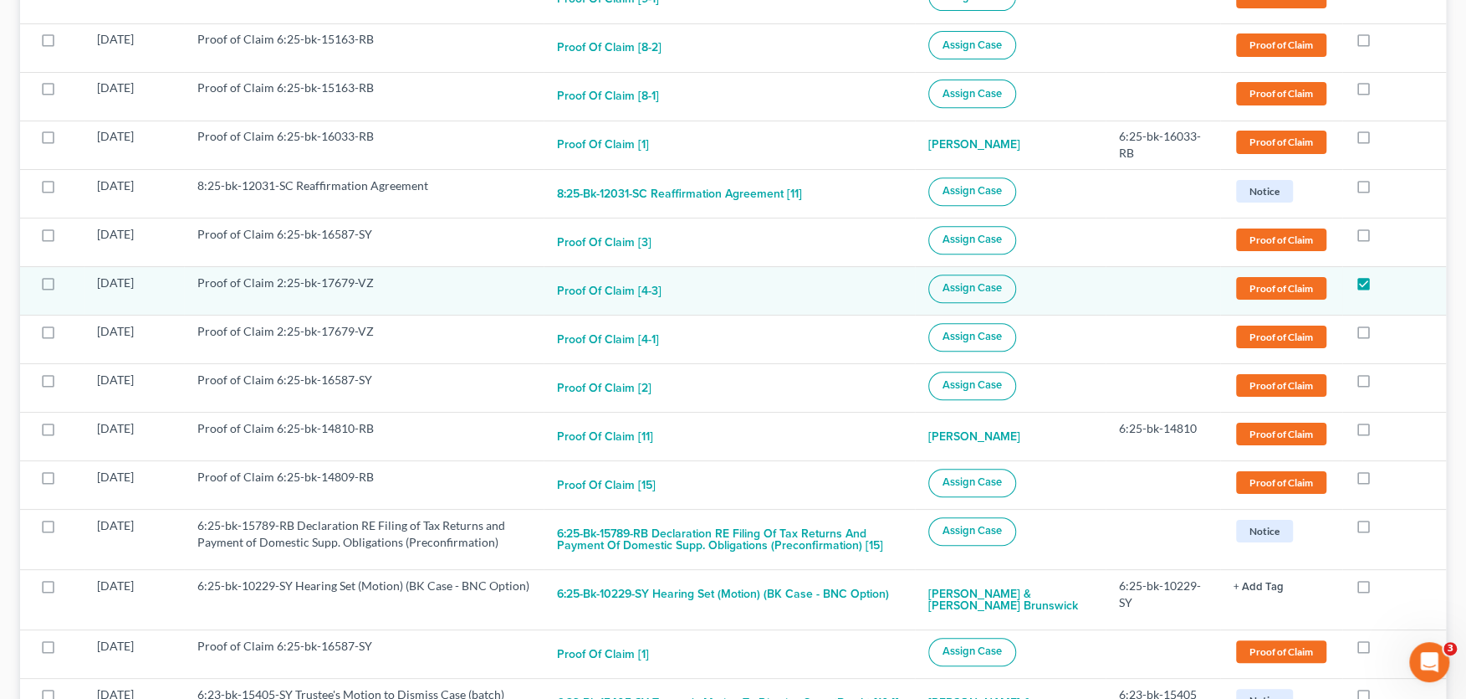
checkbox input "true"
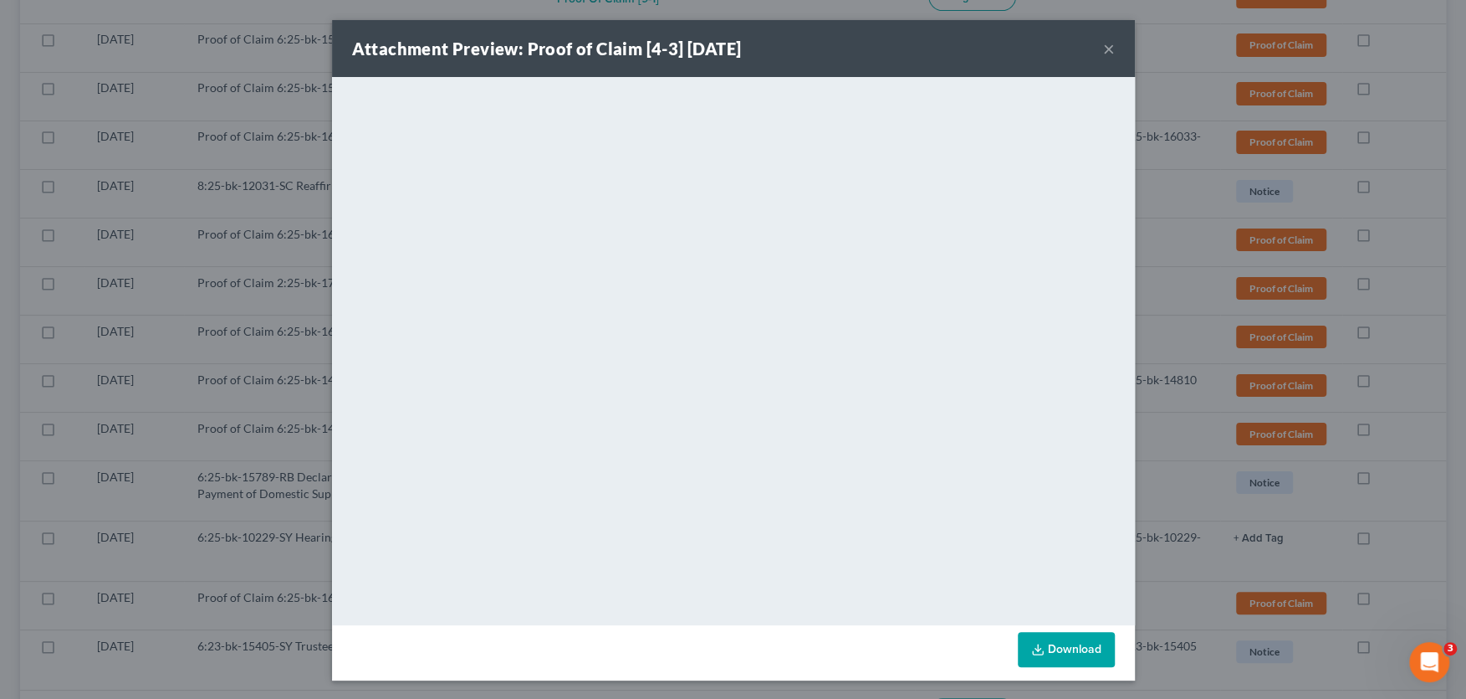
click at [1110, 49] on button "×" at bounding box center [1109, 48] width 12 height 20
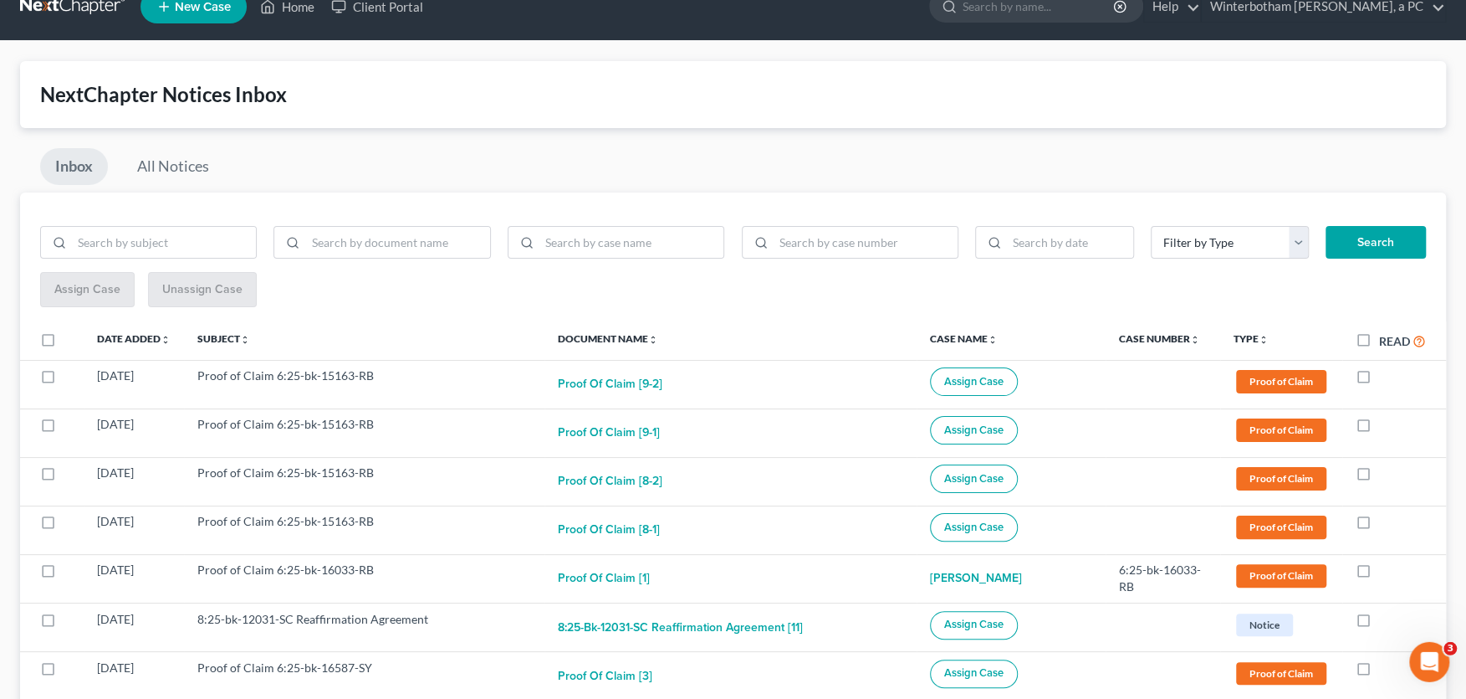
scroll to position [0, 0]
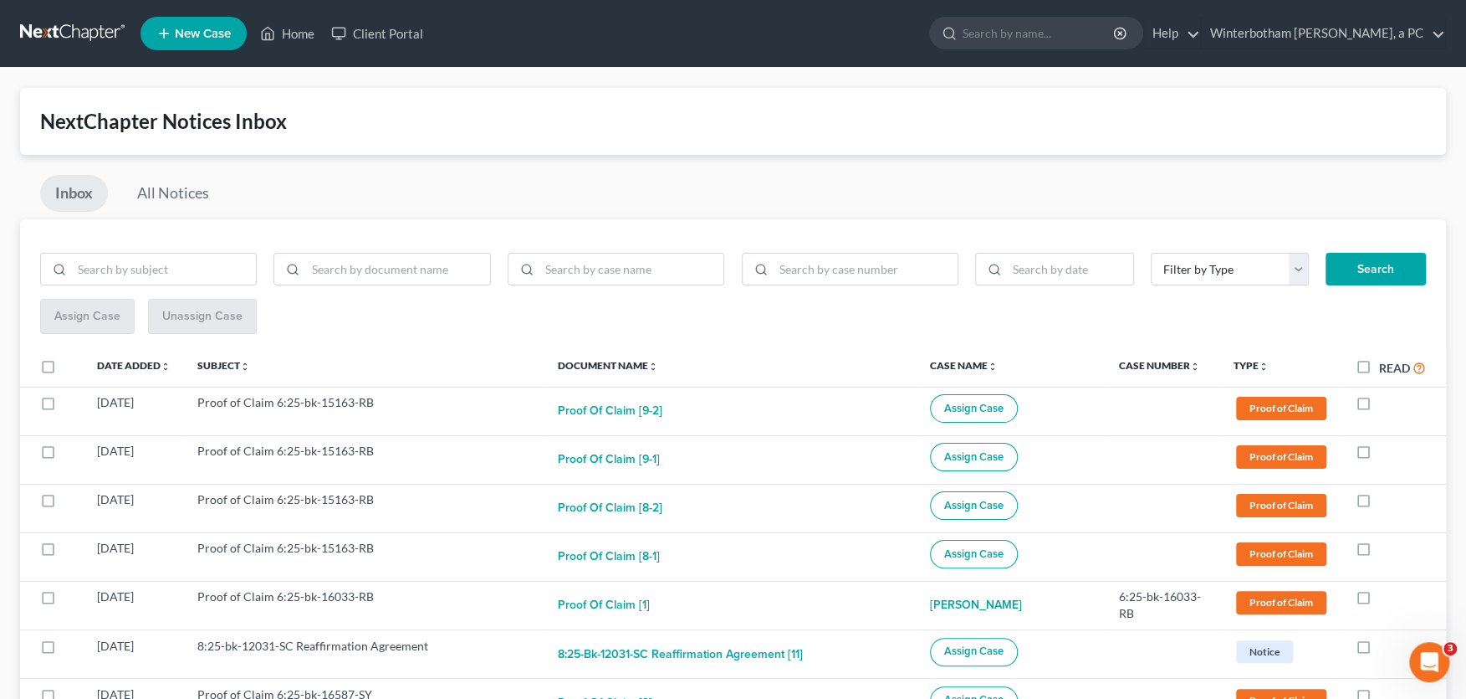
drag, startPoint x: 1016, startPoint y: 33, endPoint x: 1268, endPoint y: 41, distance: 251.9
click at [1018, 33] on input "search" at bounding box center [1039, 33] width 153 height 31
type input "[PERSON_NAME]"
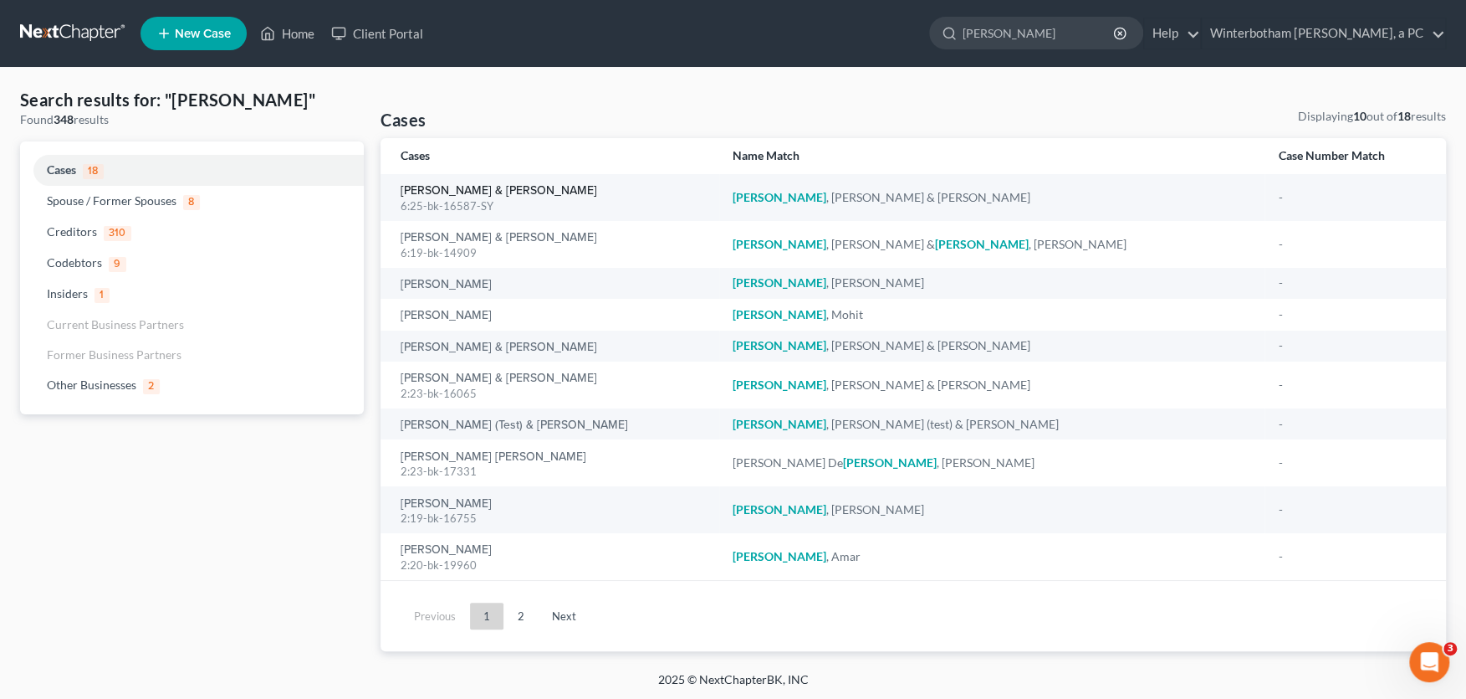
click at [442, 192] on link "[PERSON_NAME] & [PERSON_NAME]" at bounding box center [499, 191] width 197 height 12
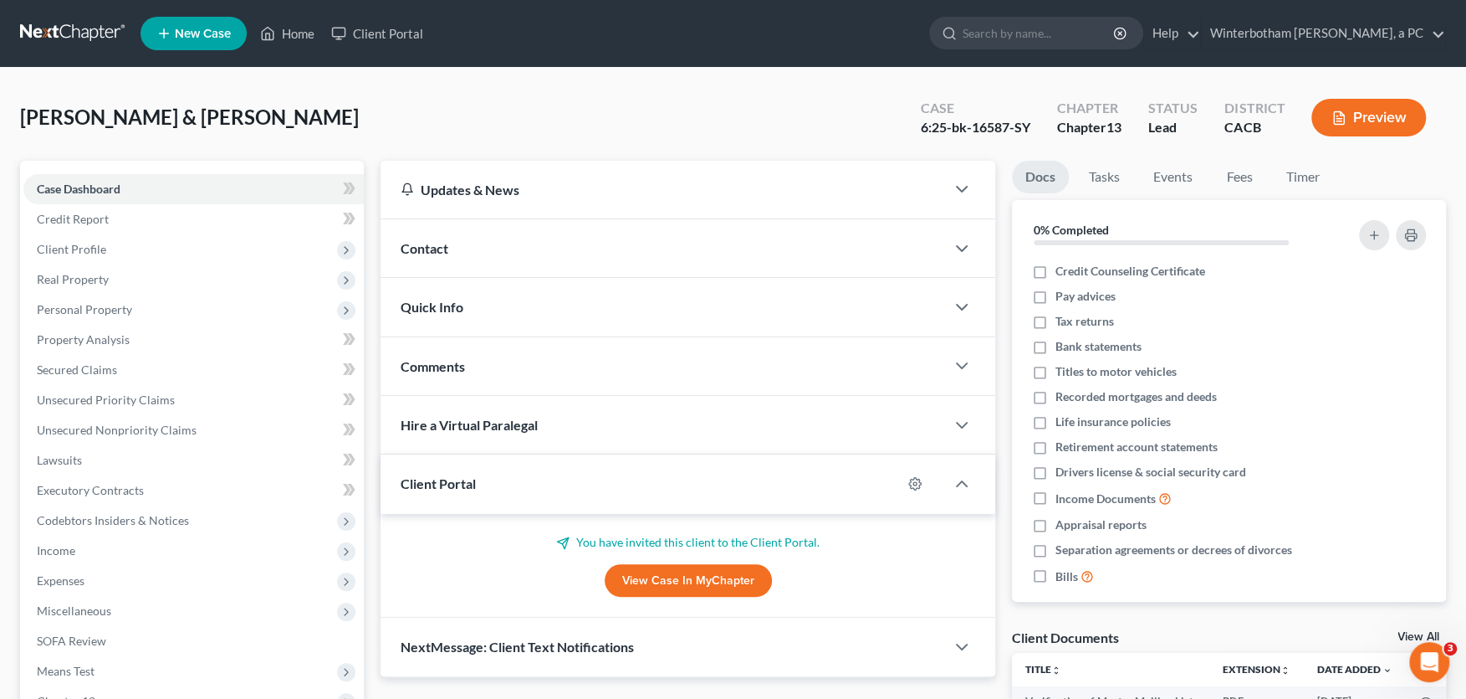
scroll to position [276, 0]
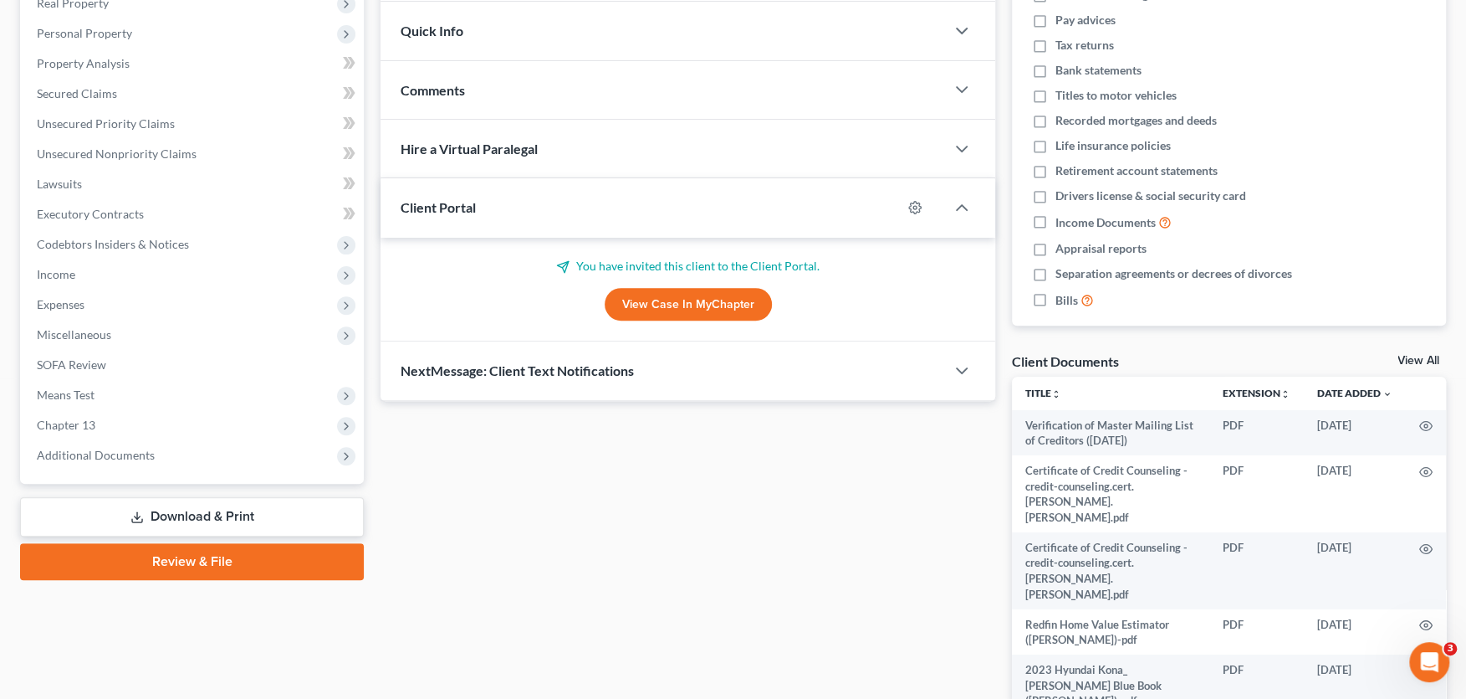
click at [131, 450] on span "Additional Documents" at bounding box center [96, 455] width 118 height 14
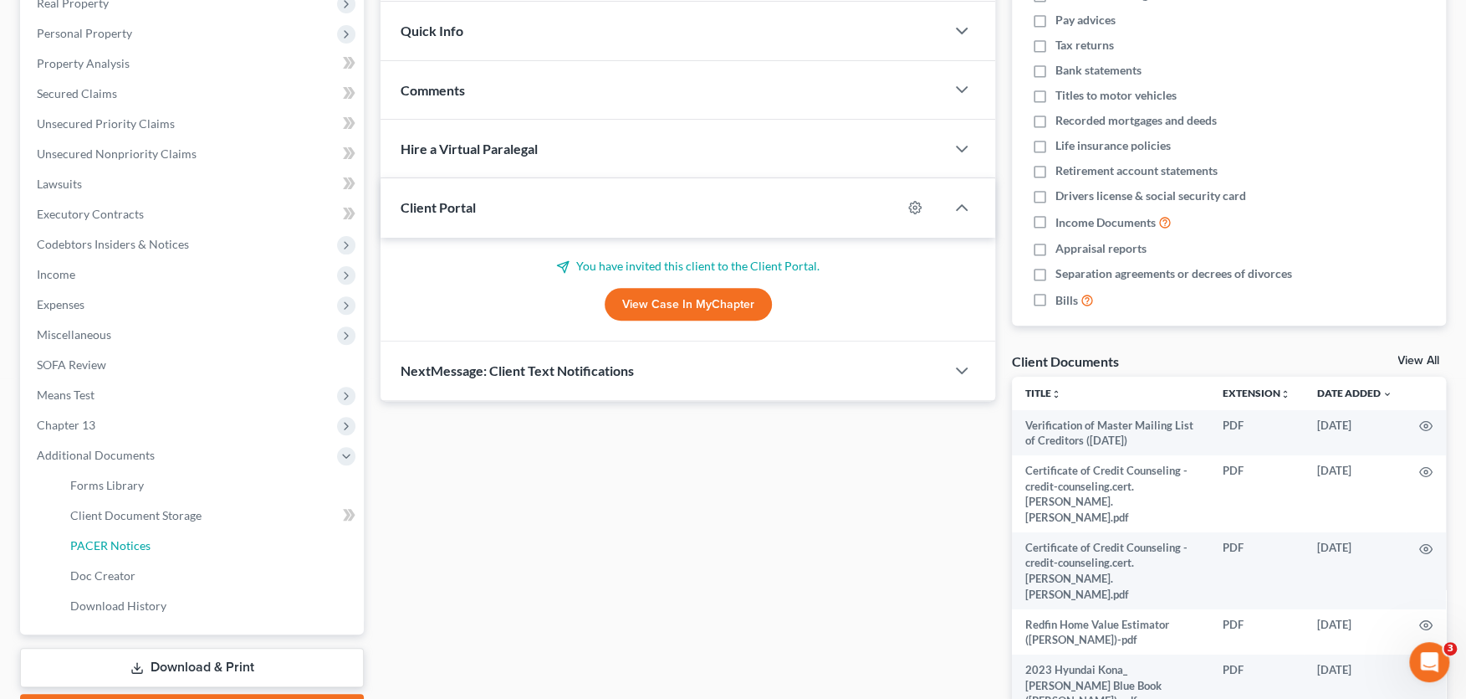
click at [170, 545] on link "PACER Notices" at bounding box center [210, 545] width 307 height 30
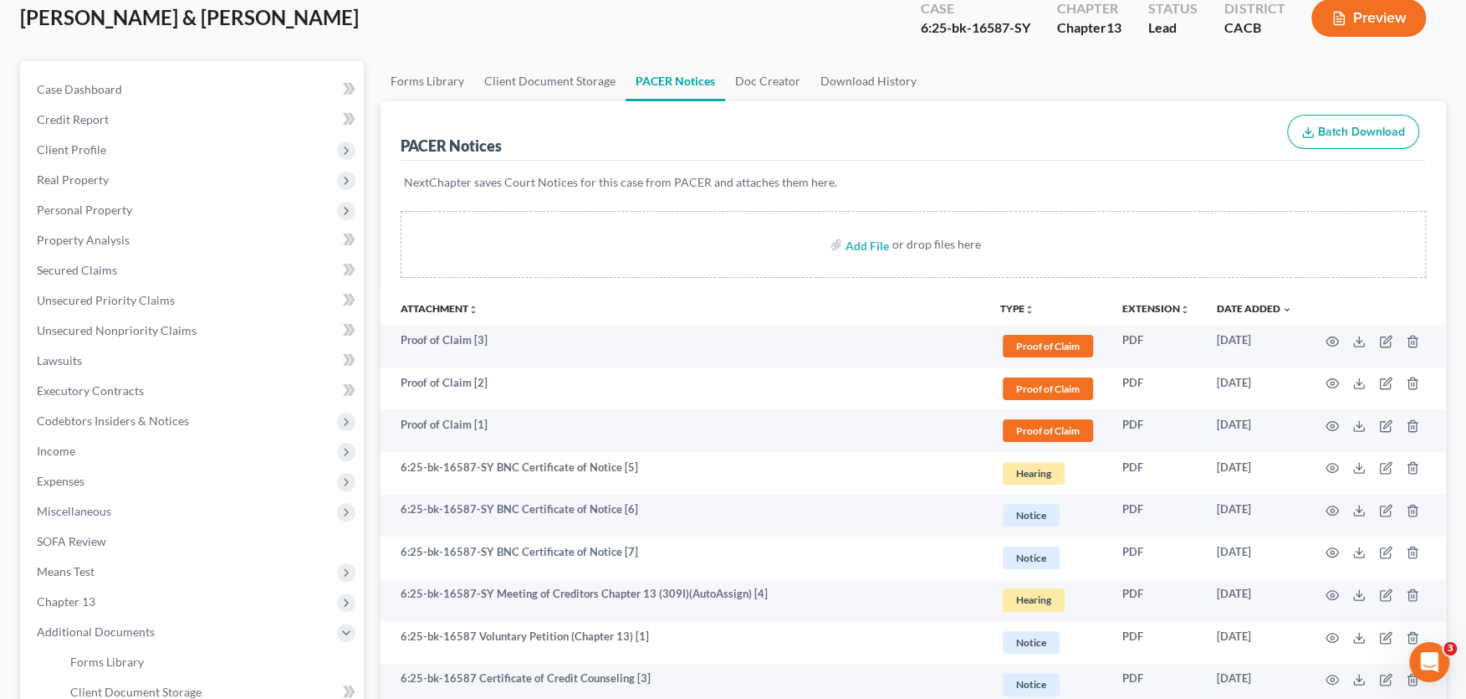
scroll to position [184, 0]
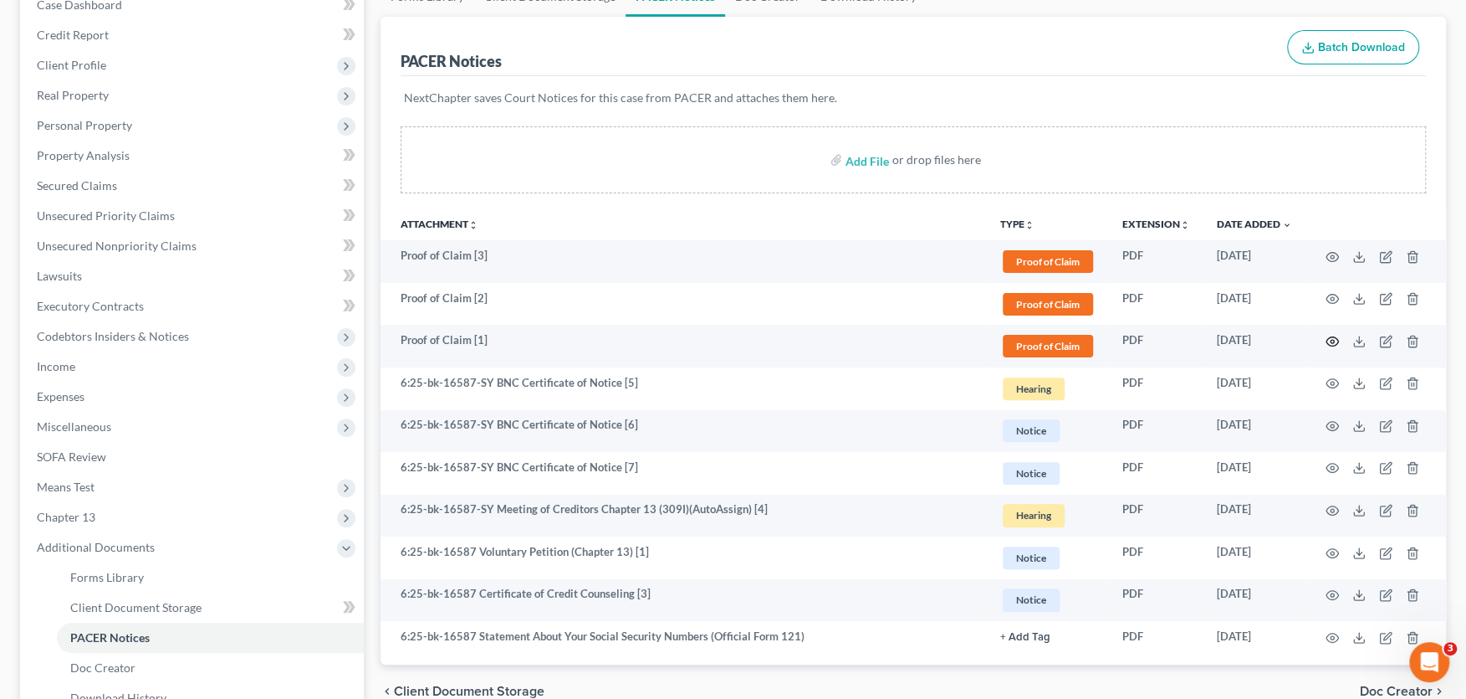
click at [1331, 337] on icon "button" at bounding box center [1332, 341] width 13 height 13
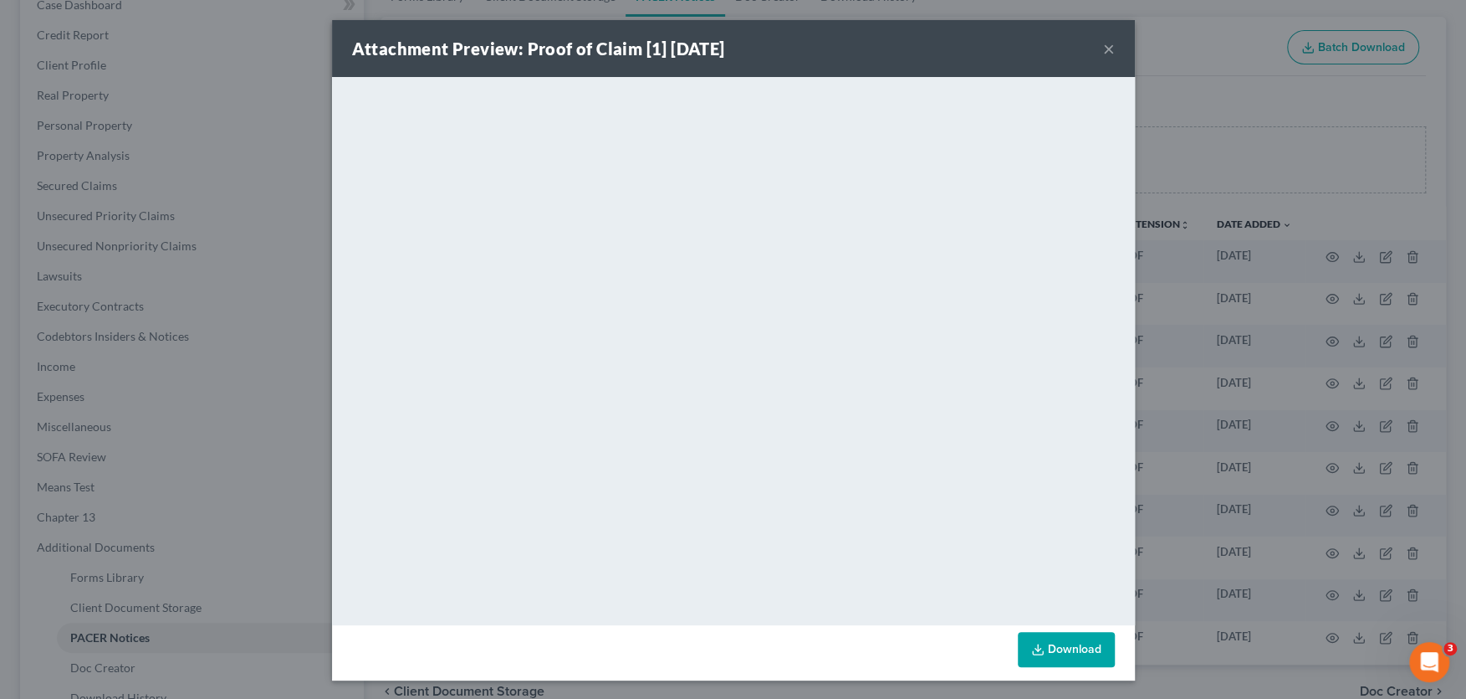
click at [1112, 44] on button "×" at bounding box center [1109, 48] width 12 height 20
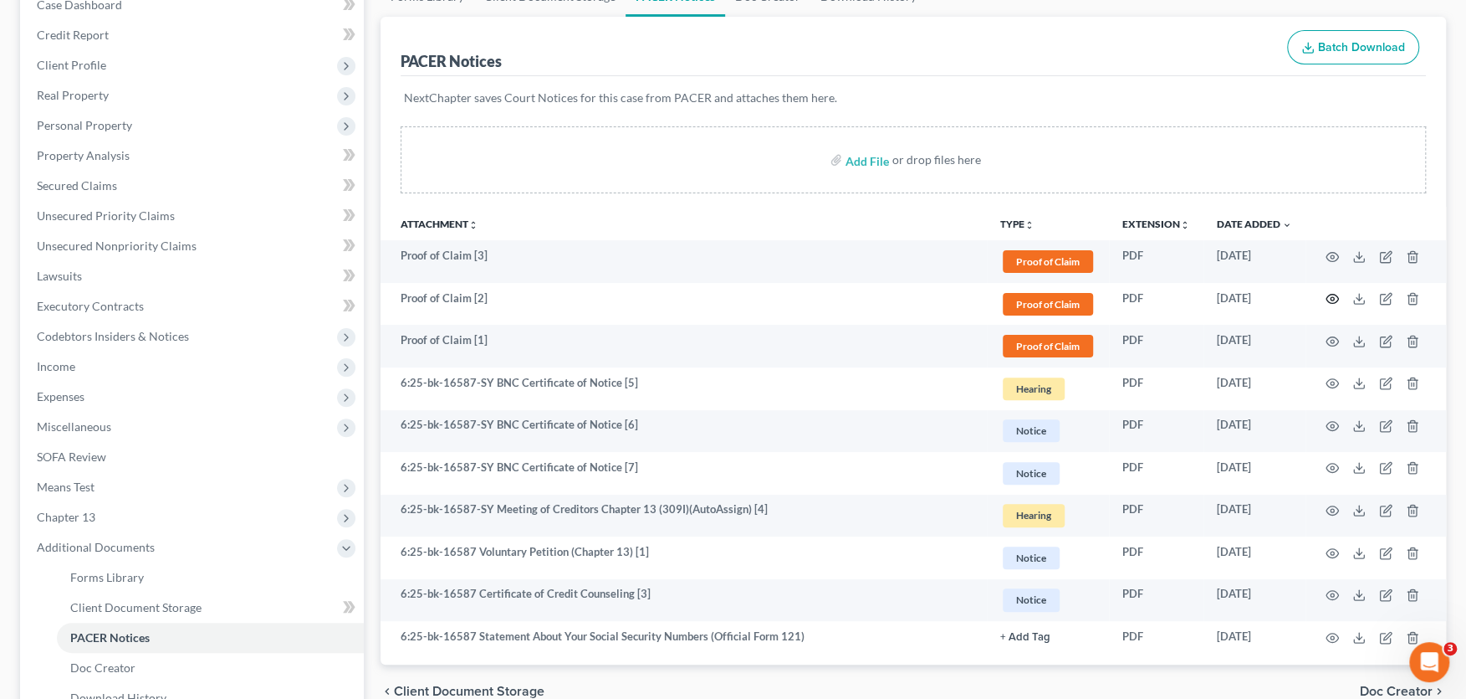
click at [1333, 295] on icon "button" at bounding box center [1332, 298] width 13 height 13
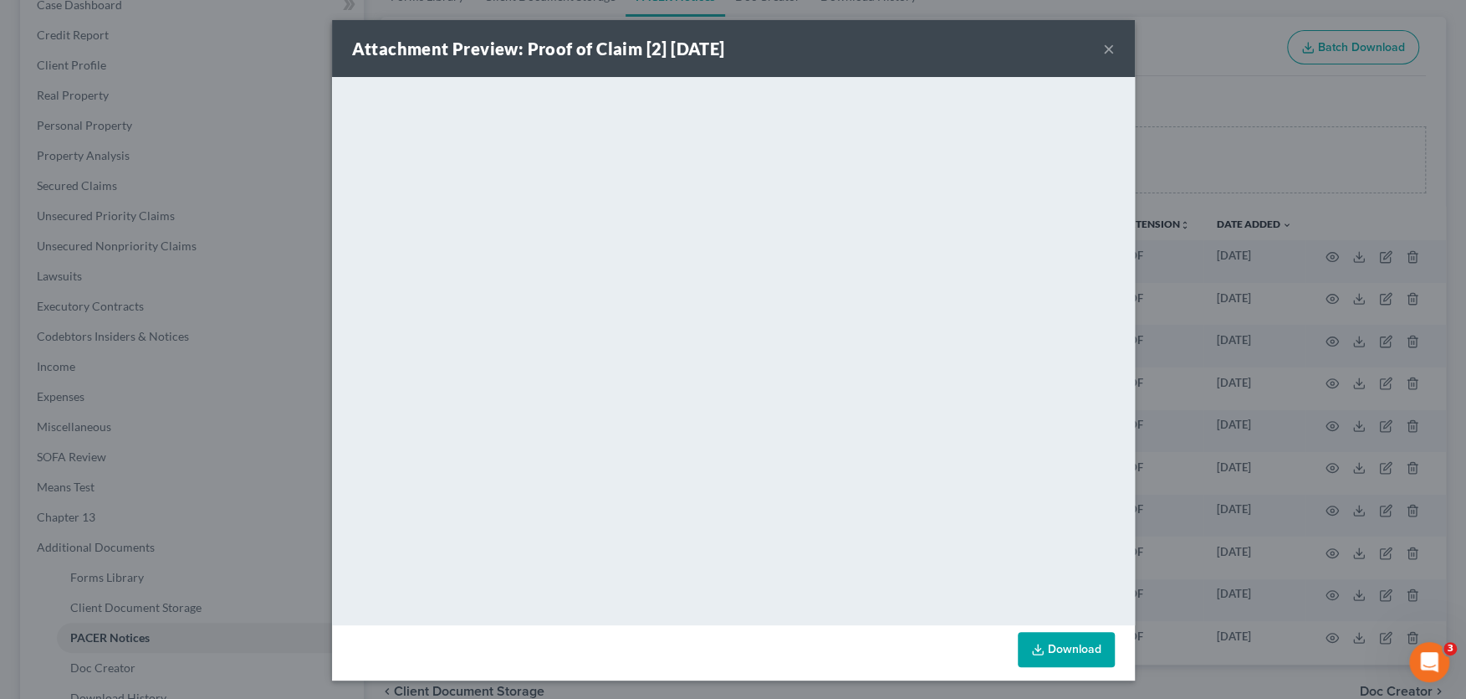
click at [1113, 45] on button "×" at bounding box center [1109, 48] width 12 height 20
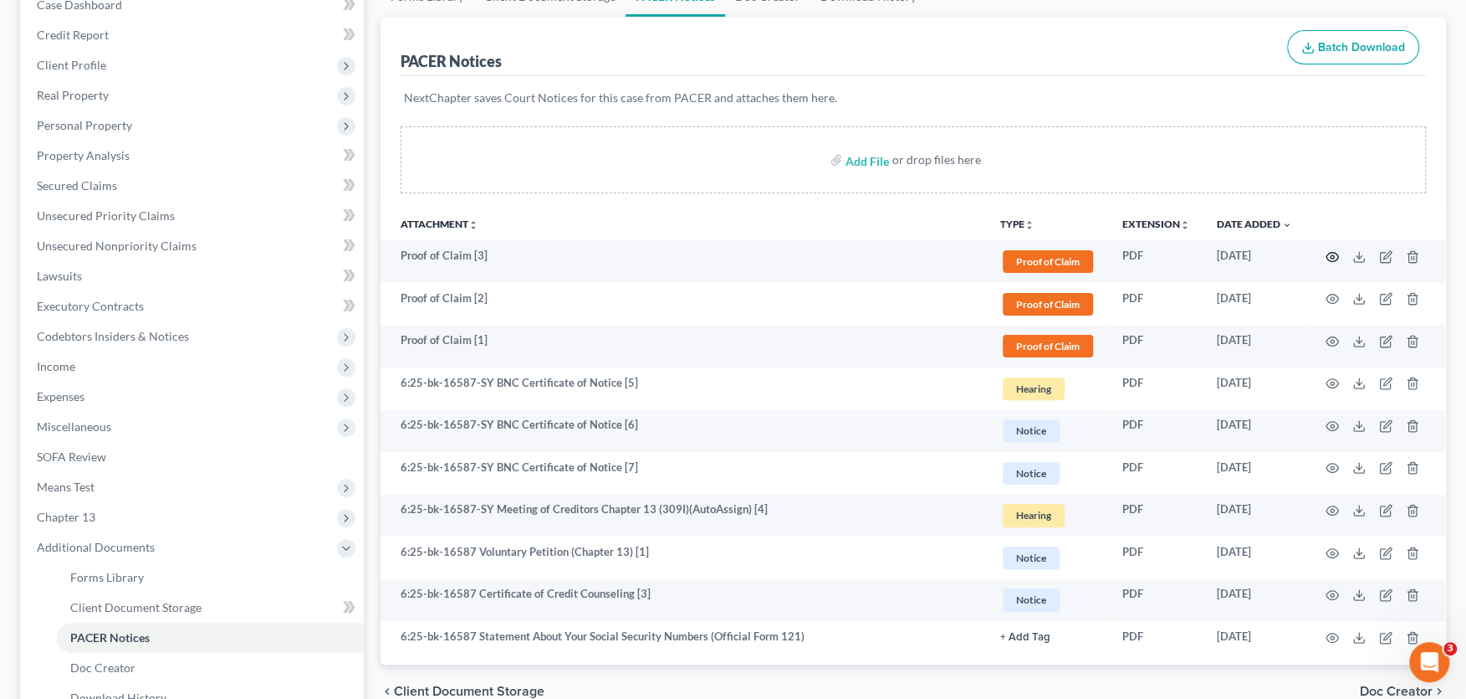
click at [1335, 254] on icon "button" at bounding box center [1332, 256] width 13 height 13
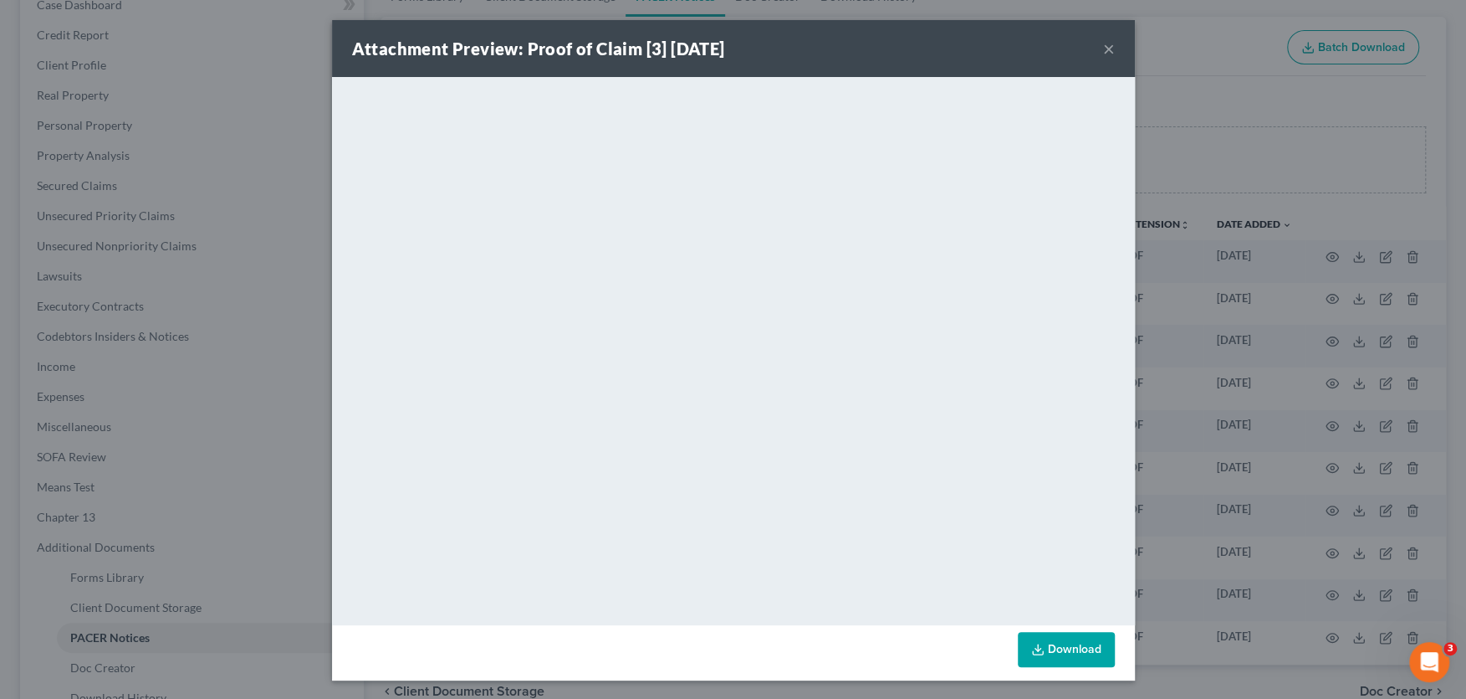
click at [1110, 46] on button "×" at bounding box center [1109, 48] width 12 height 20
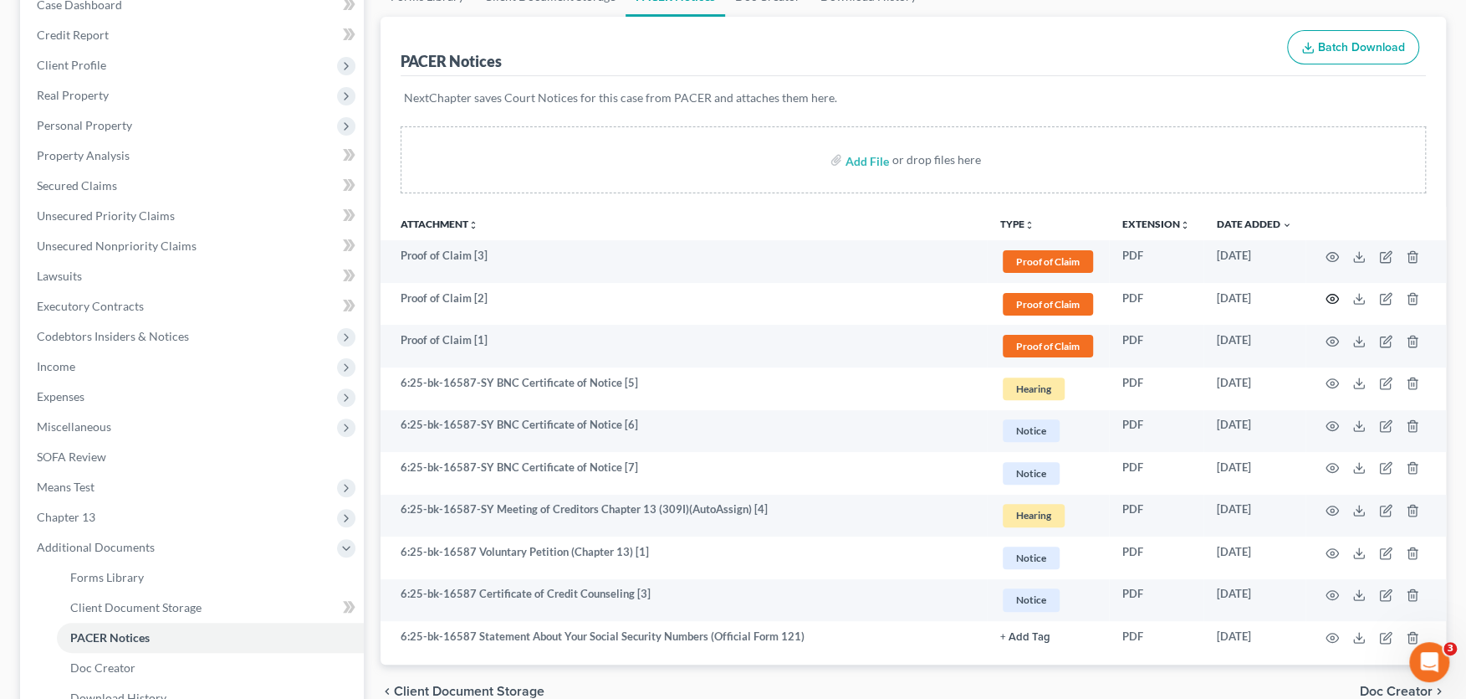
click at [1329, 292] on icon "button" at bounding box center [1332, 298] width 13 height 13
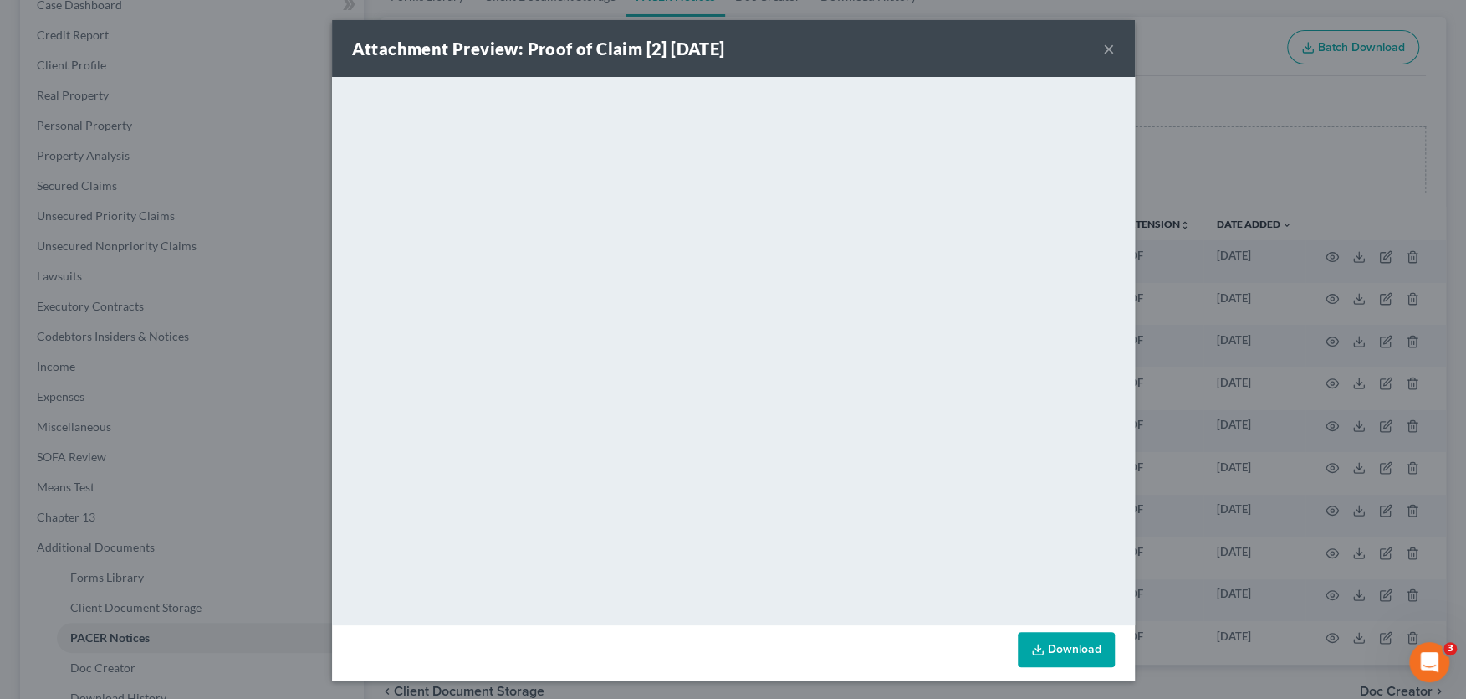
click at [1109, 48] on button "×" at bounding box center [1109, 48] width 12 height 20
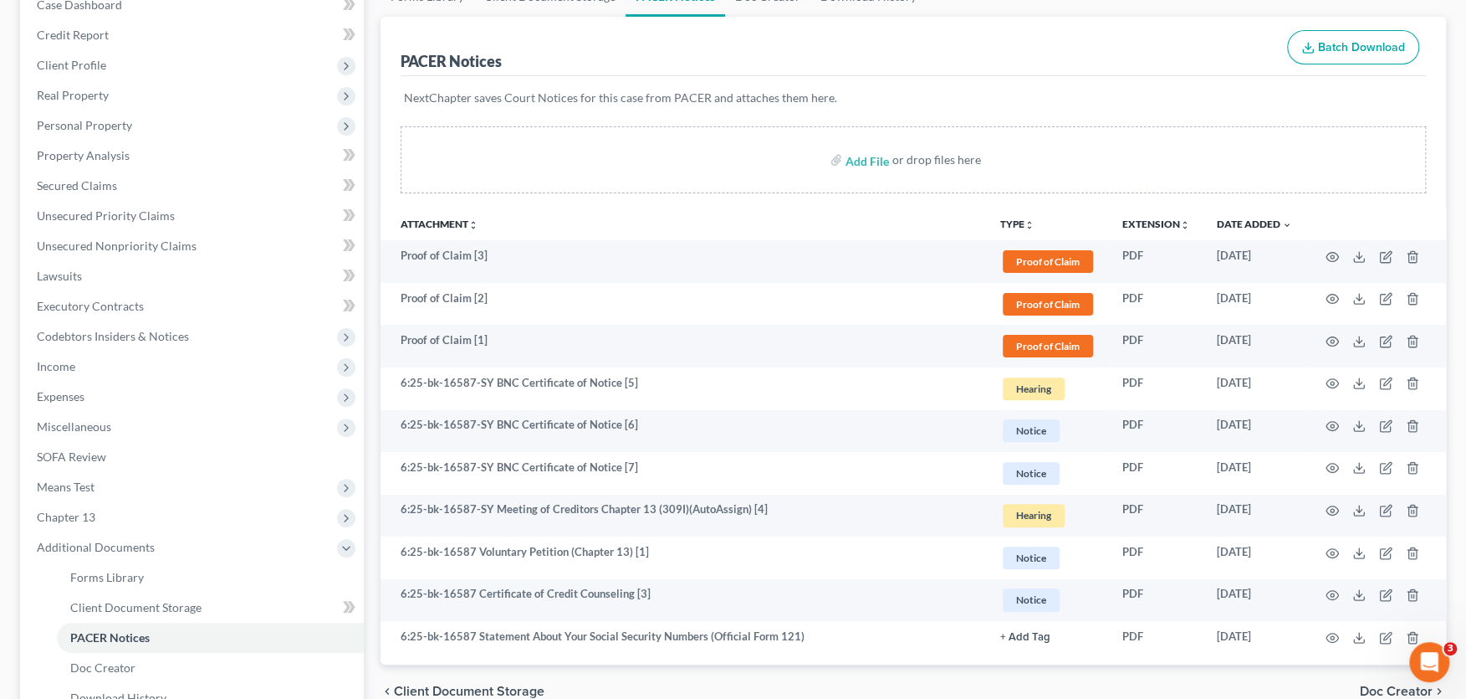
scroll to position [0, 0]
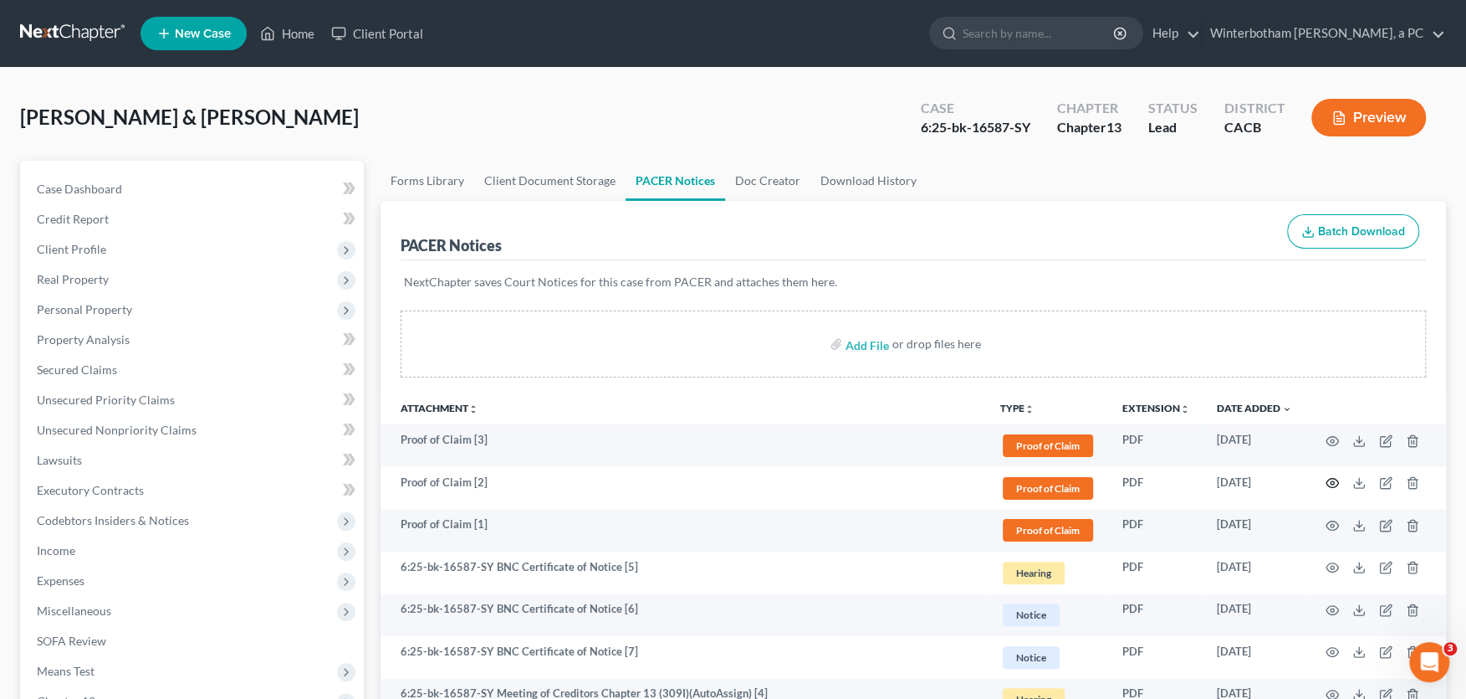
click at [1335, 483] on icon "button" at bounding box center [1332, 482] width 13 height 13
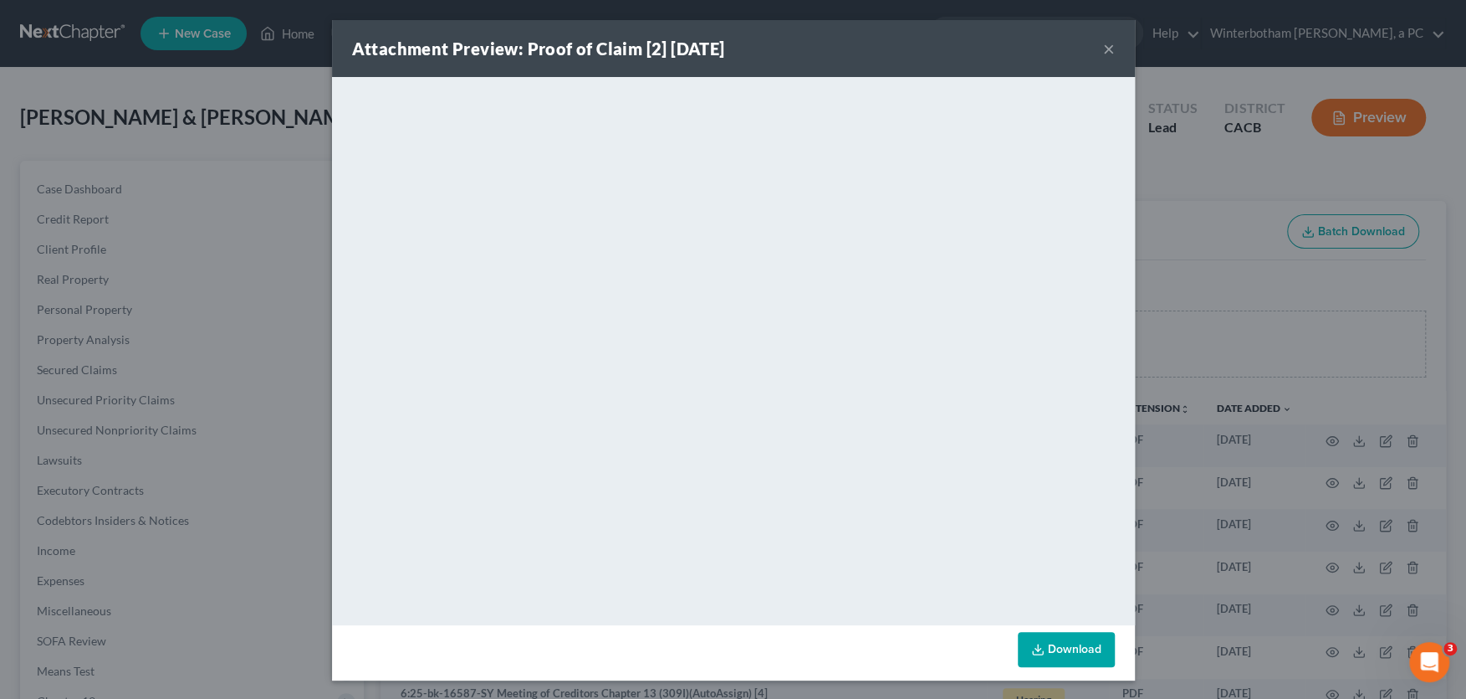
click at [1109, 46] on button "×" at bounding box center [1109, 48] width 12 height 20
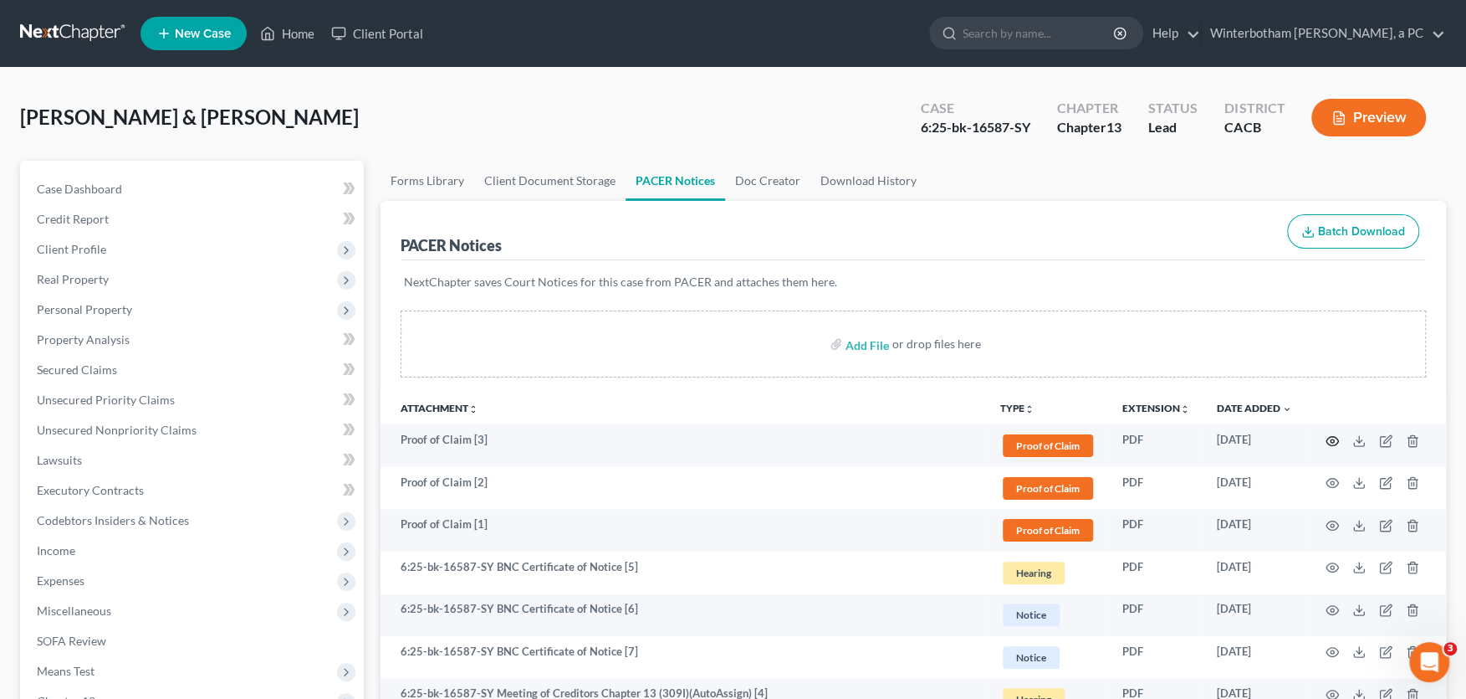
click at [1328, 438] on icon "button" at bounding box center [1332, 440] width 13 height 13
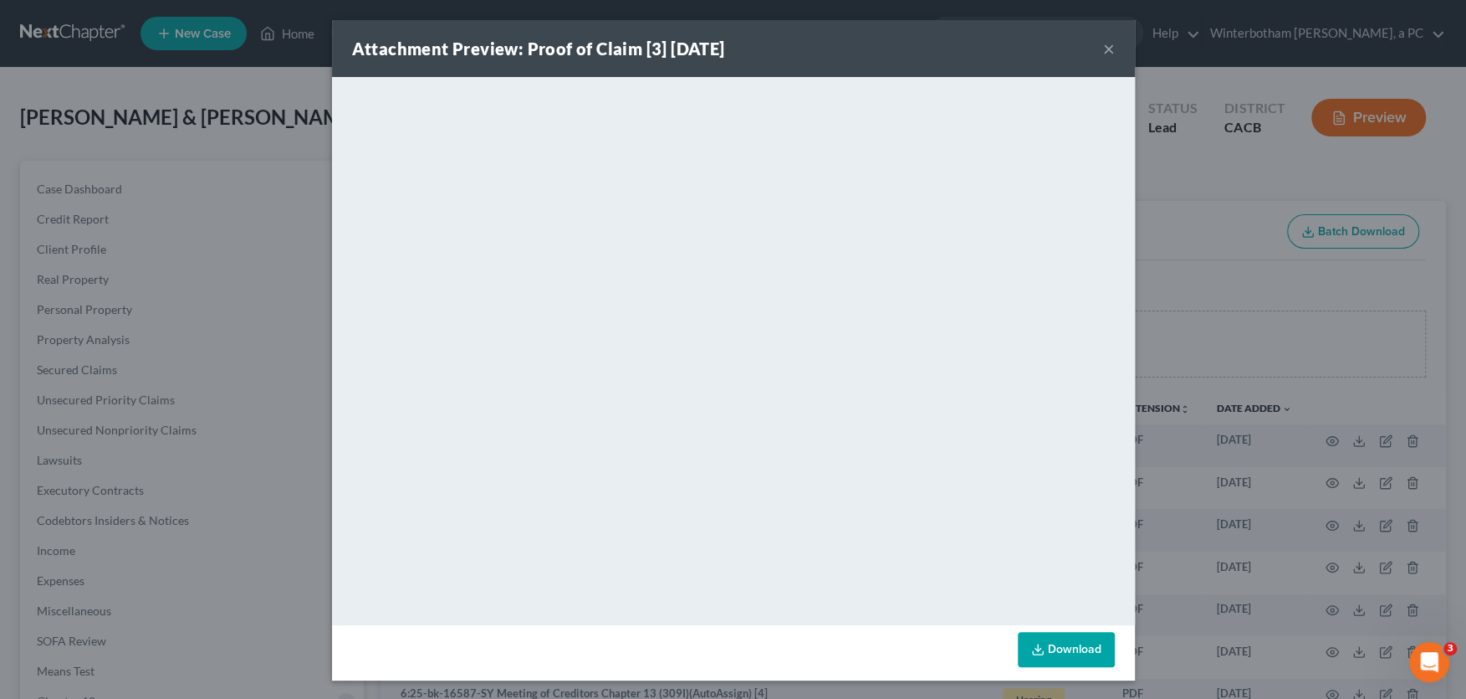
click at [1109, 43] on button "×" at bounding box center [1109, 48] width 12 height 20
